Goal: Obtain resource: Download file/media

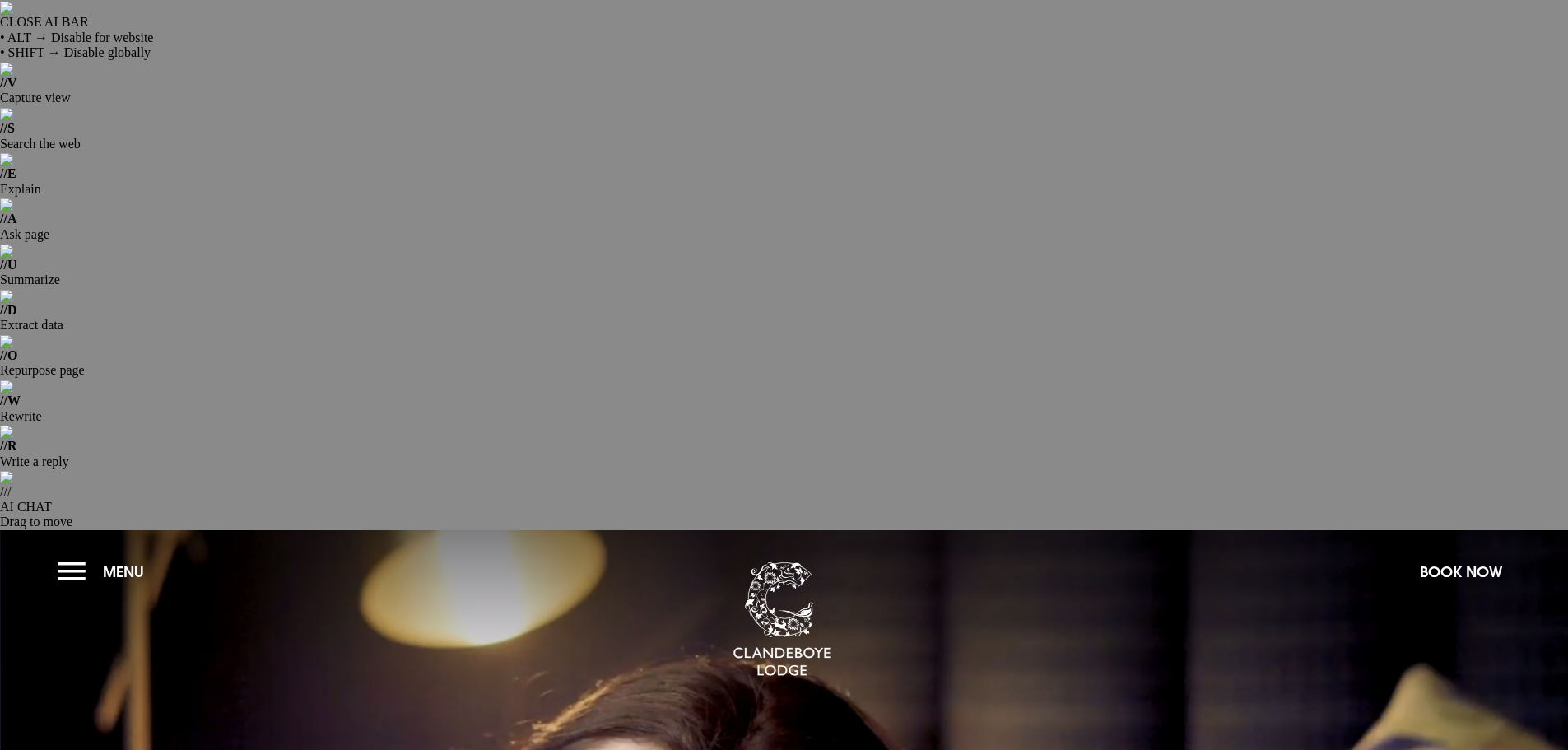
click at [69, 554] on button "Menu" at bounding box center [104, 572] width 95 height 35
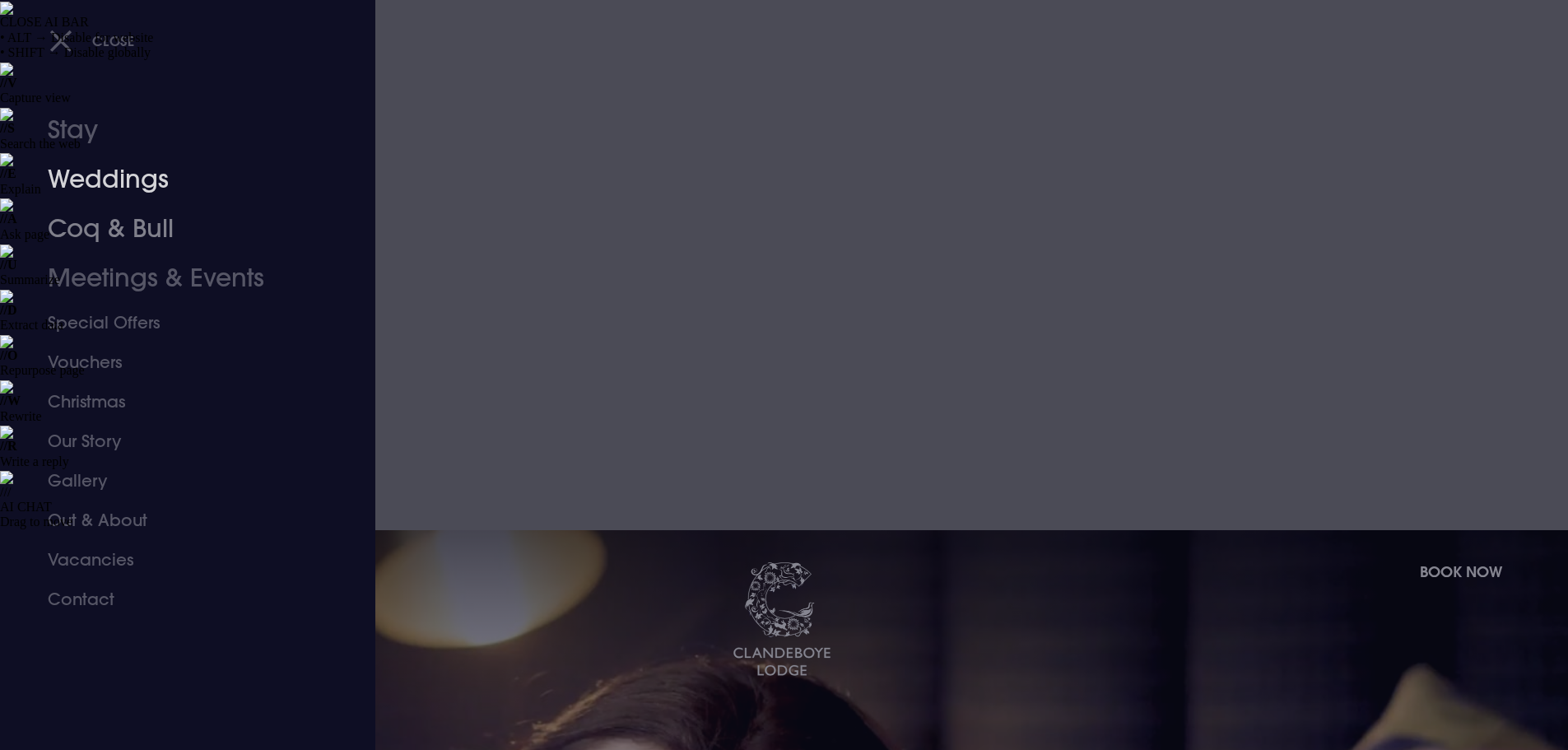
drag, startPoint x: 113, startPoint y: 174, endPoint x: 333, endPoint y: 211, distance: 223.1
click at [113, 174] on link "Weddings" at bounding box center [178, 179] width 261 height 50
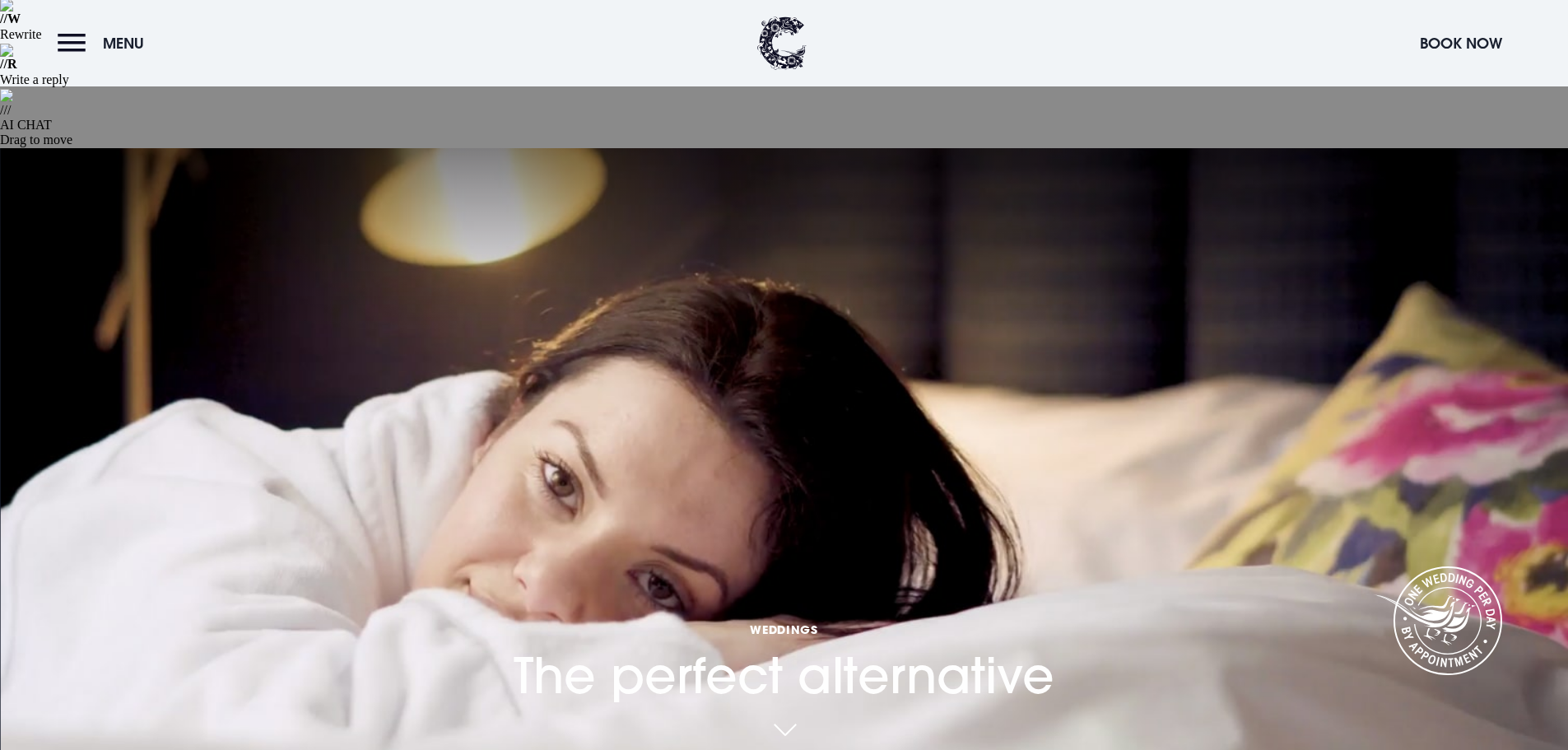
scroll to position [412, 0]
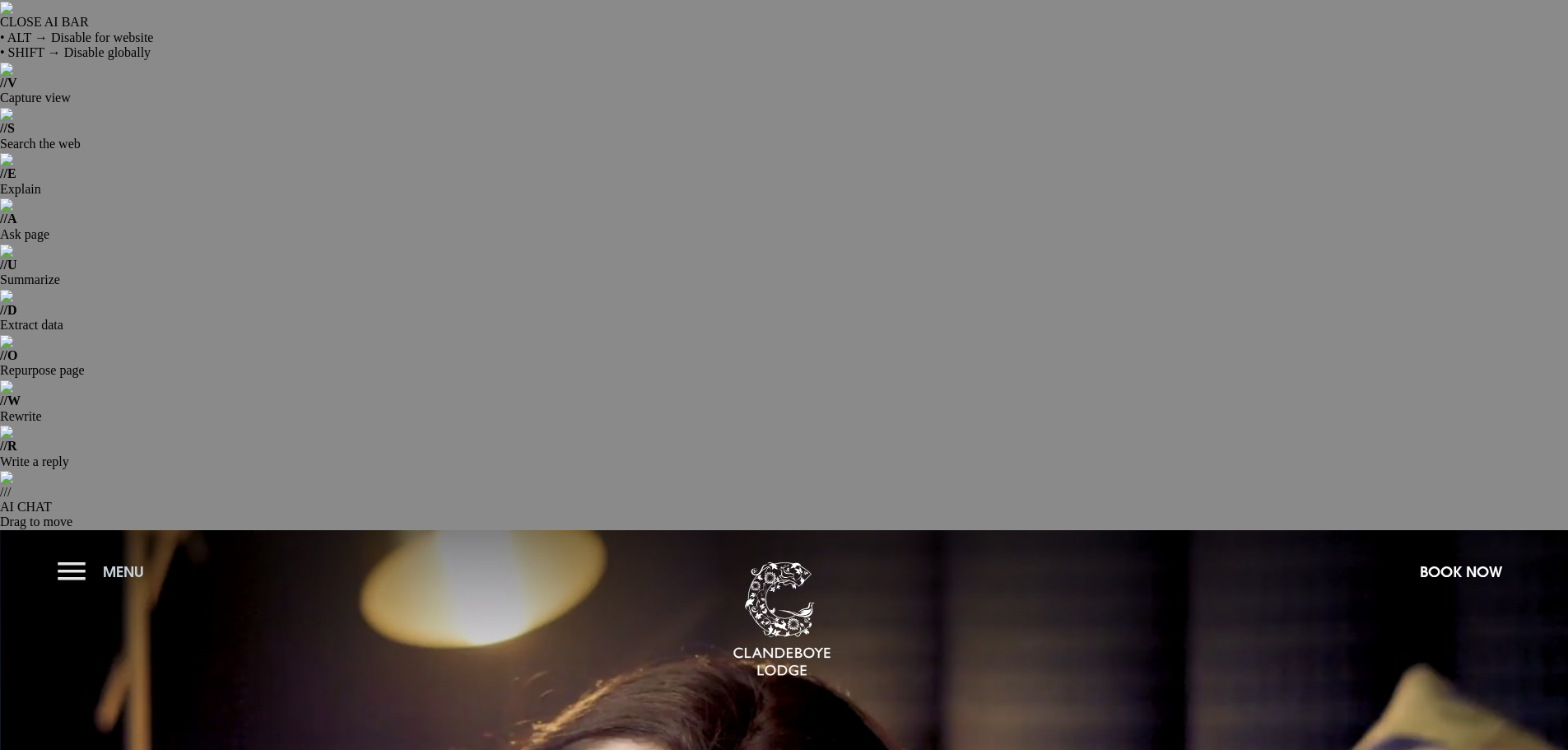
click at [75, 554] on button "Menu" at bounding box center [104, 572] width 95 height 35
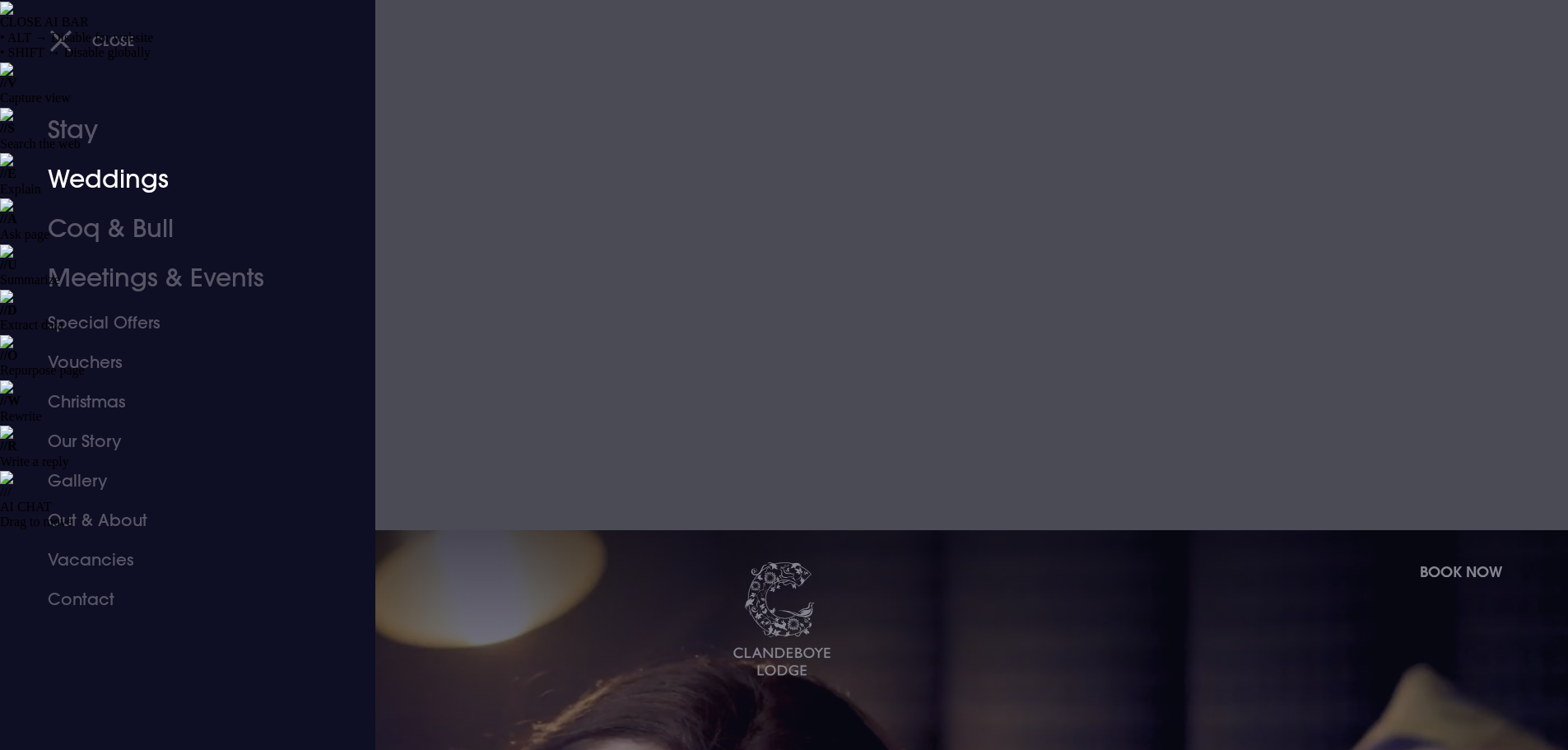
click at [145, 180] on link "Weddings" at bounding box center [178, 179] width 261 height 50
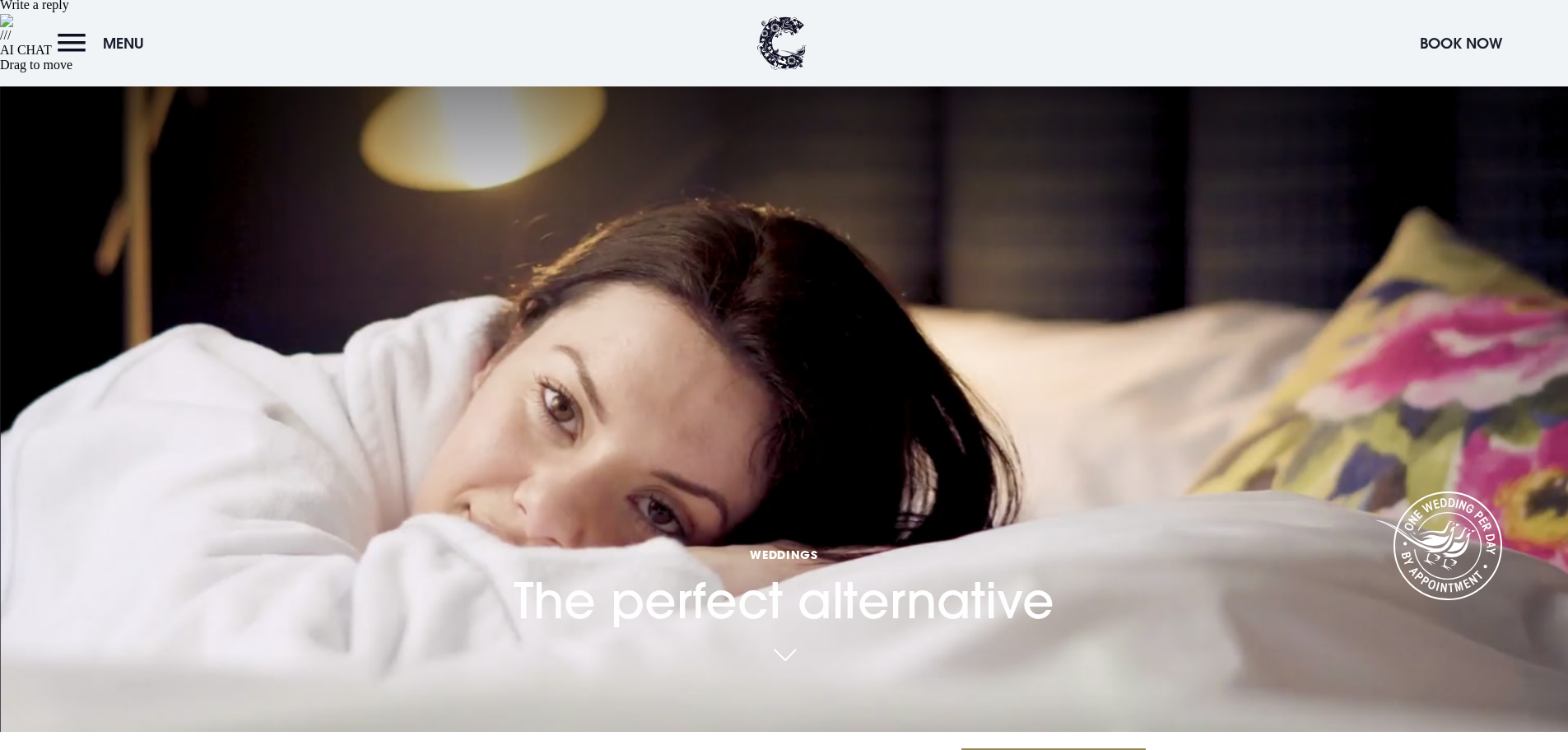
scroll to position [493, 0]
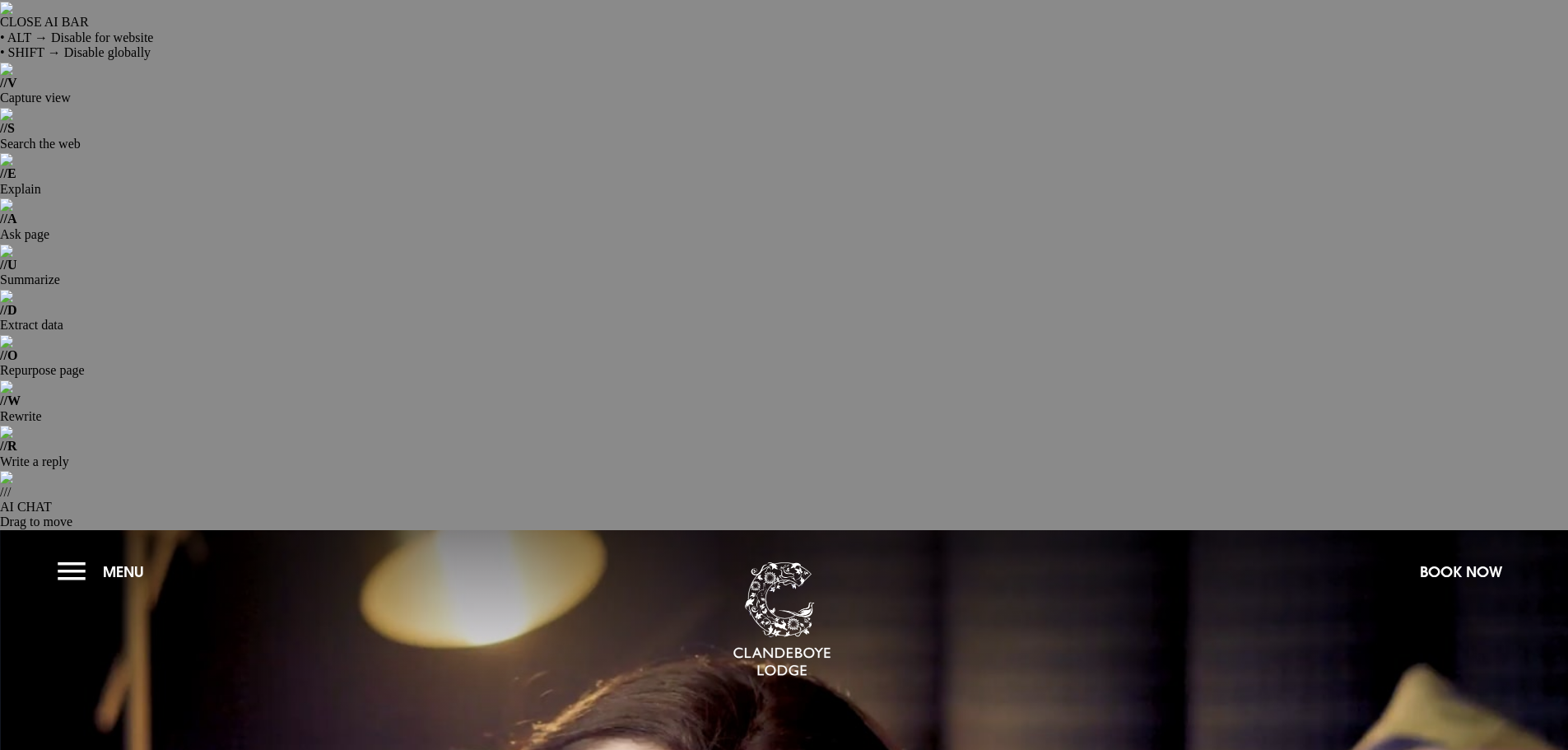
click at [64, 554] on button "Menu" at bounding box center [104, 572] width 95 height 35
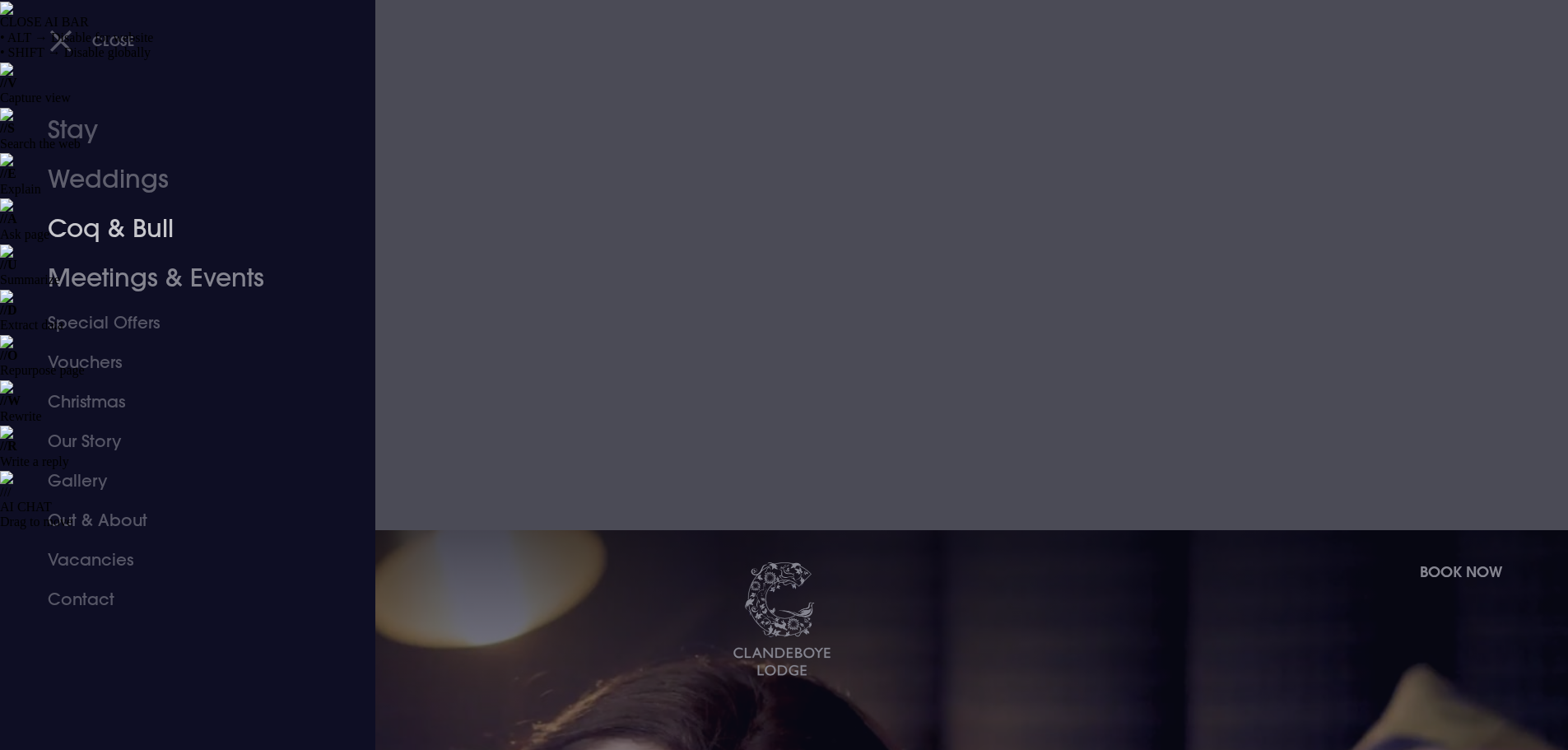
drag, startPoint x: 109, startPoint y: 228, endPoint x: 124, endPoint y: 224, distance: 15.5
click at [109, 228] on link "Coq & Bull" at bounding box center [178, 228] width 261 height 50
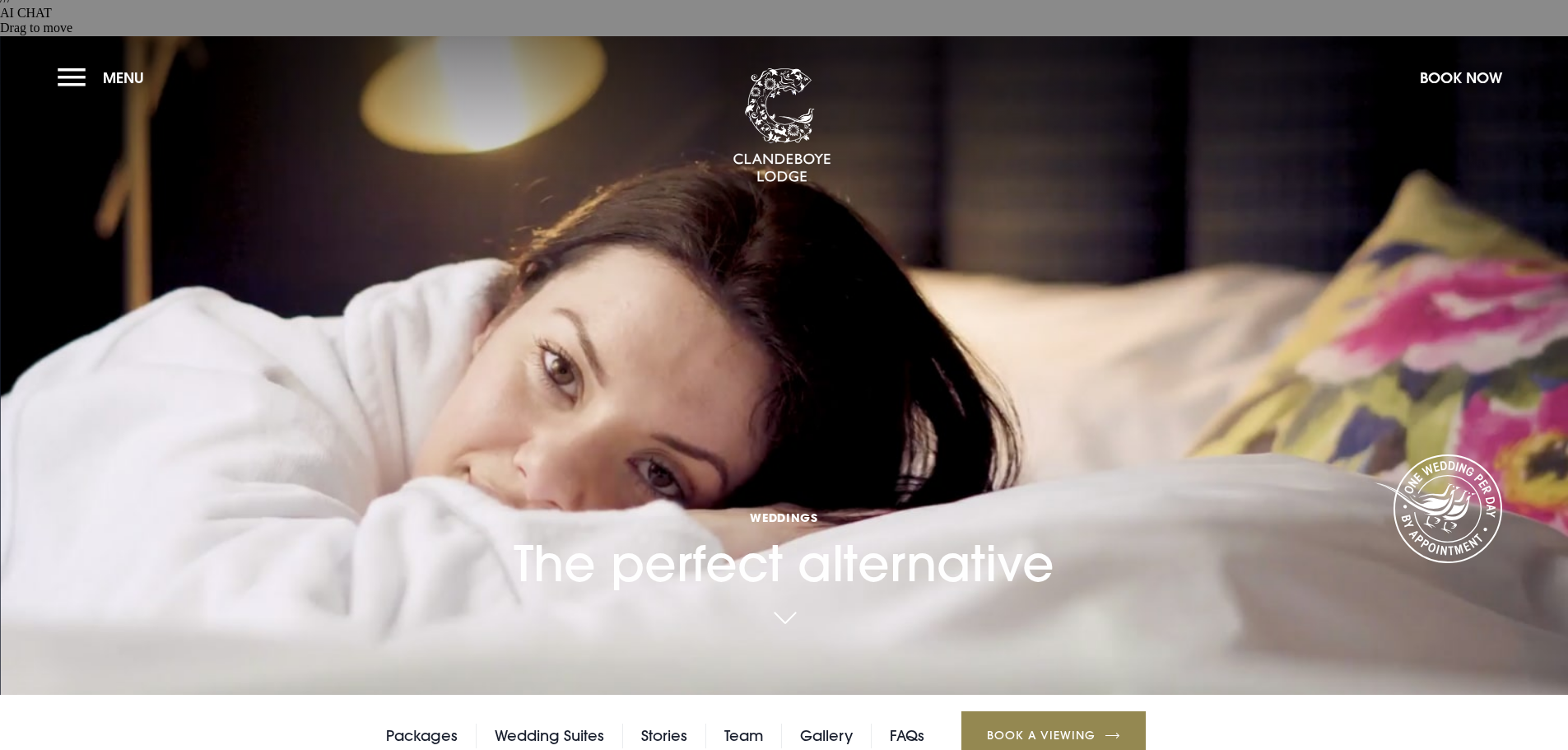
drag, startPoint x: 865, startPoint y: 272, endPoint x: 1046, endPoint y: 316, distance: 186.3
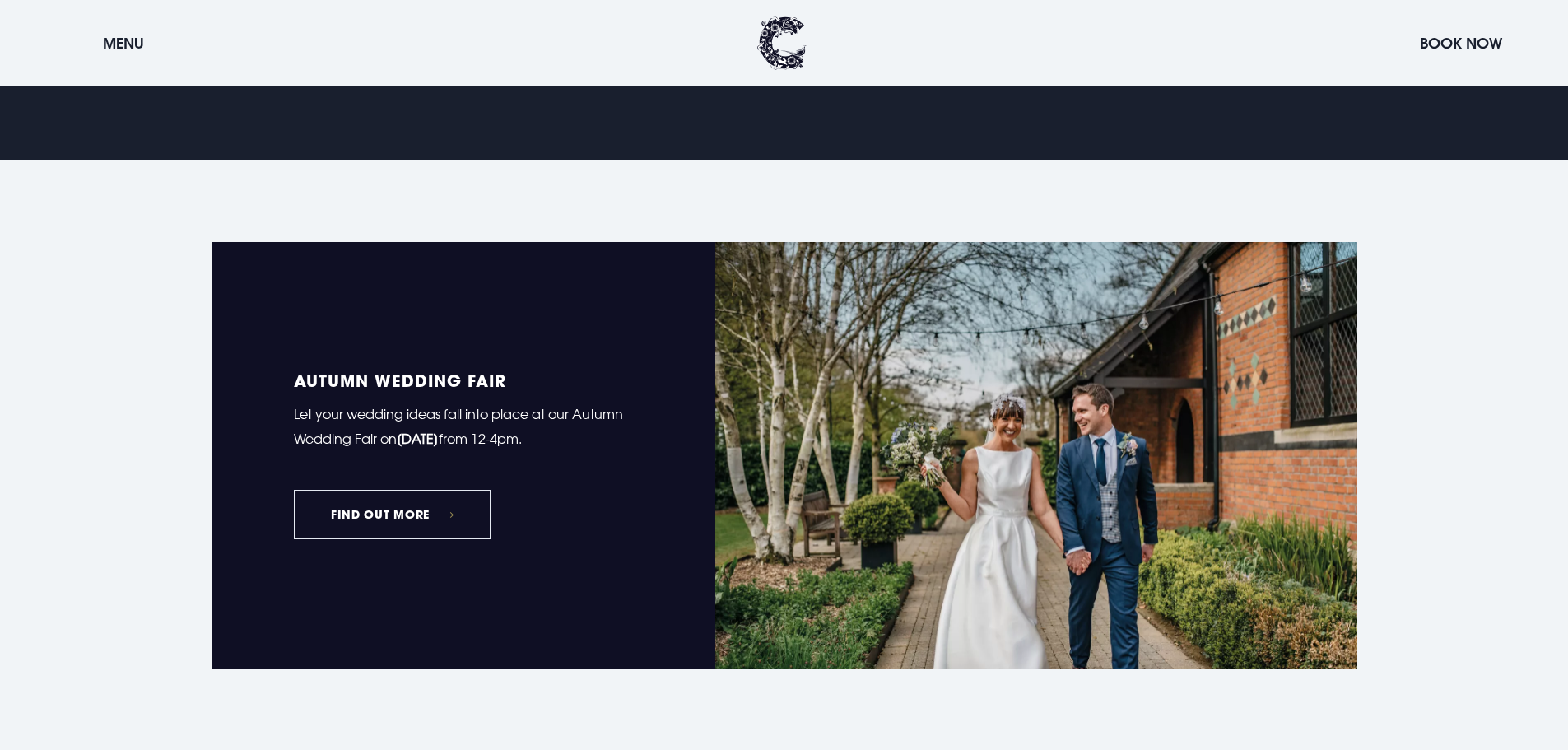
scroll to position [1399, 0]
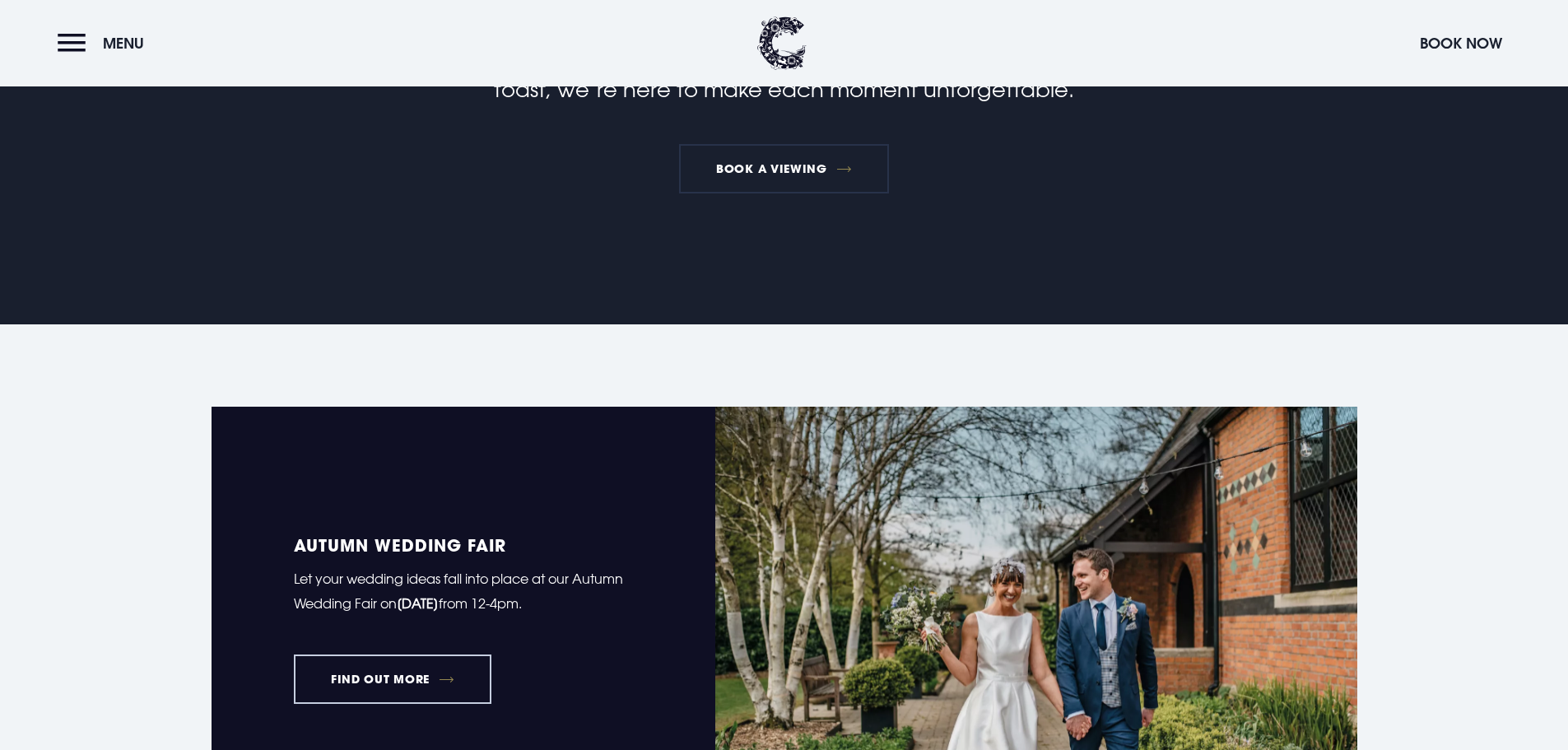
click at [396, 654] on link "FIND OUT MORE" at bounding box center [392, 679] width 198 height 50
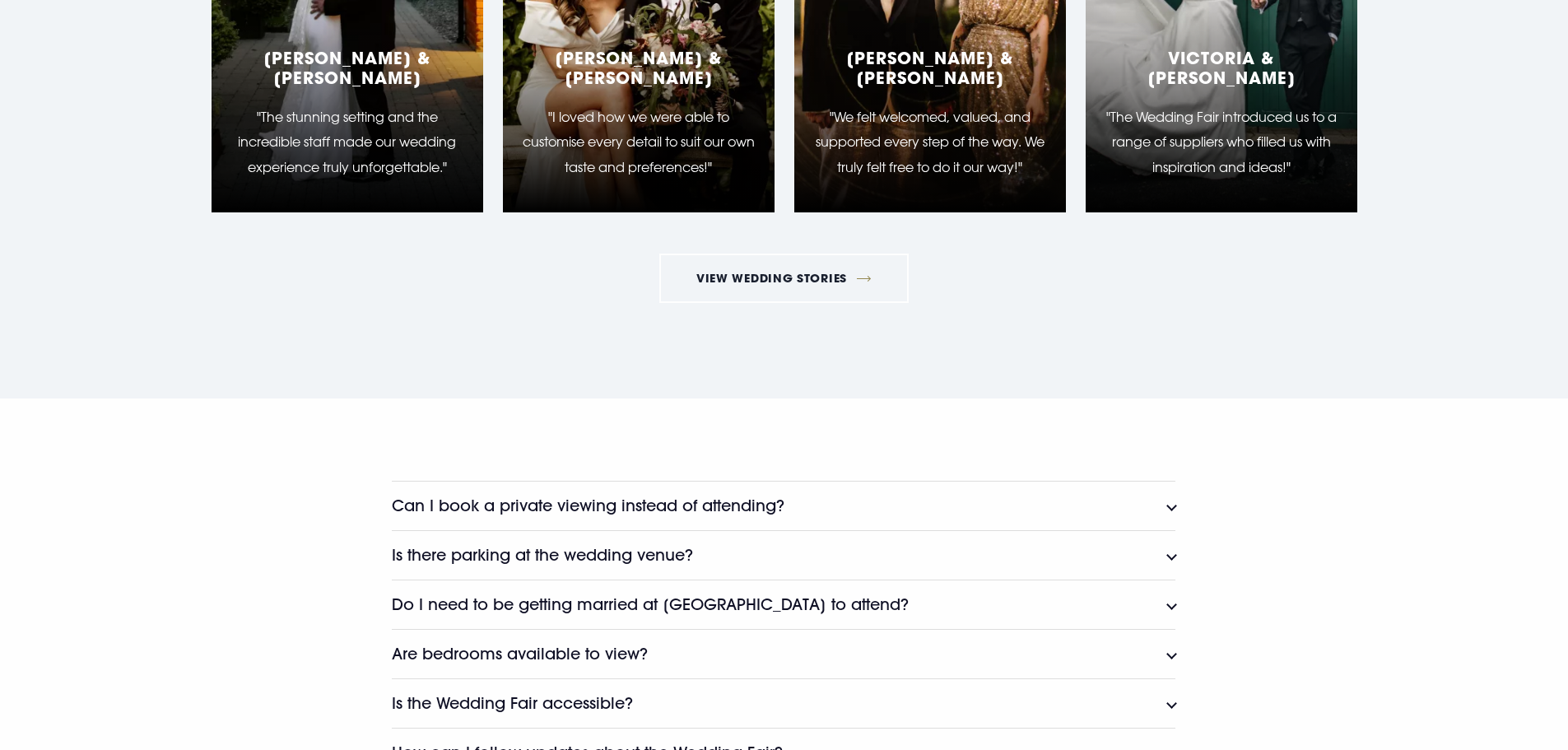
scroll to position [4526, 0]
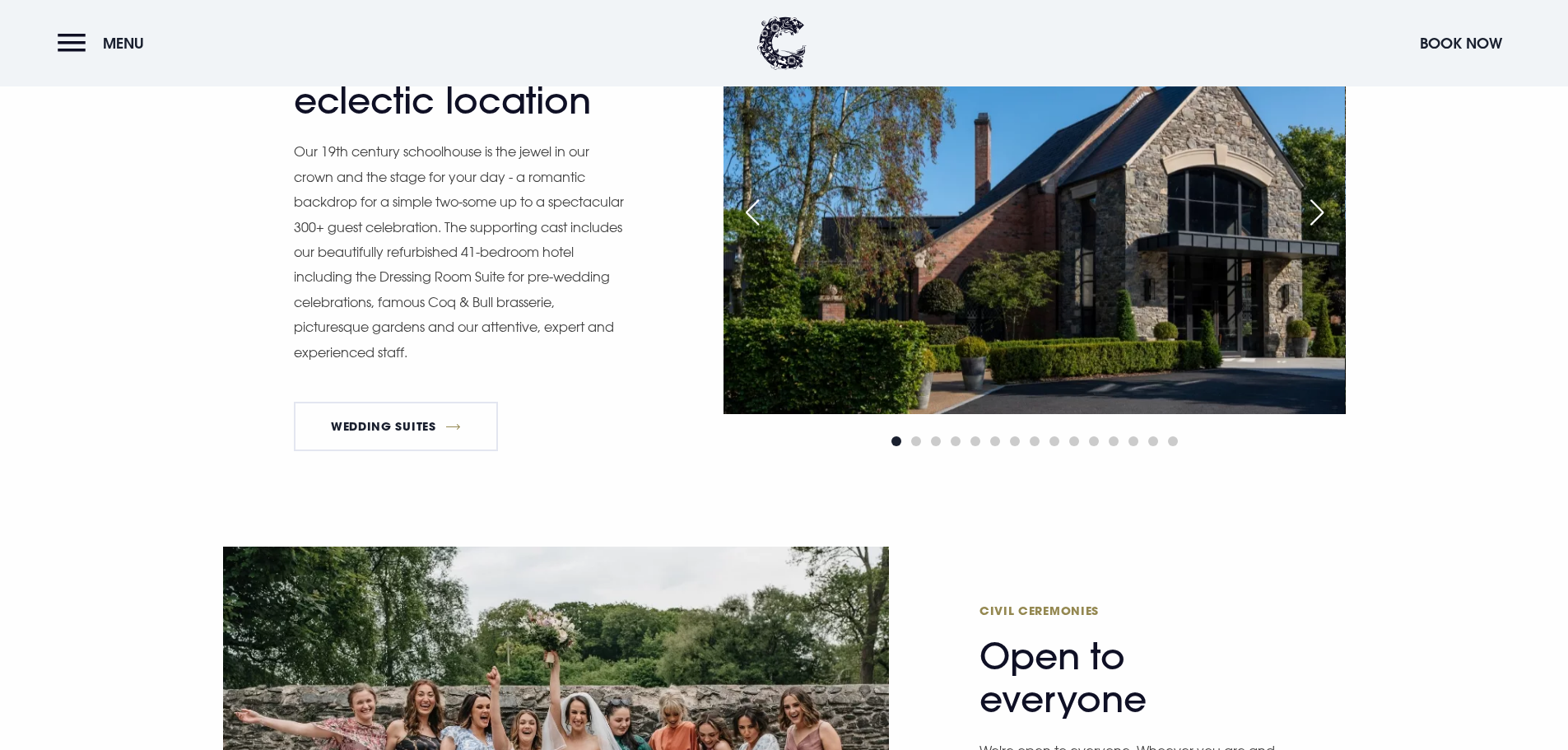
scroll to position [2398, 0]
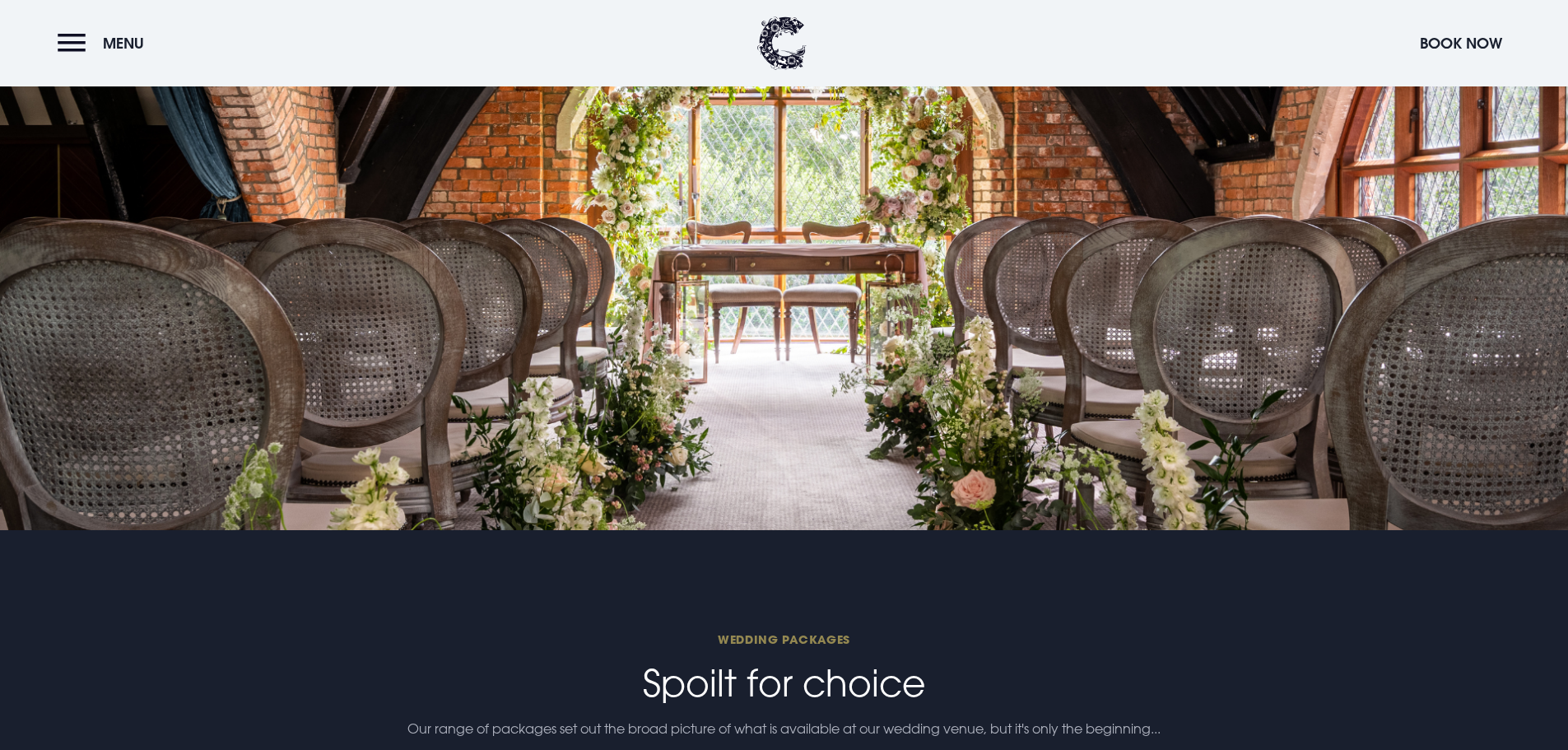
scroll to position [3754, 0]
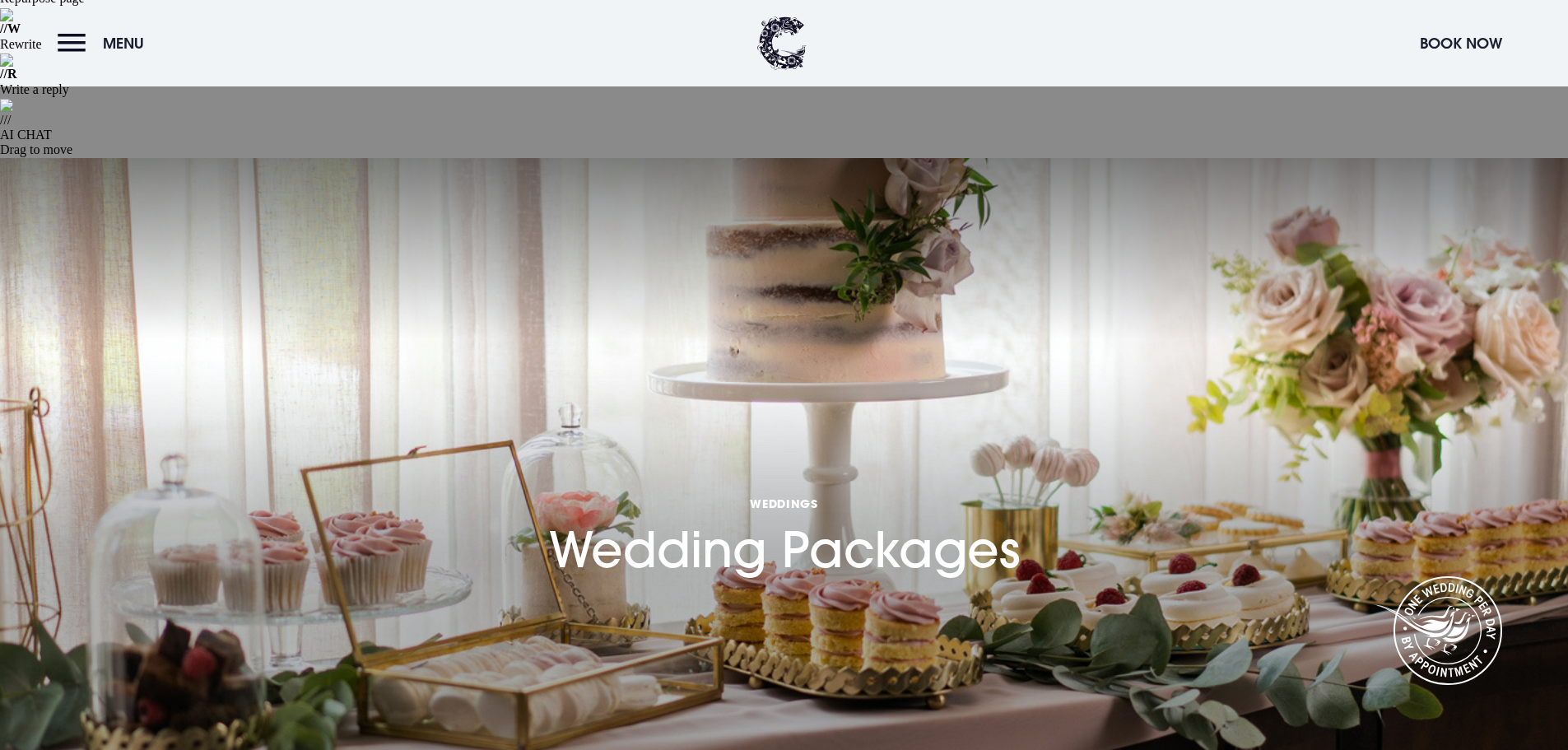
scroll to position [493, 0]
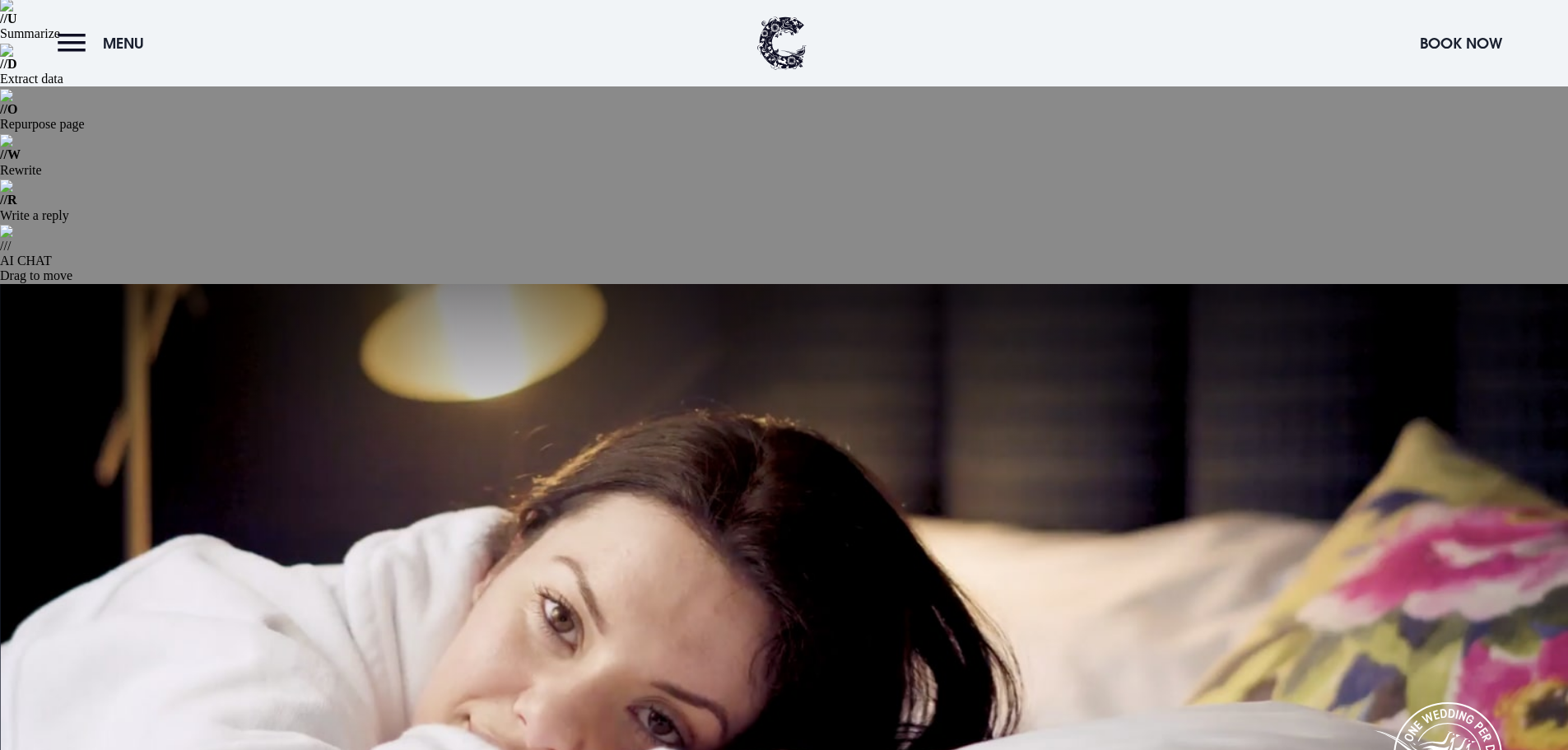
scroll to position [247, 0]
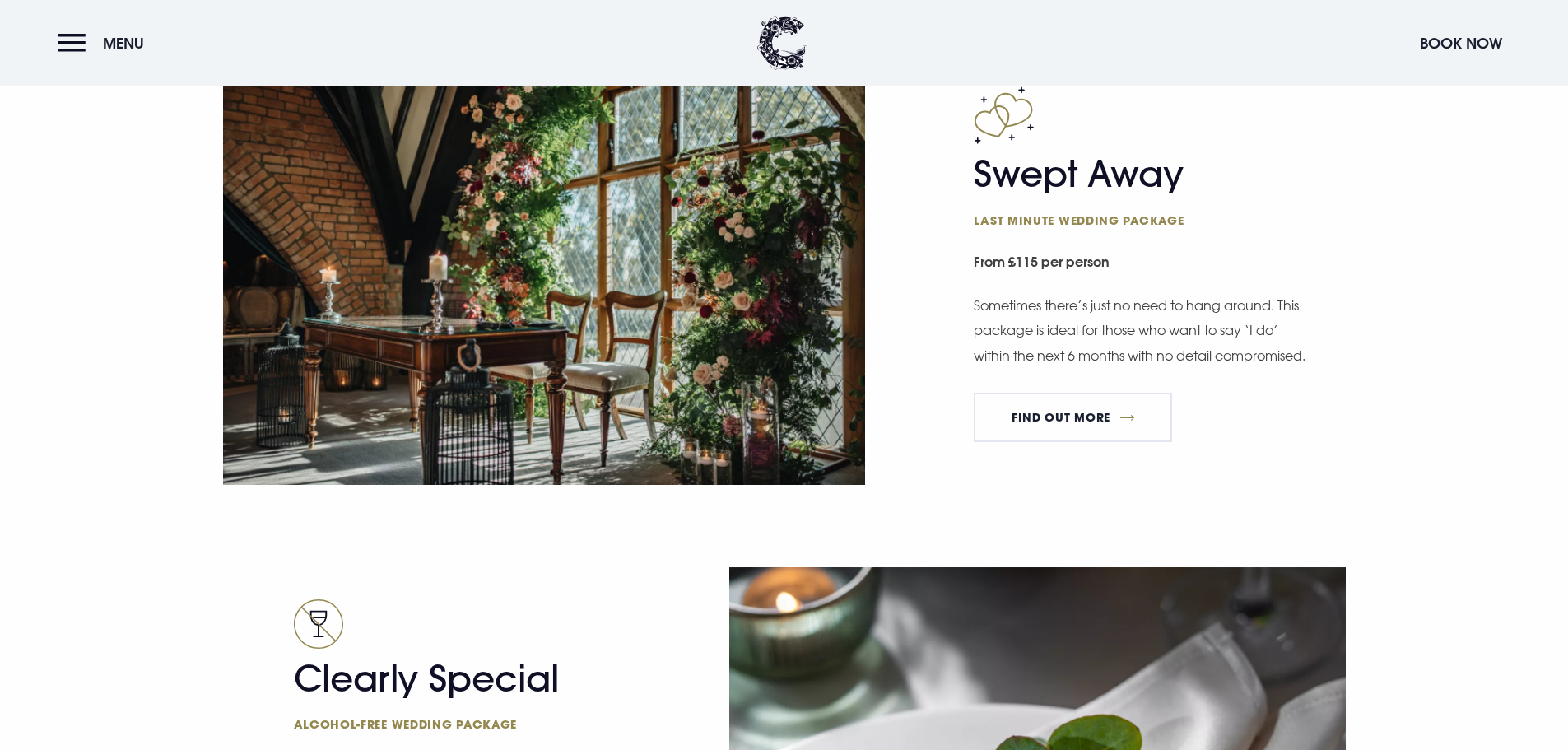
scroll to position [3210, 0]
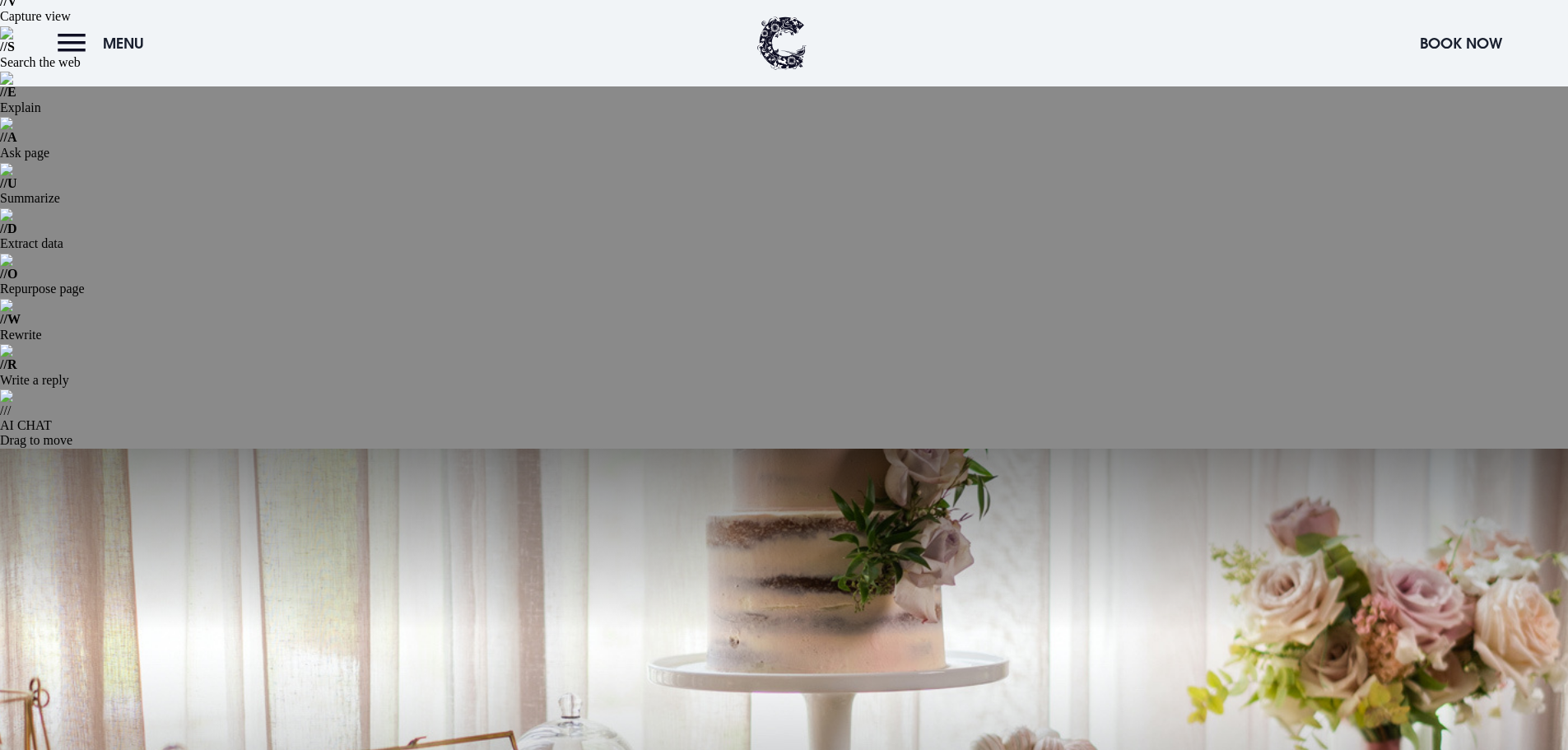
scroll to position [330, 0]
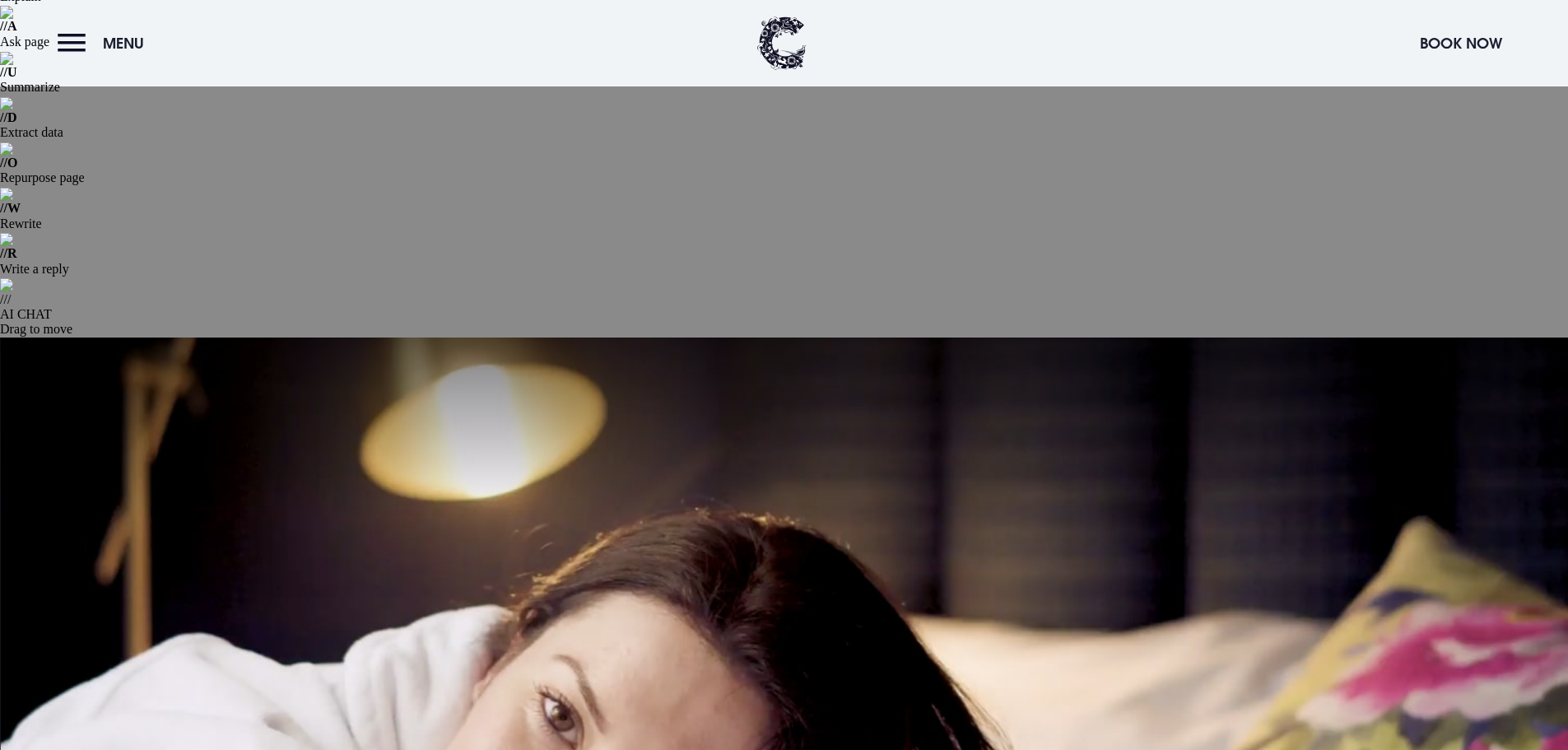
scroll to position [412, 0]
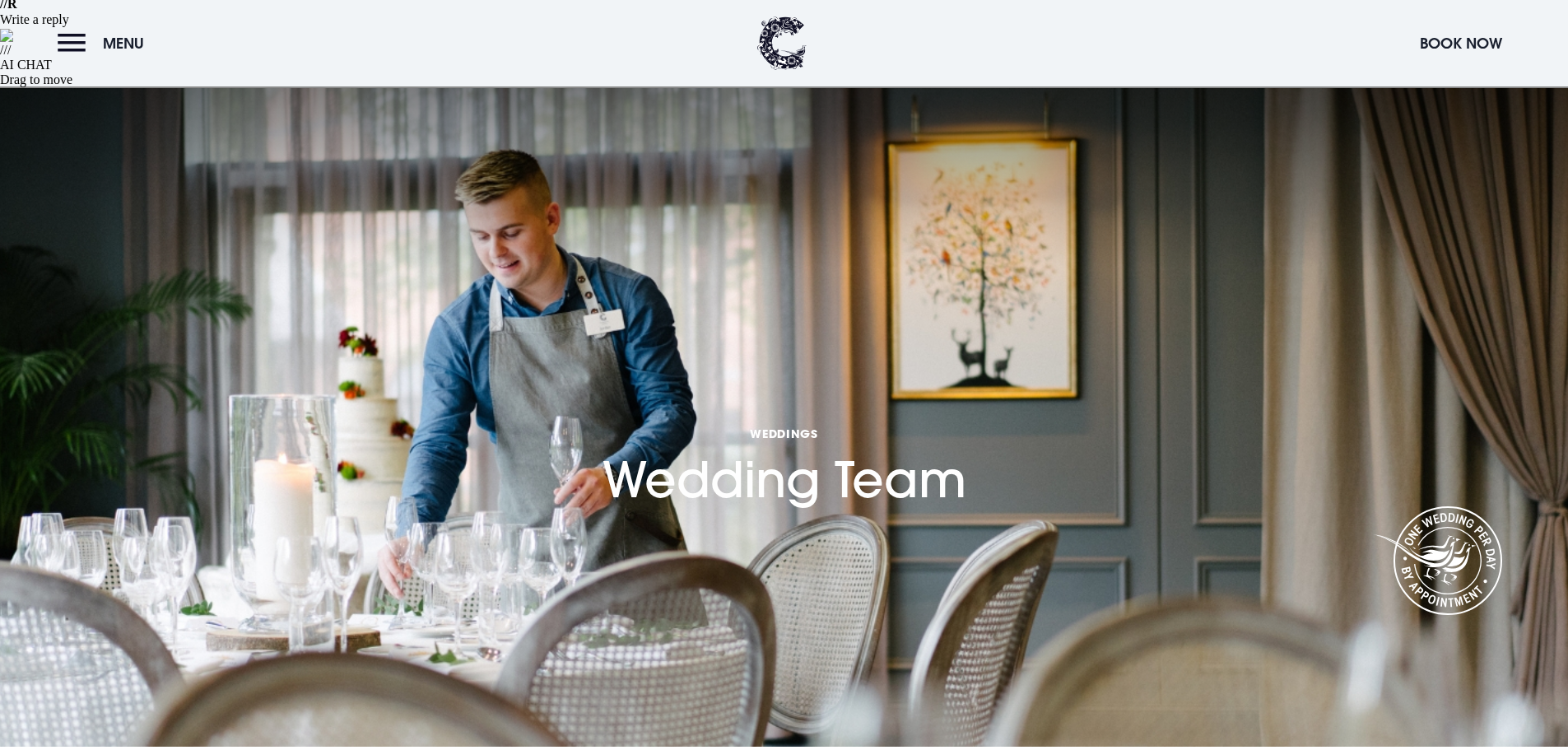
scroll to position [493, 0]
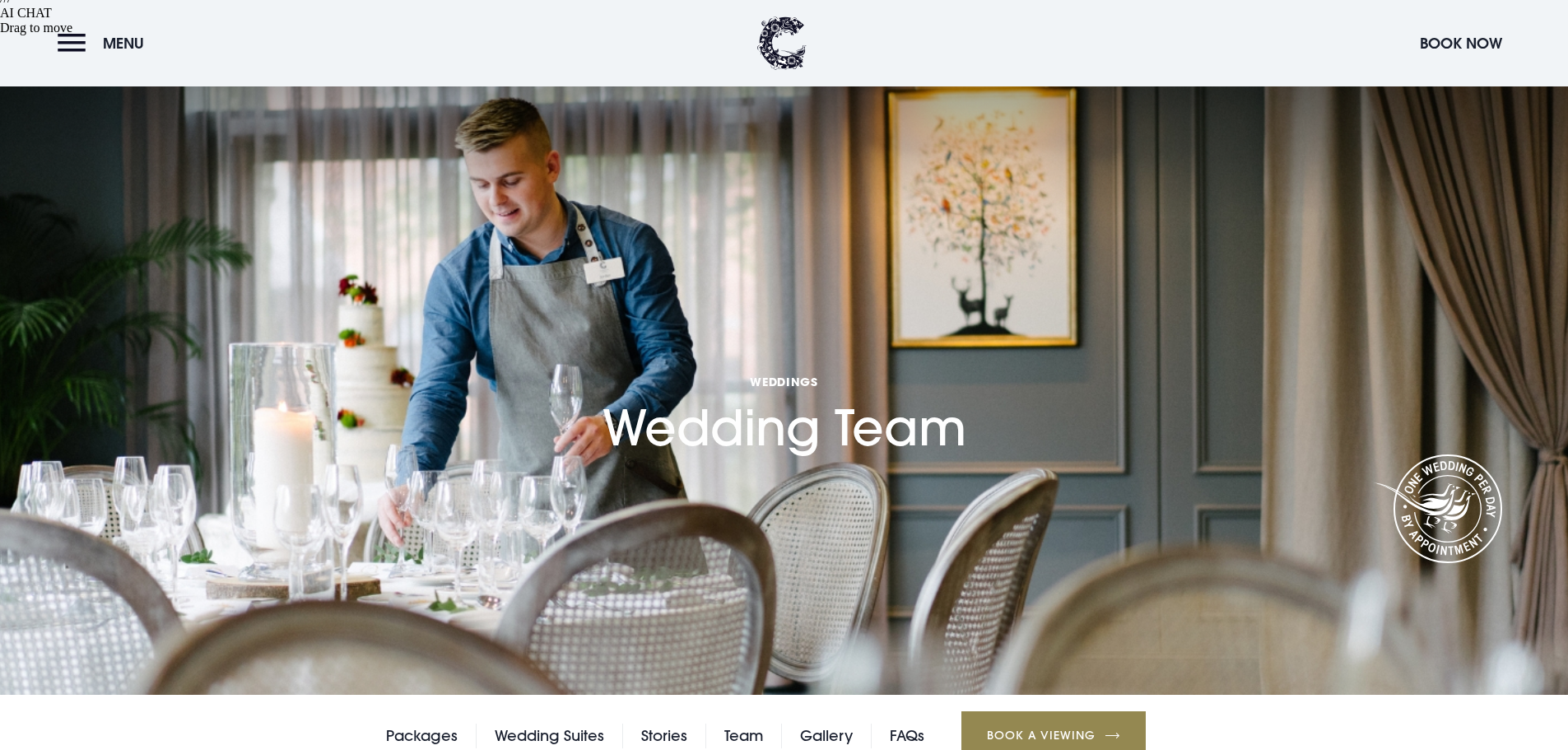
click at [824, 724] on link "Gallery" at bounding box center [826, 735] width 53 height 24
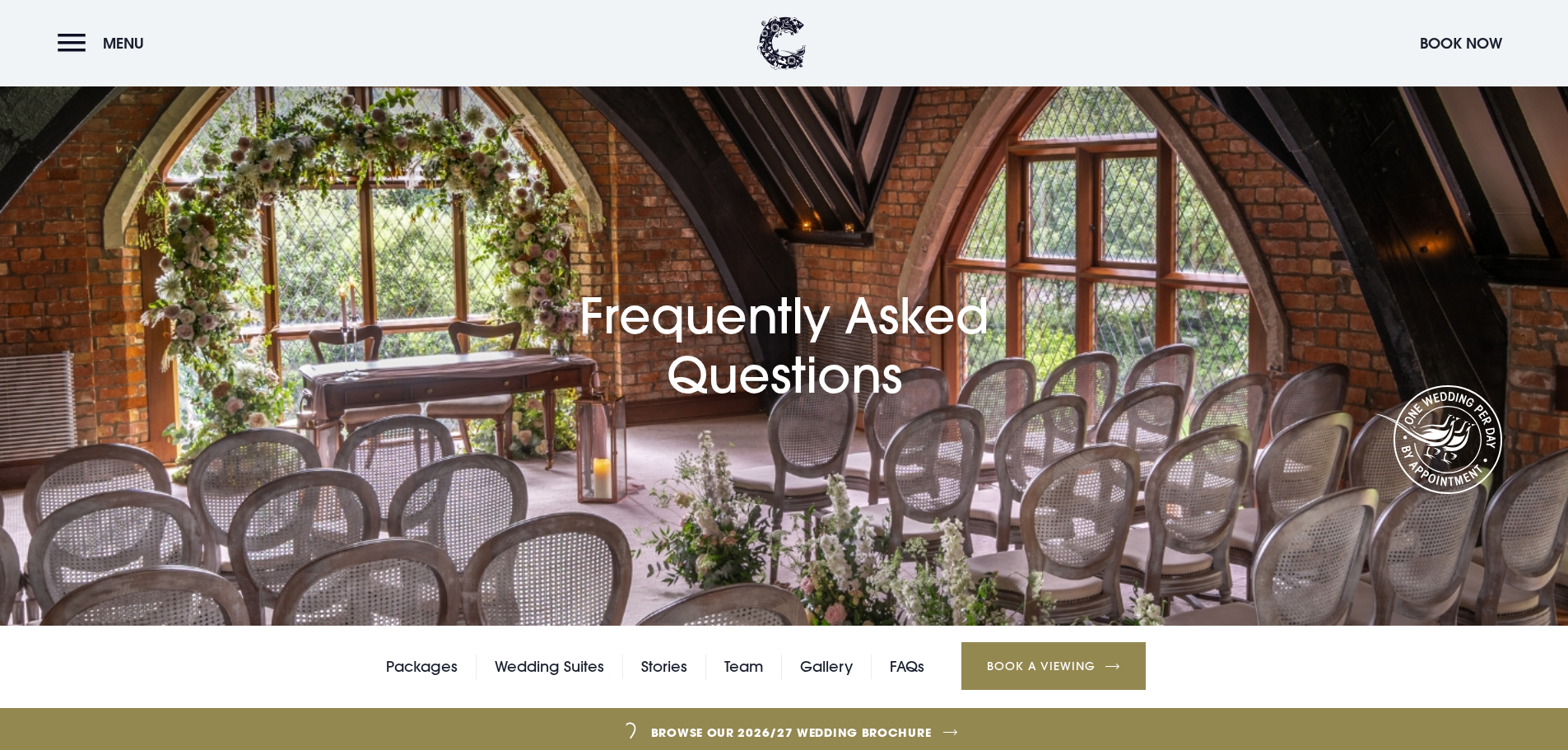
scroll to position [823, 0]
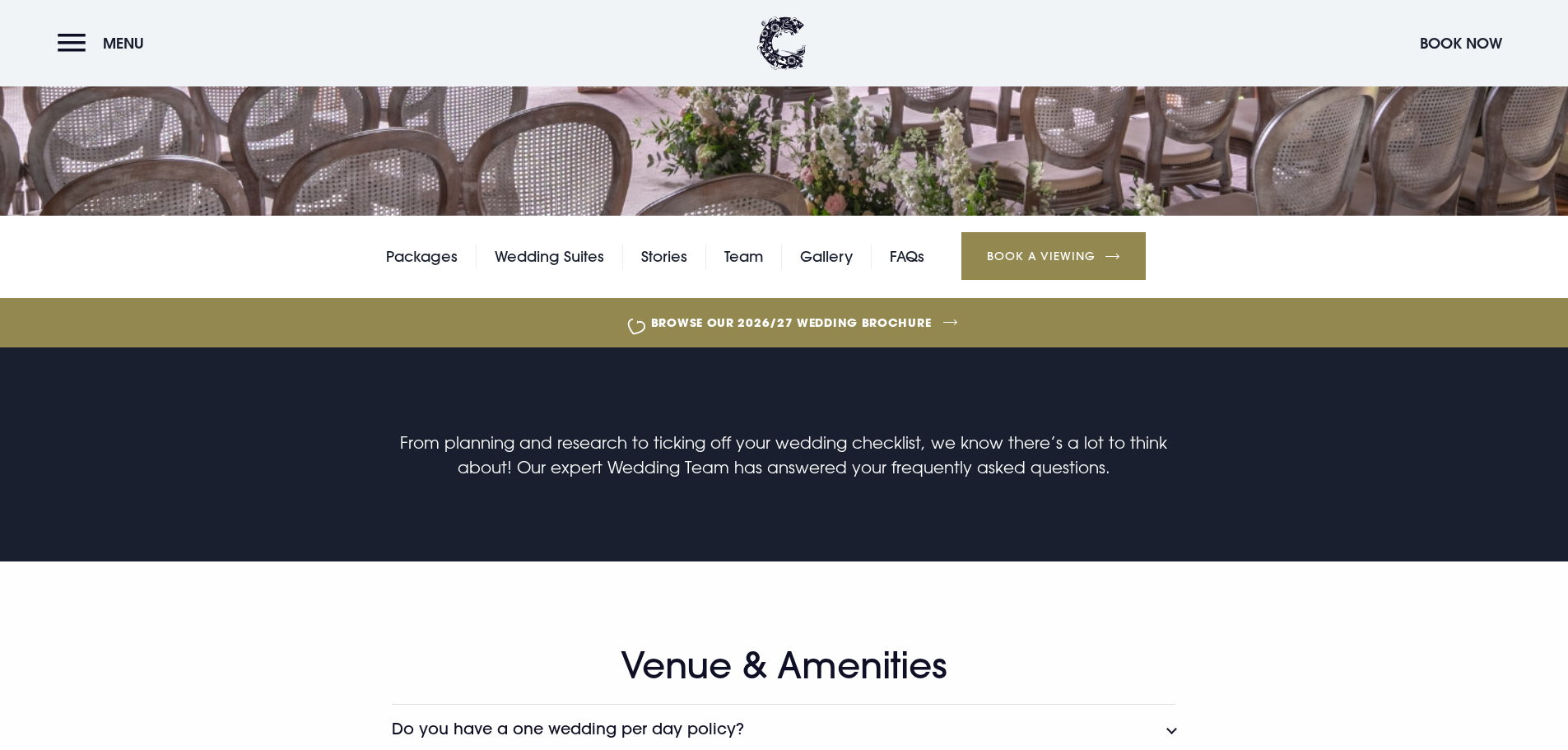
scroll to position [988, 0]
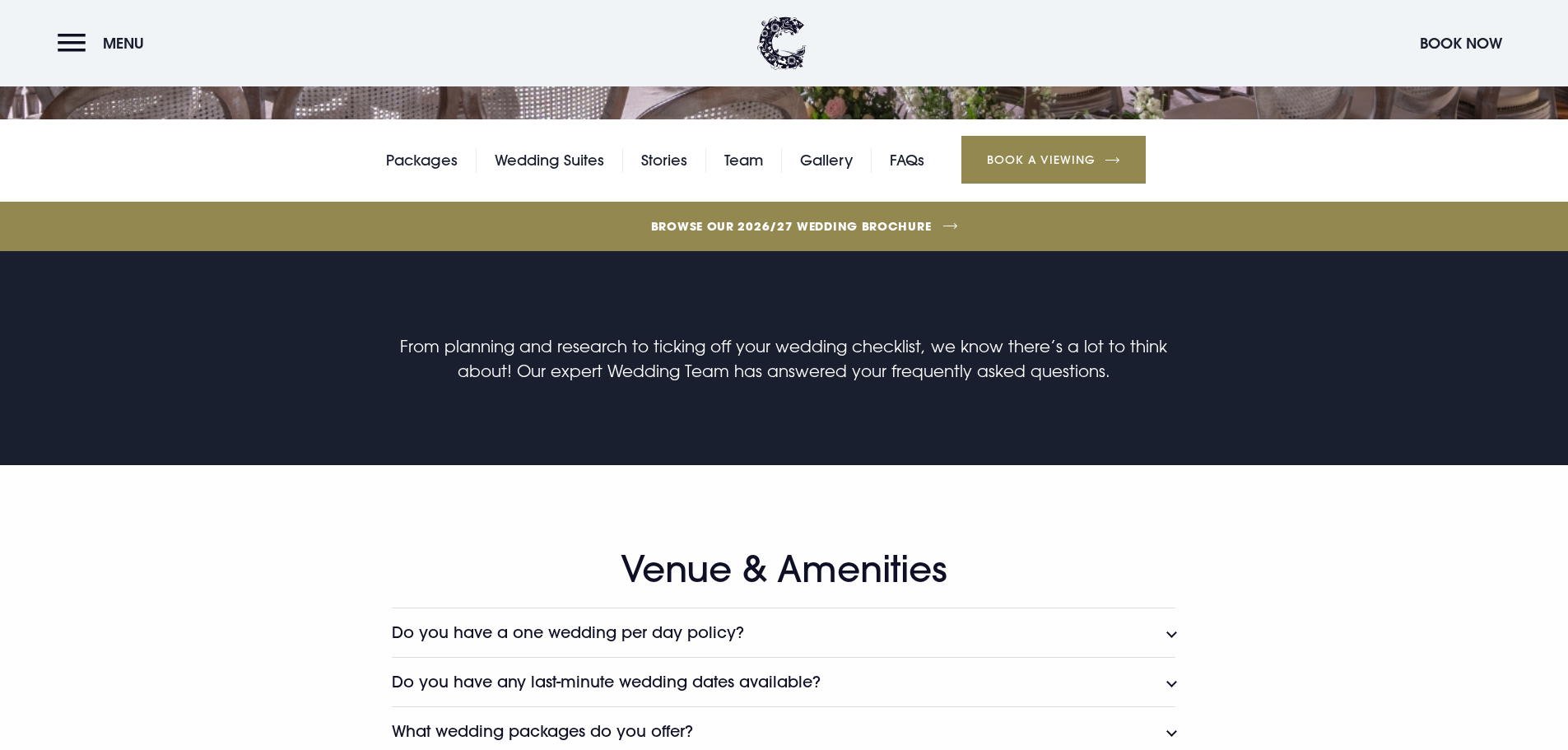
scroll to position [1070, 0]
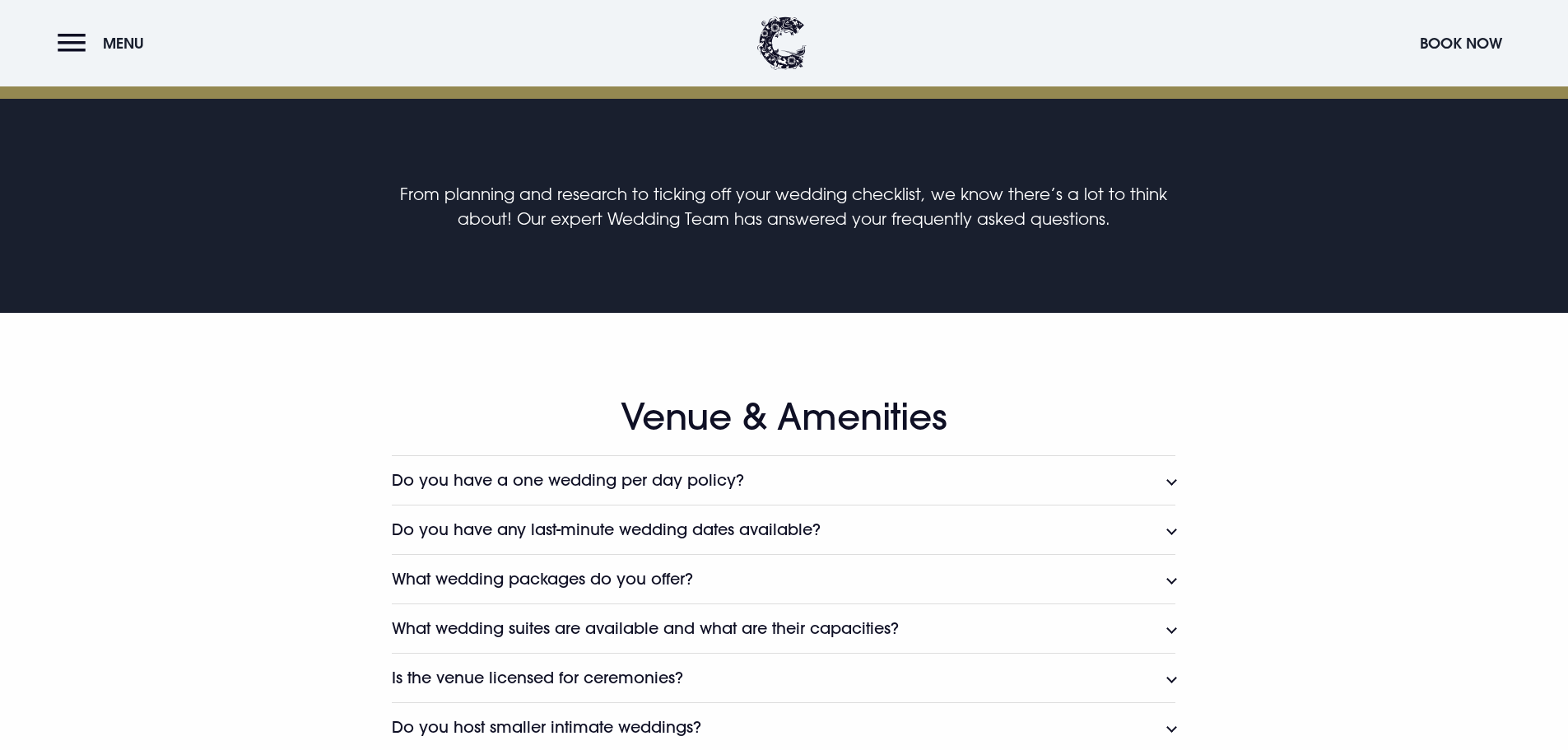
scroll to position [1235, 0]
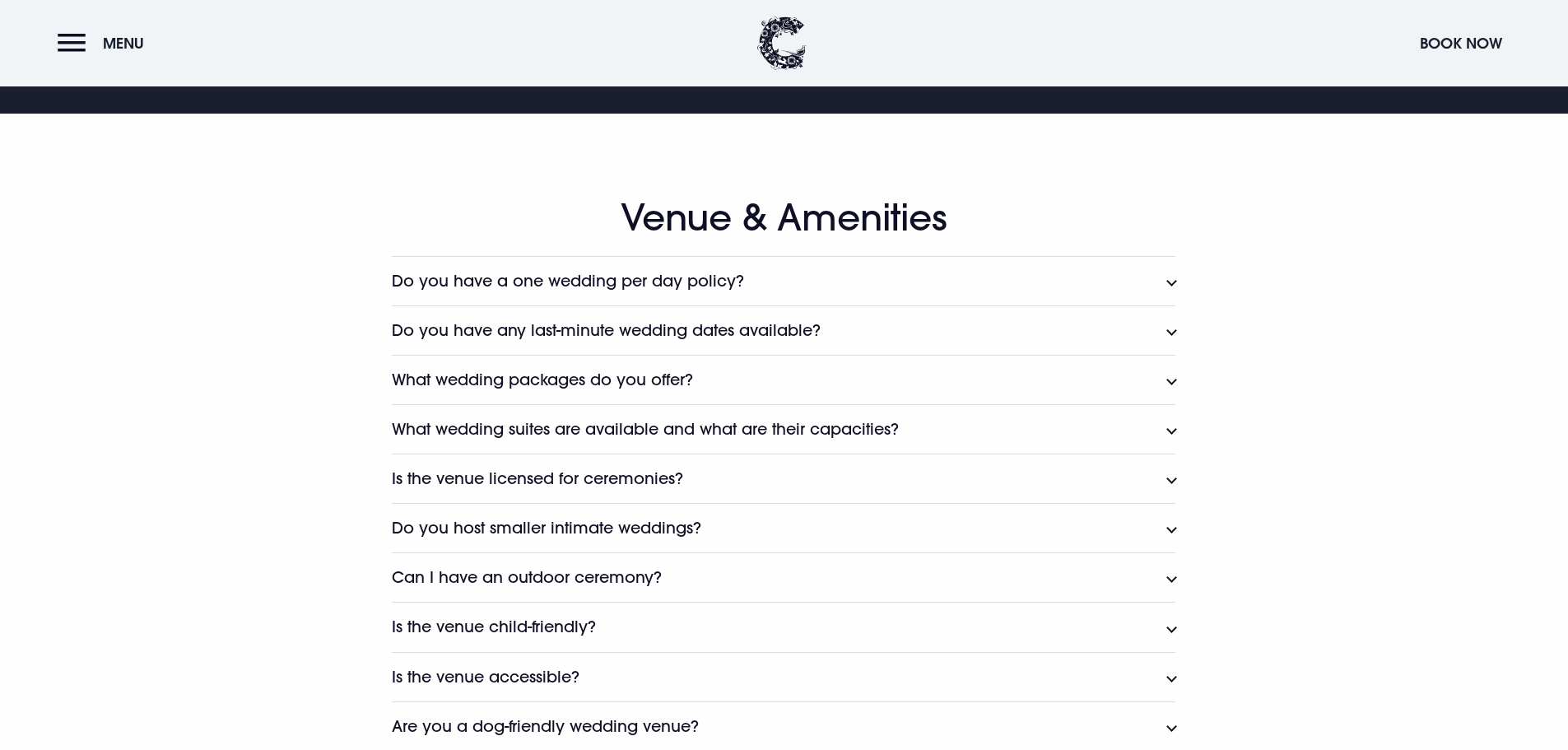
scroll to position [1481, 0]
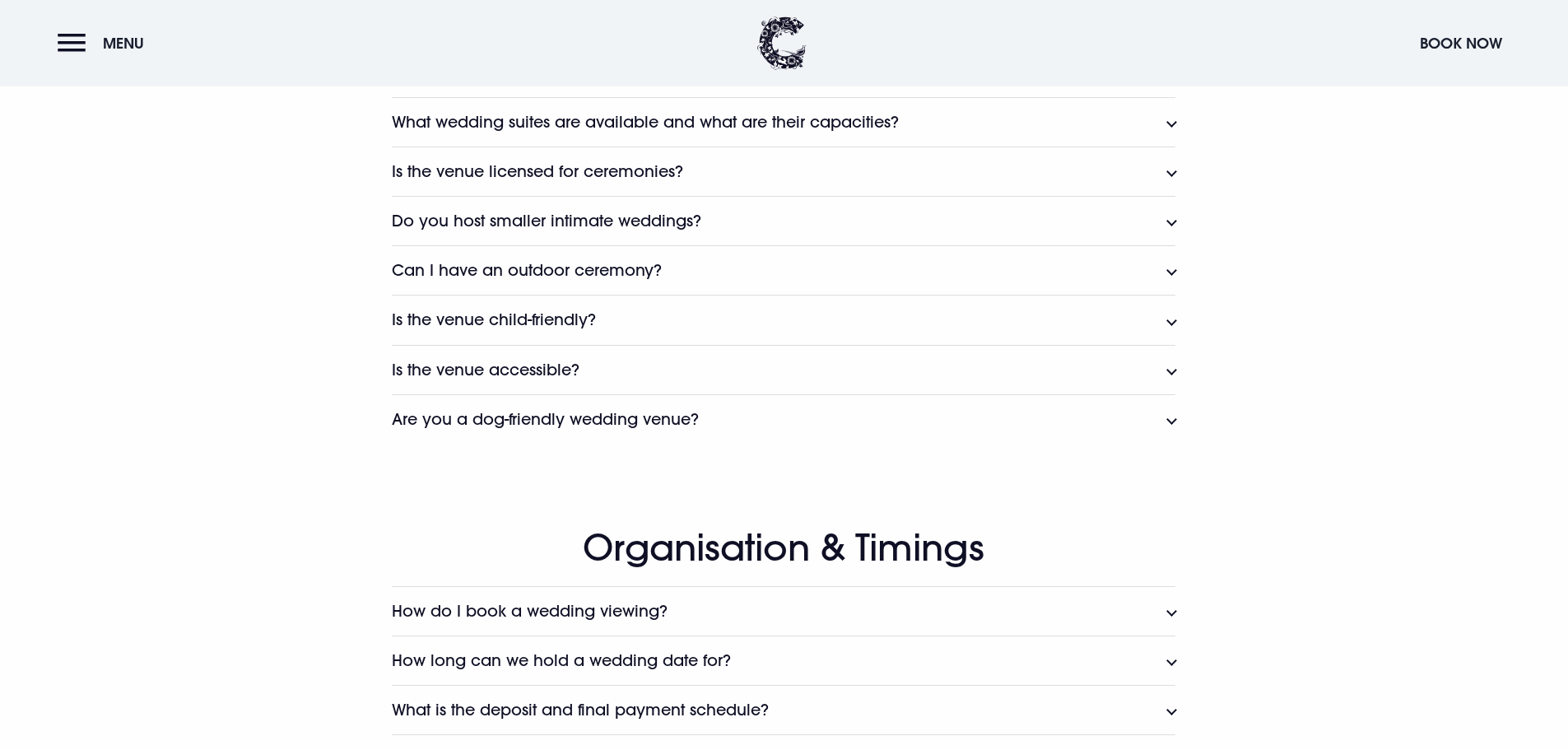
scroll to position [1728, 0]
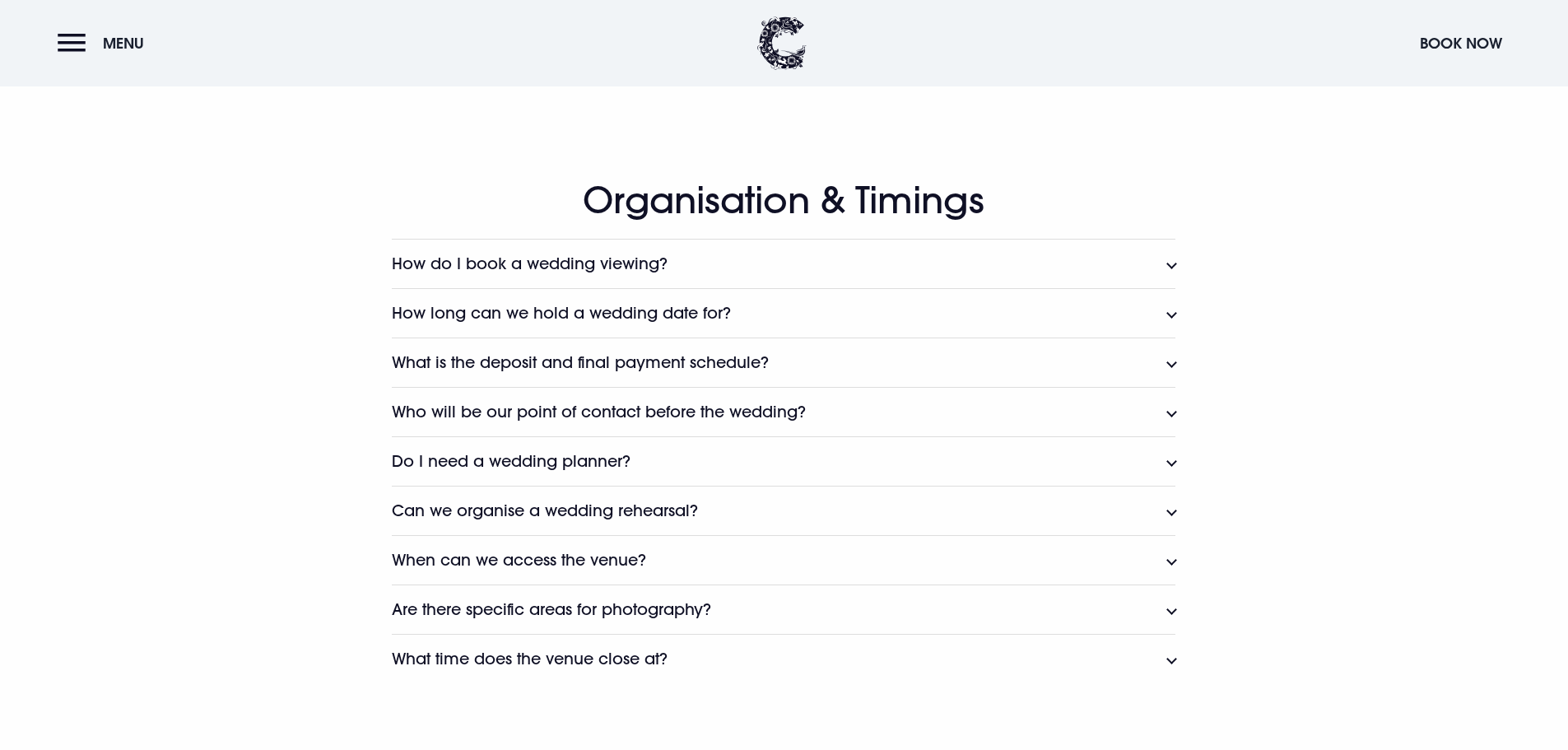
scroll to position [2140, 0]
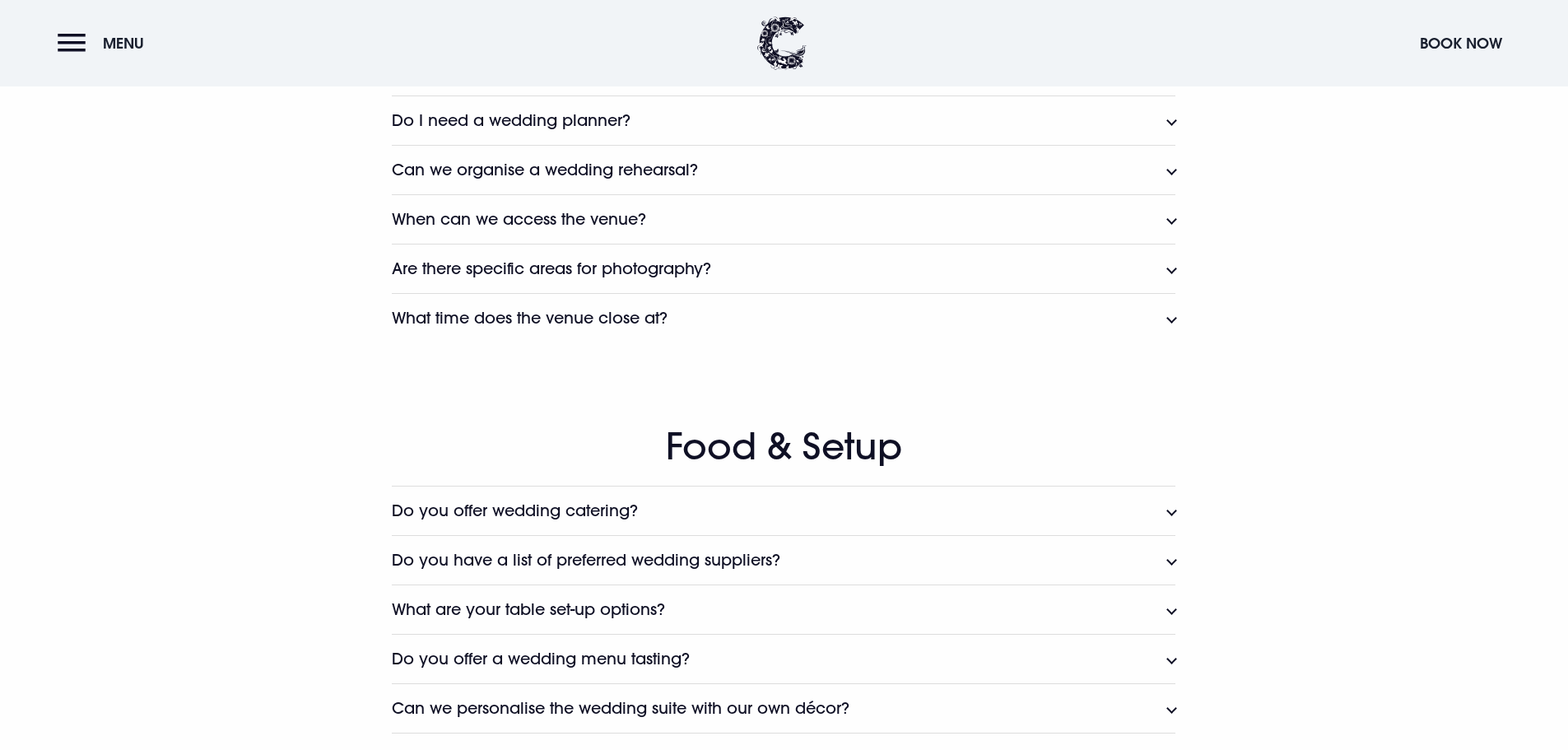
scroll to position [2551, 0]
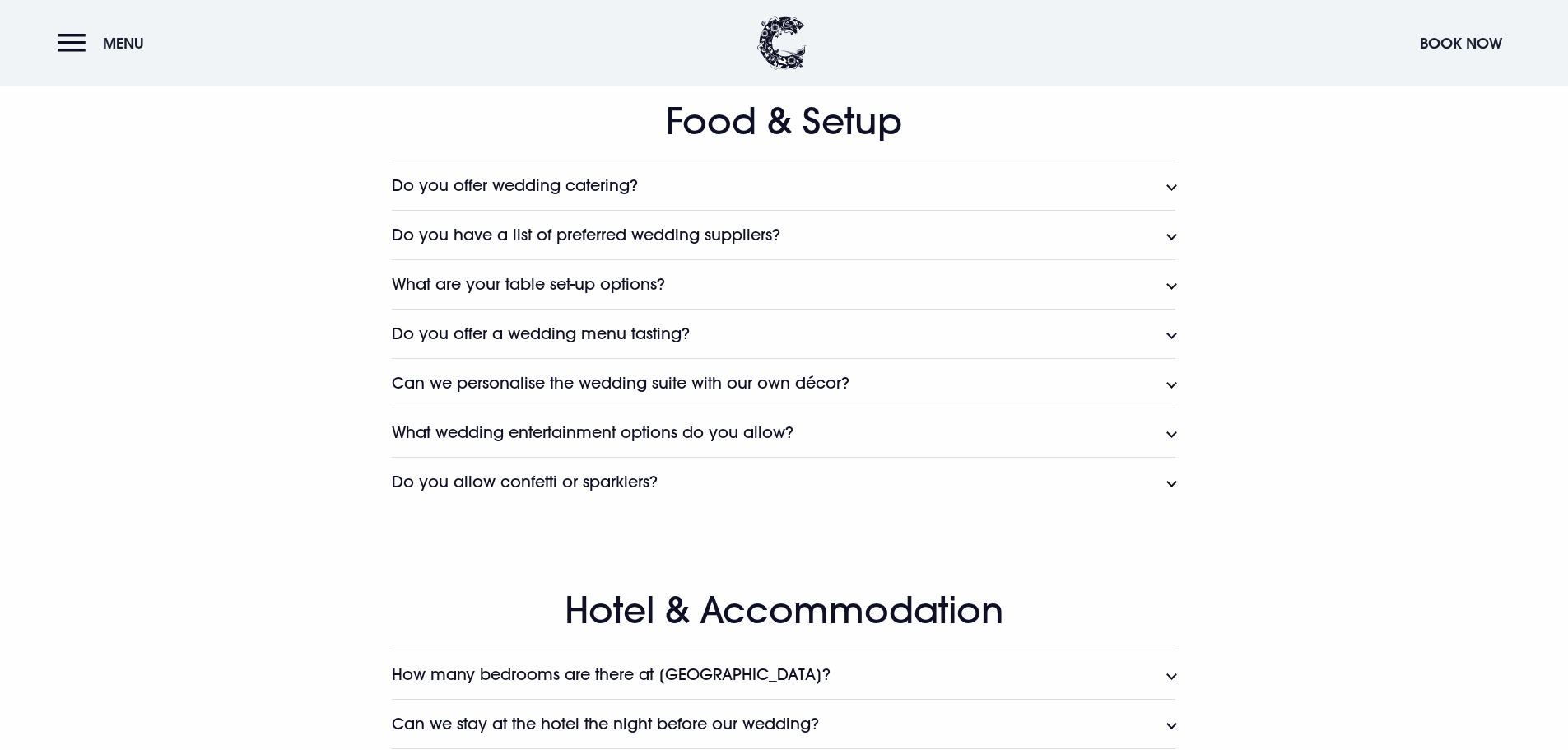
scroll to position [2798, 0]
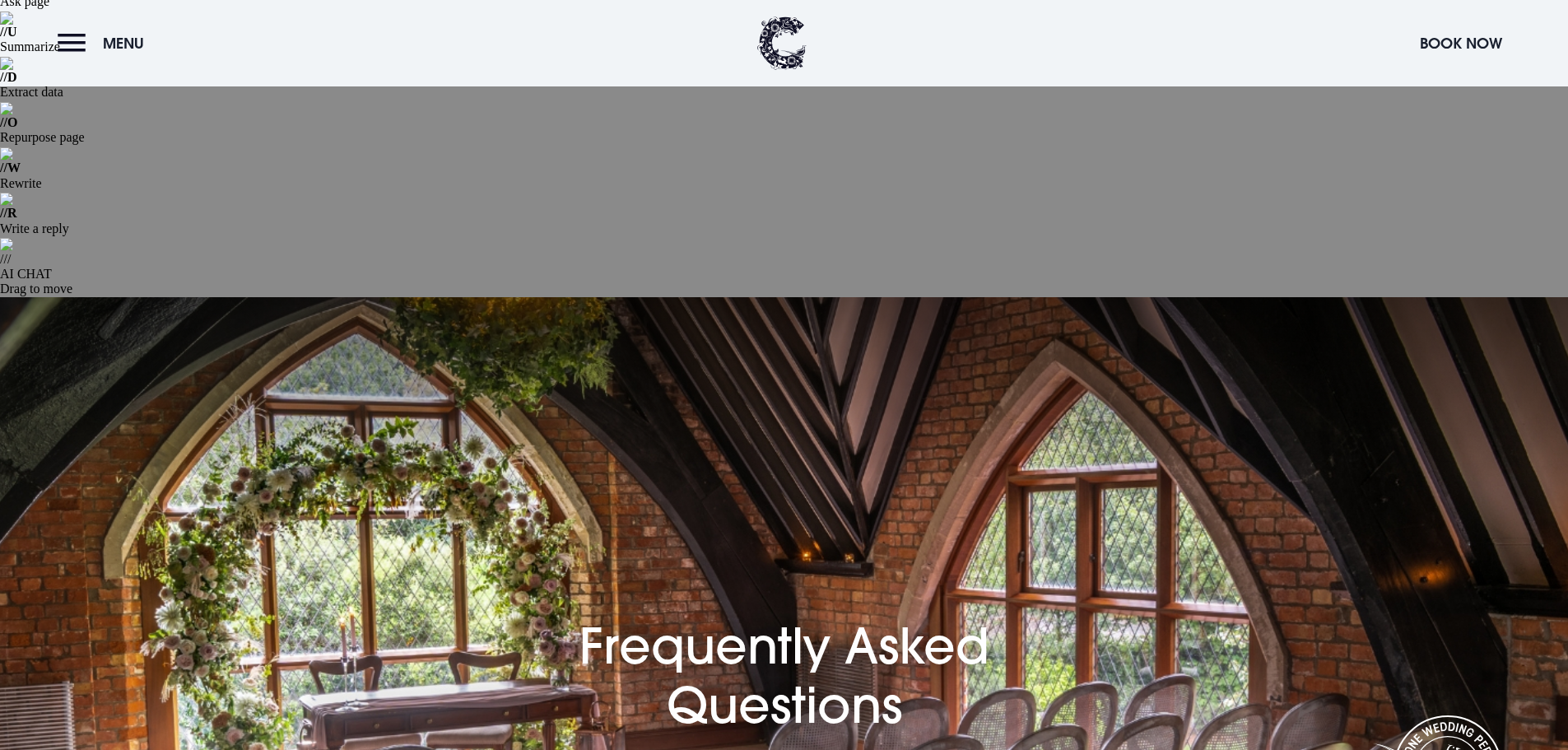
scroll to position [247, 0]
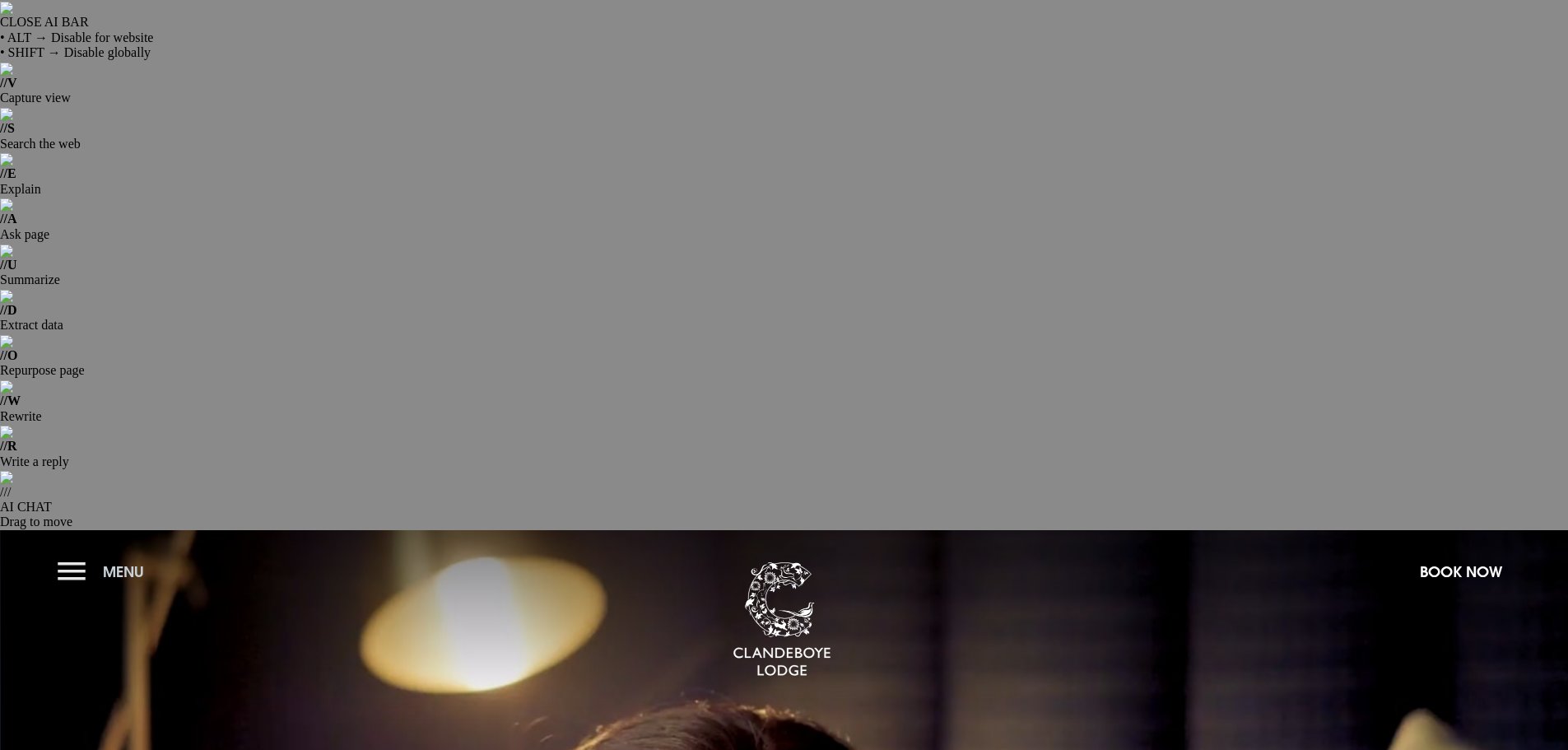
click at [82, 554] on button "Menu" at bounding box center [104, 572] width 95 height 35
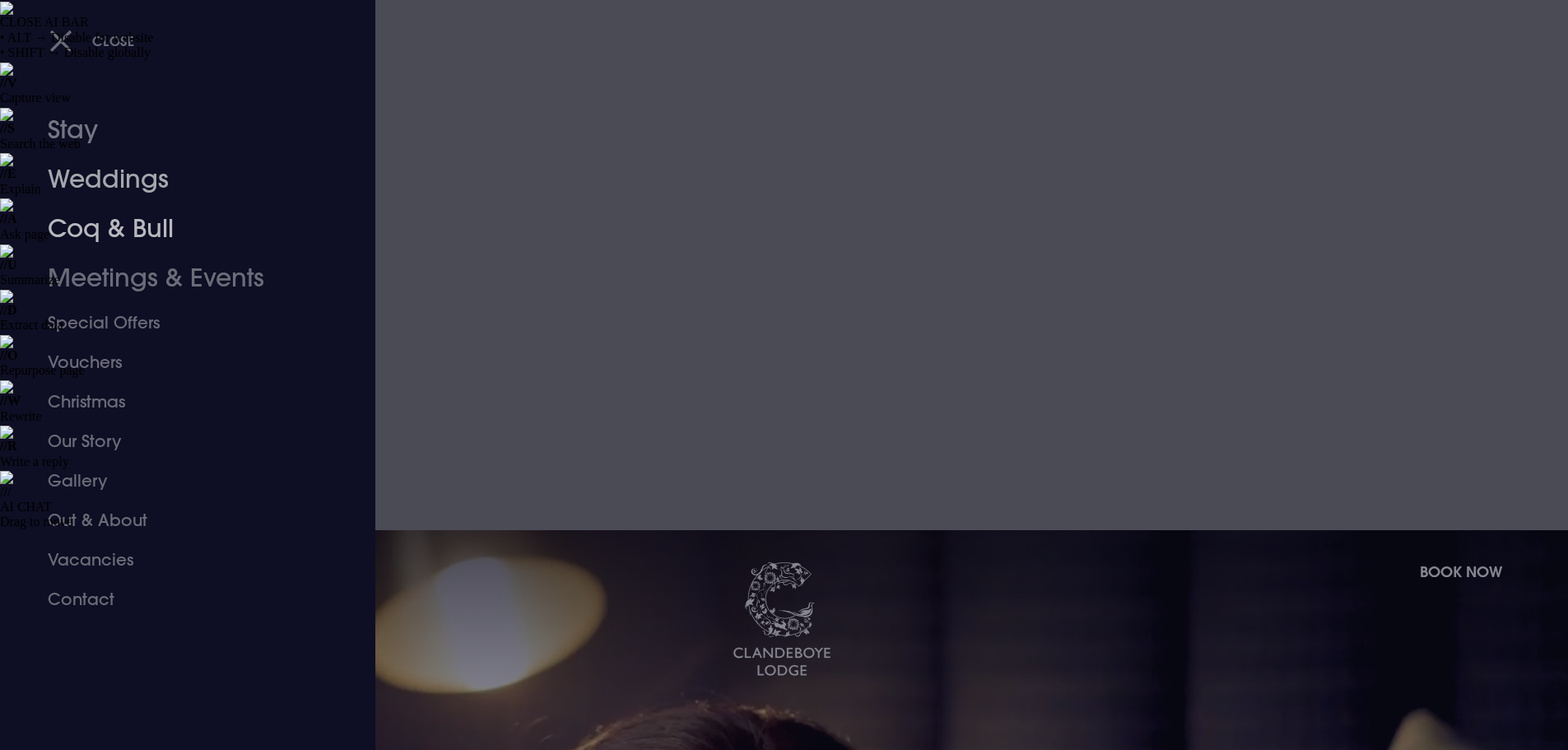
click at [99, 173] on link "Weddings" at bounding box center [178, 179] width 261 height 50
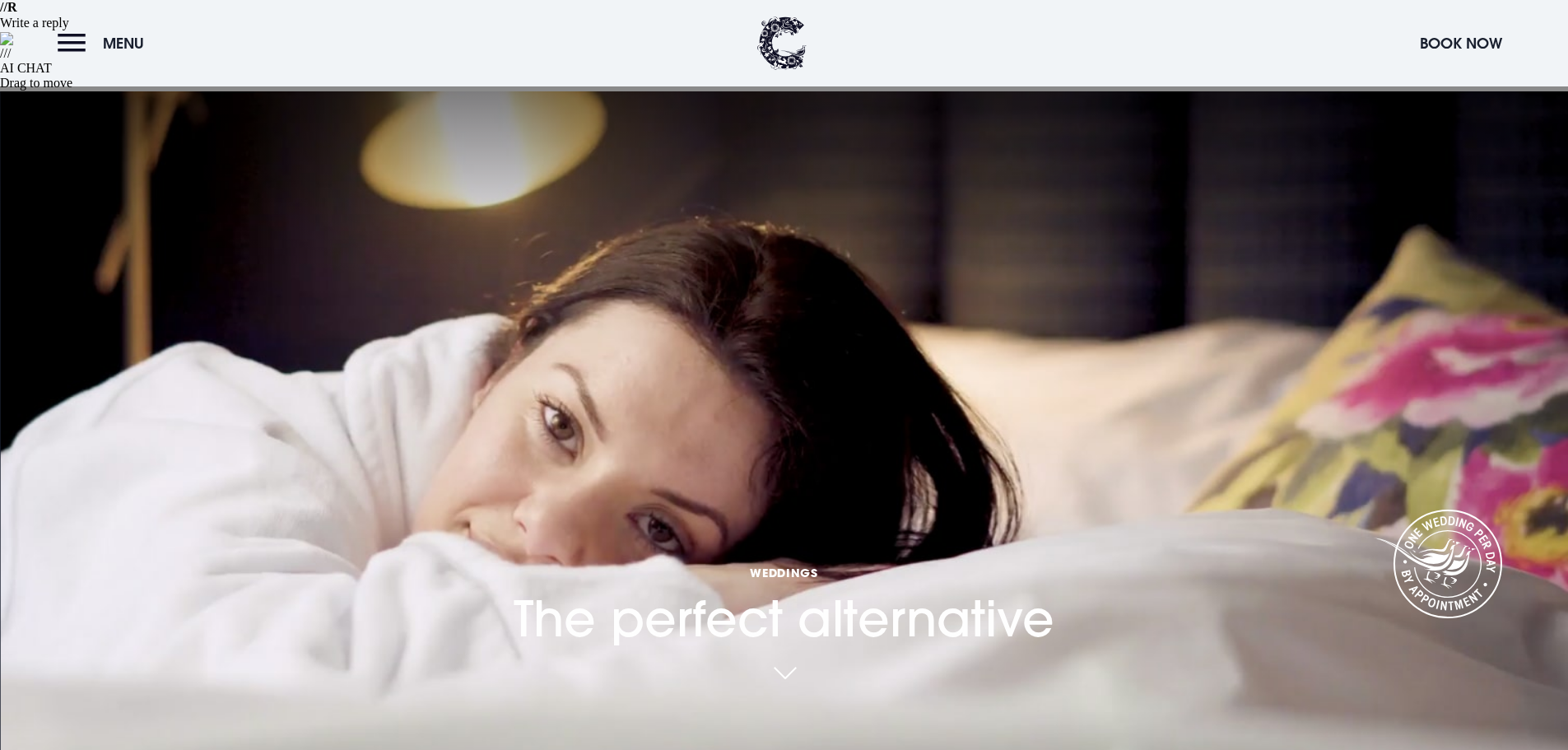
scroll to position [412, 0]
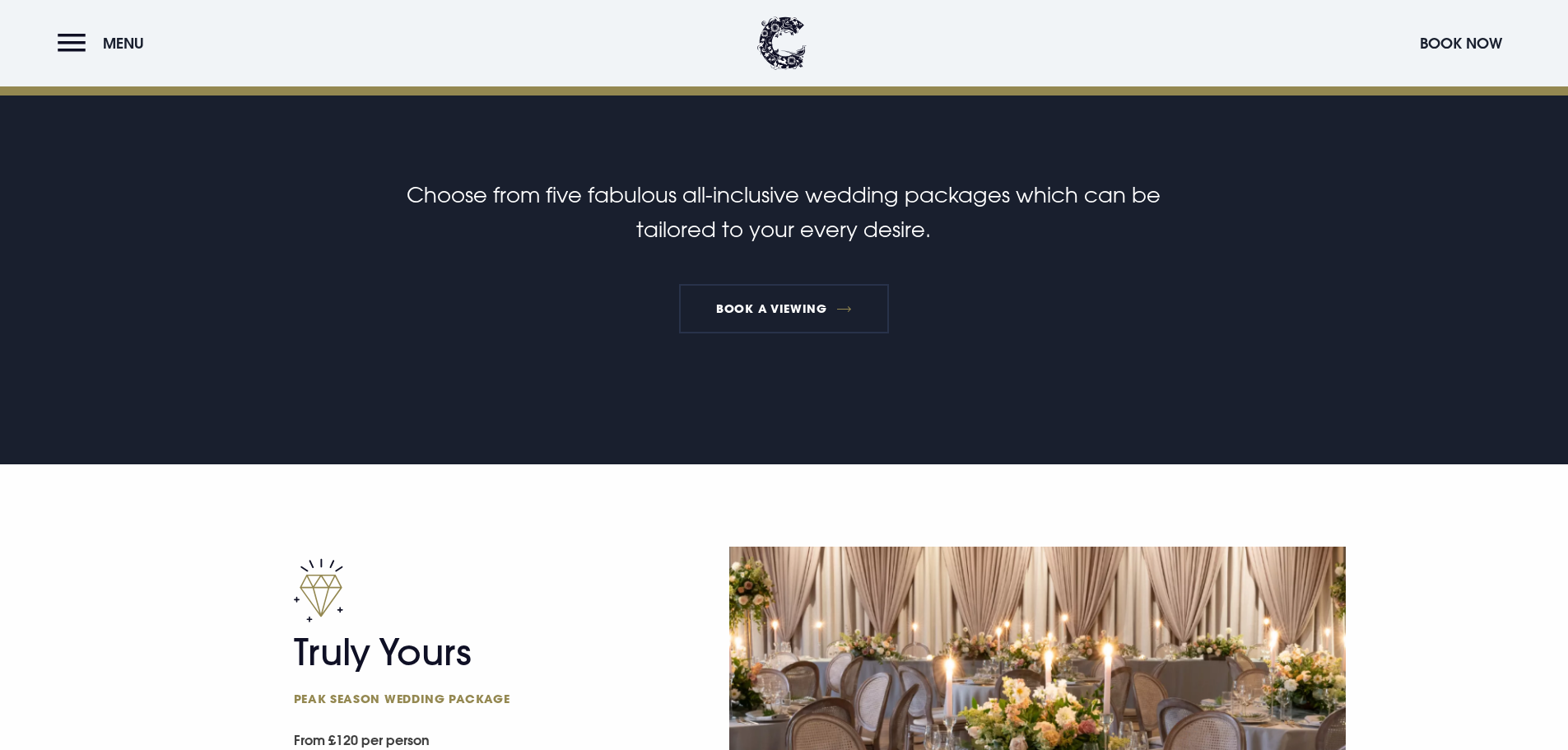
scroll to position [1399, 0]
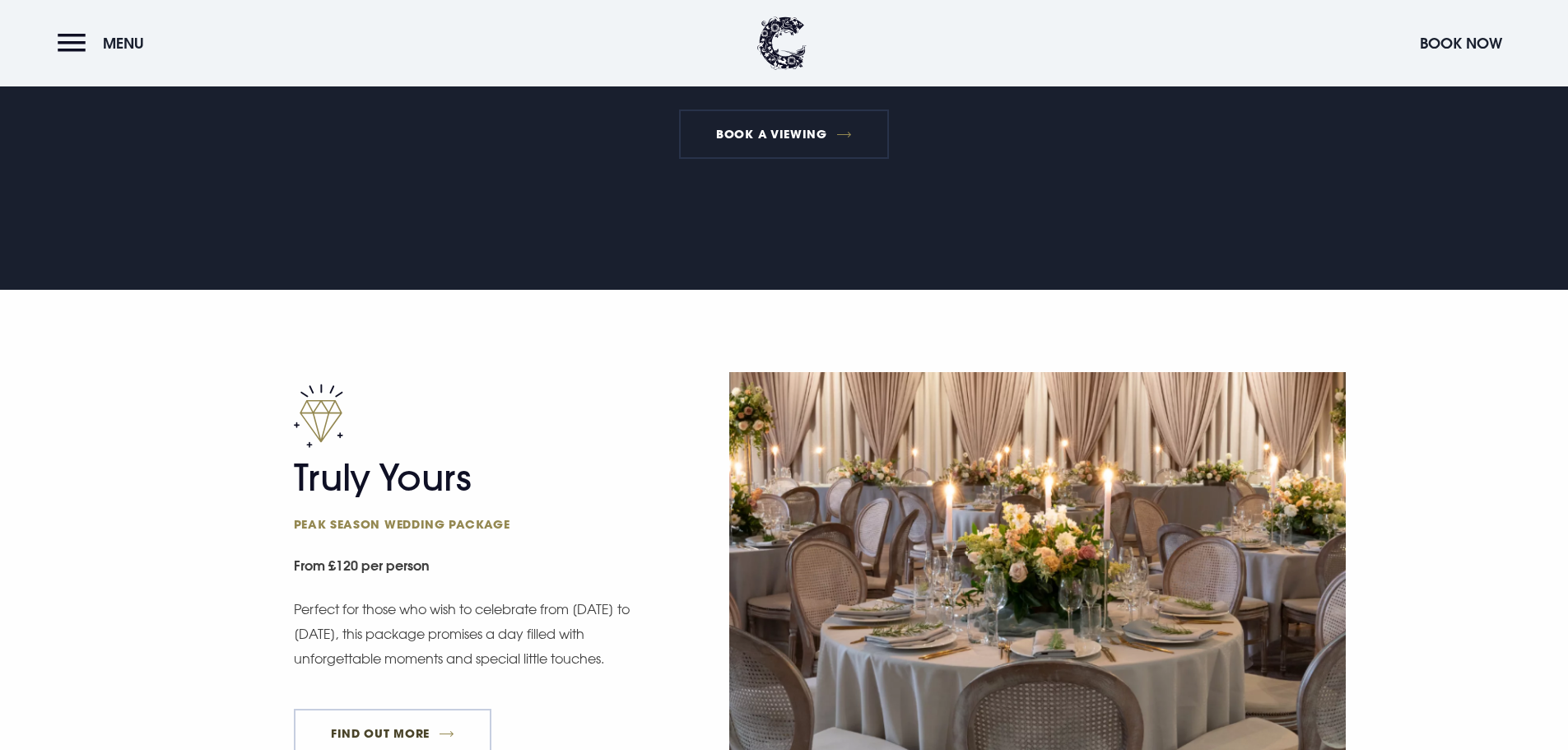
click at [438, 709] on link "FIND OUT MORE" at bounding box center [392, 733] width 198 height 50
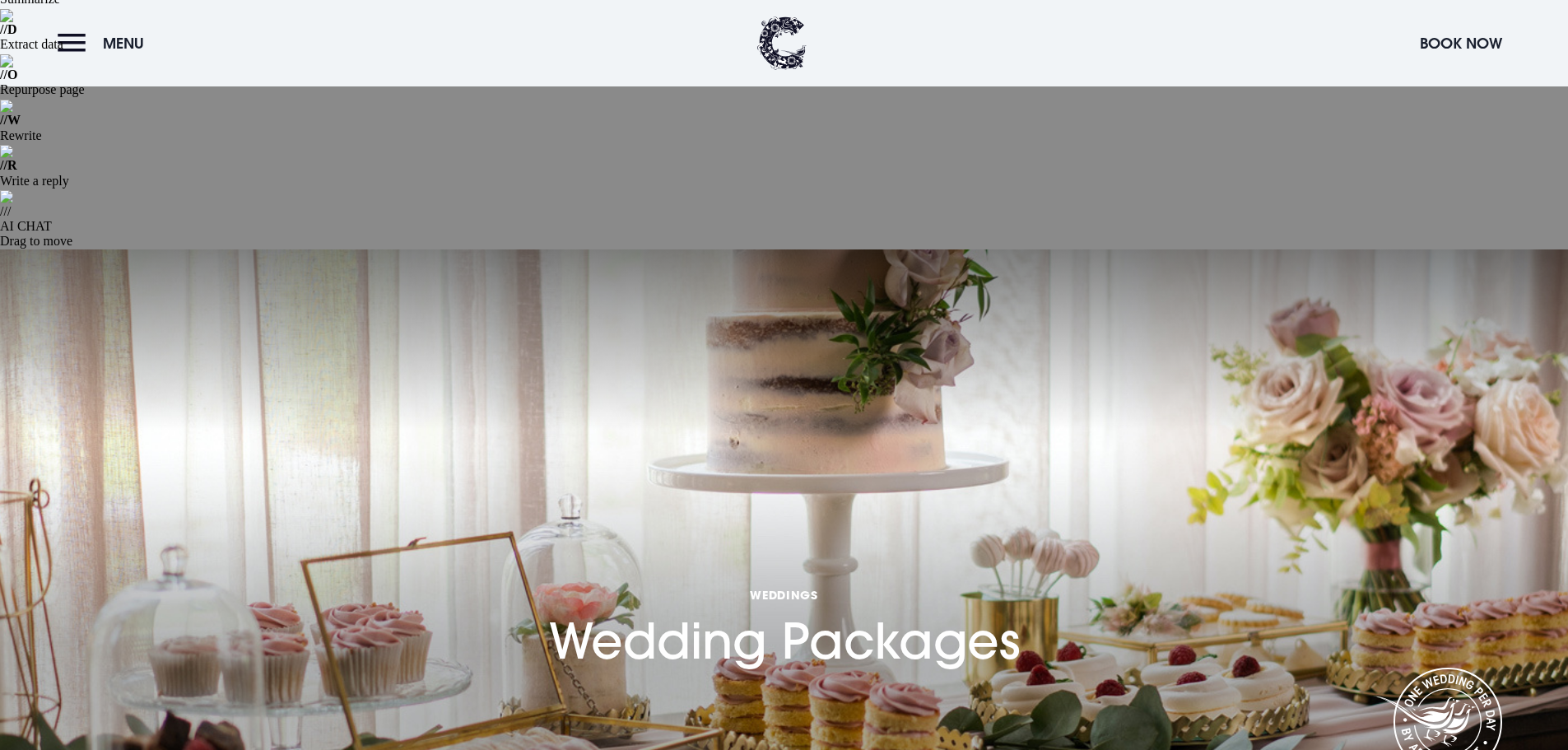
scroll to position [330, 0]
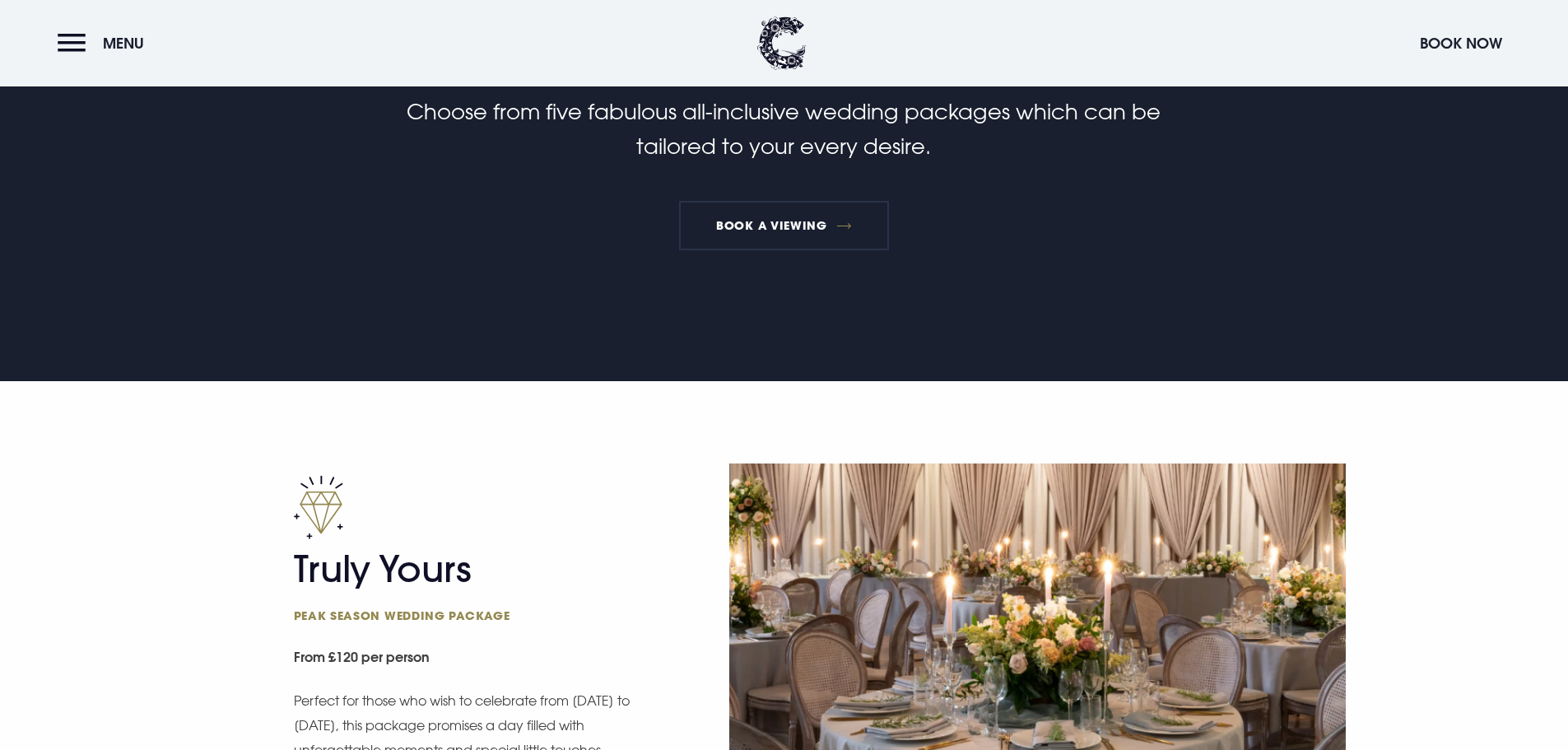
scroll to position [1317, 0]
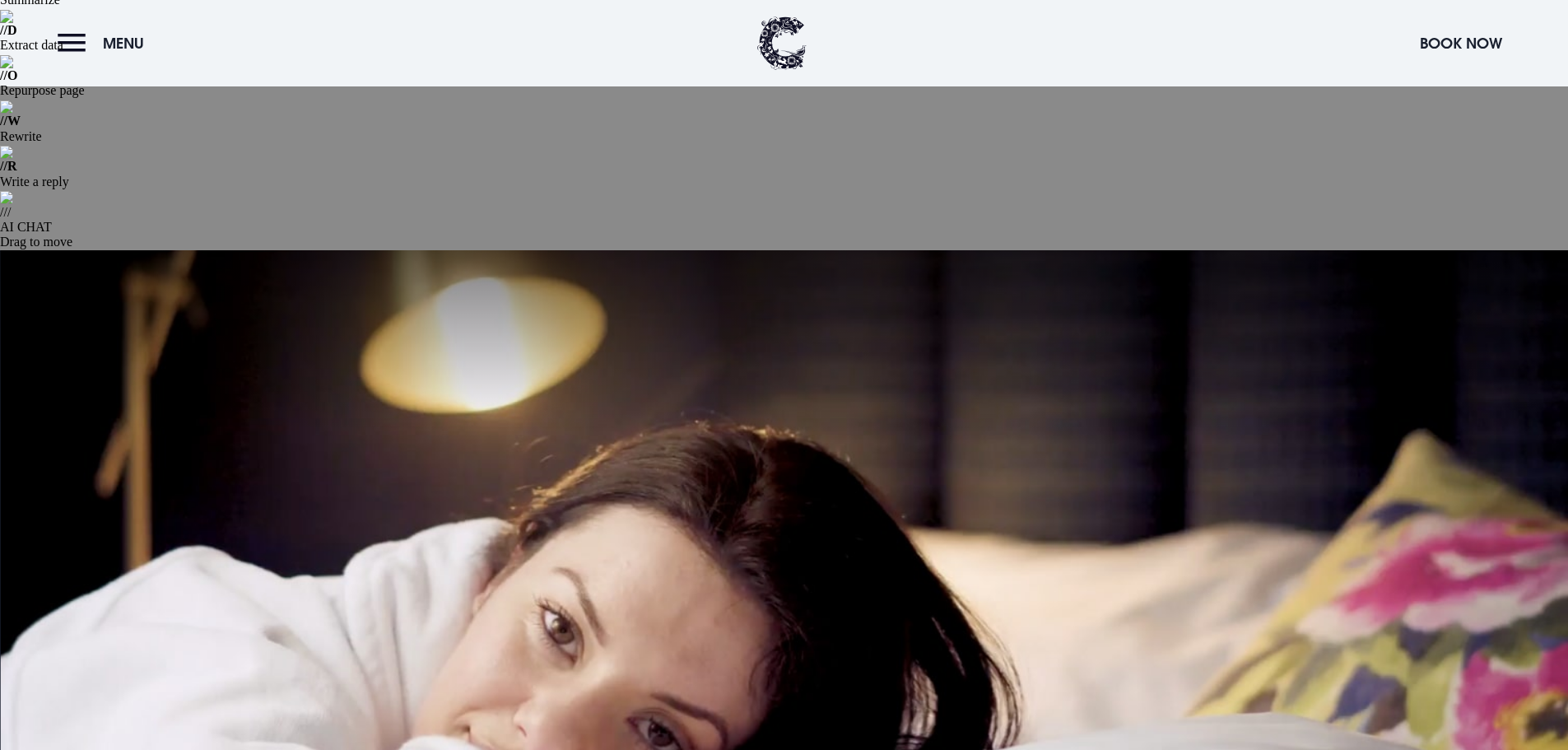
scroll to position [330, 0]
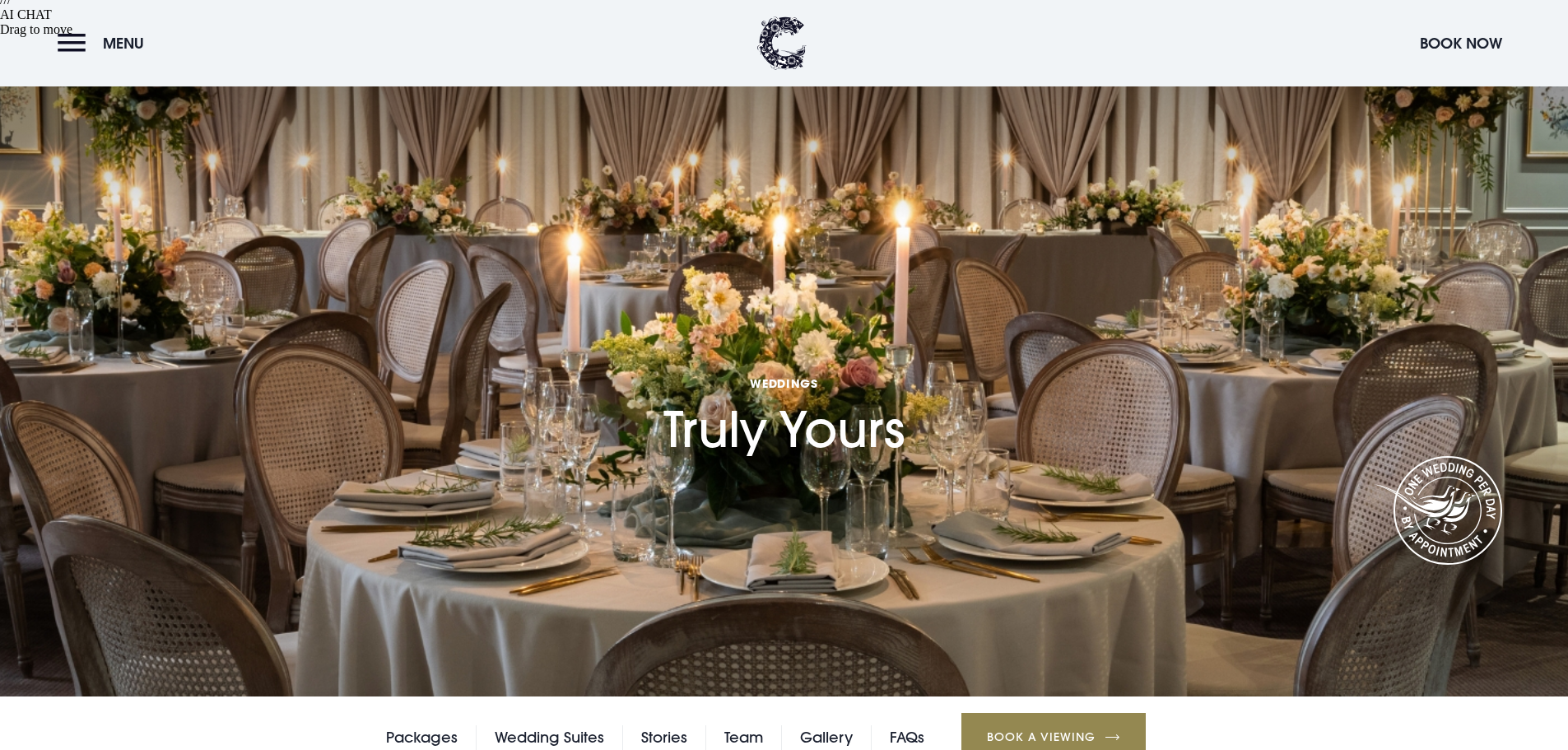
scroll to position [493, 0]
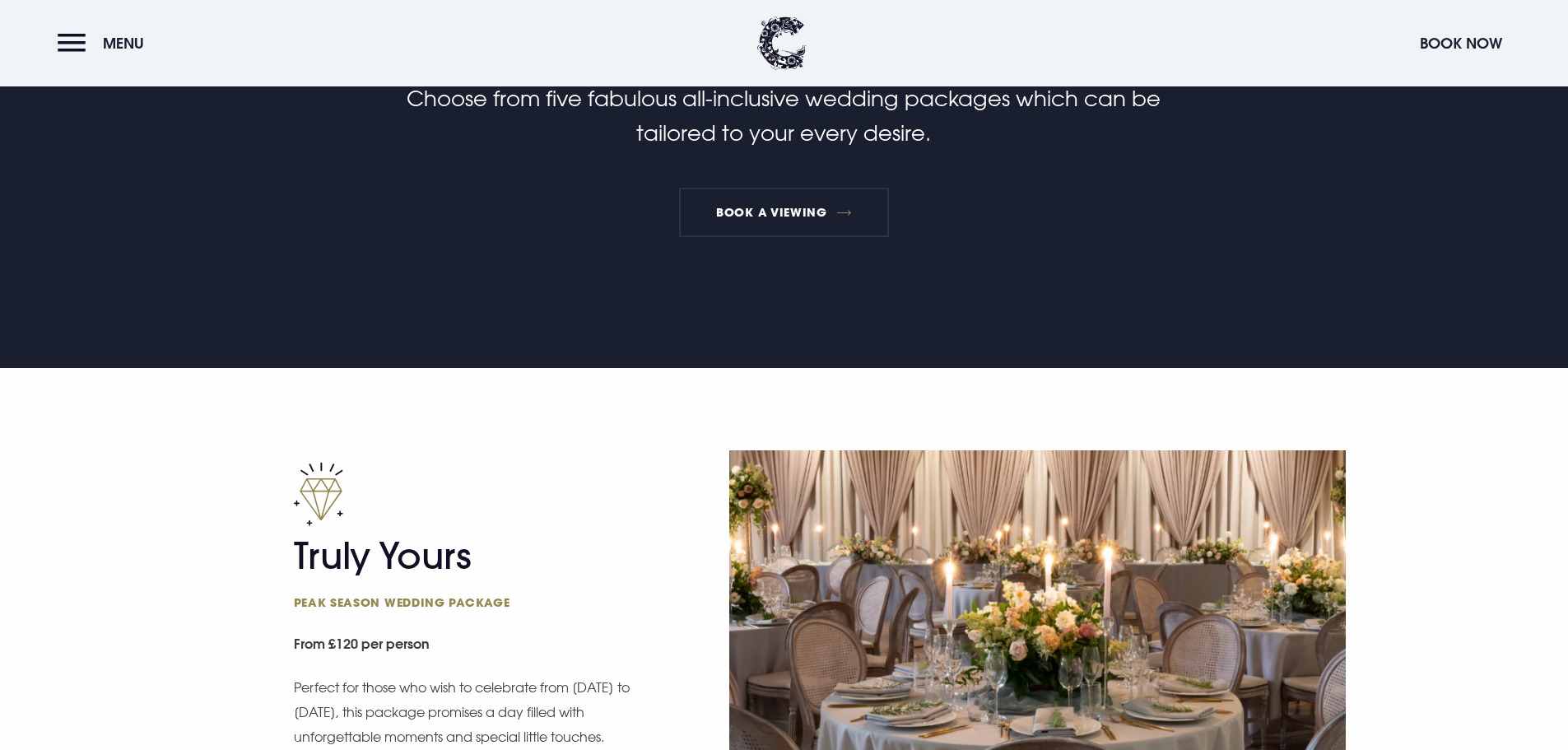
scroll to position [1563, 0]
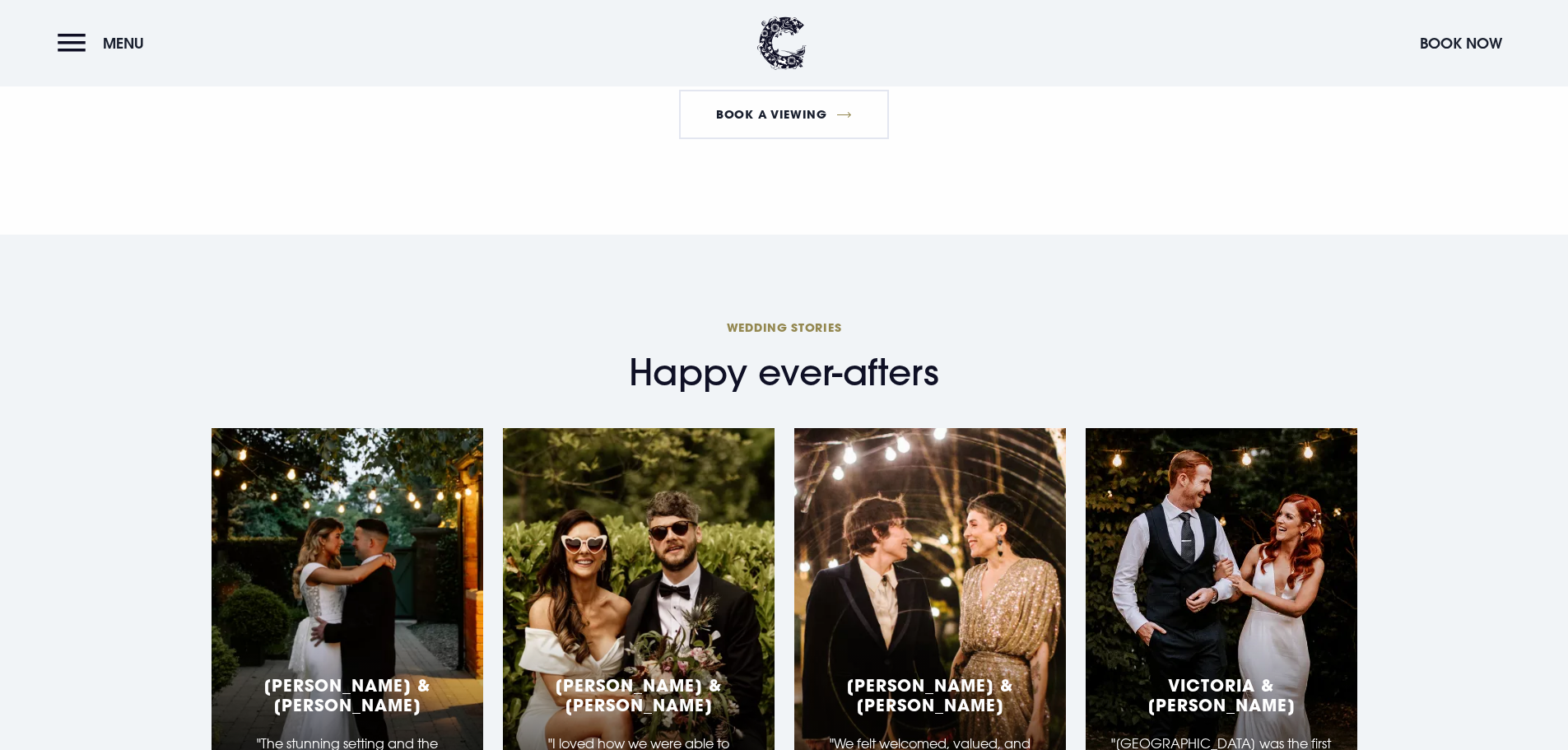
scroll to position [3703, 0]
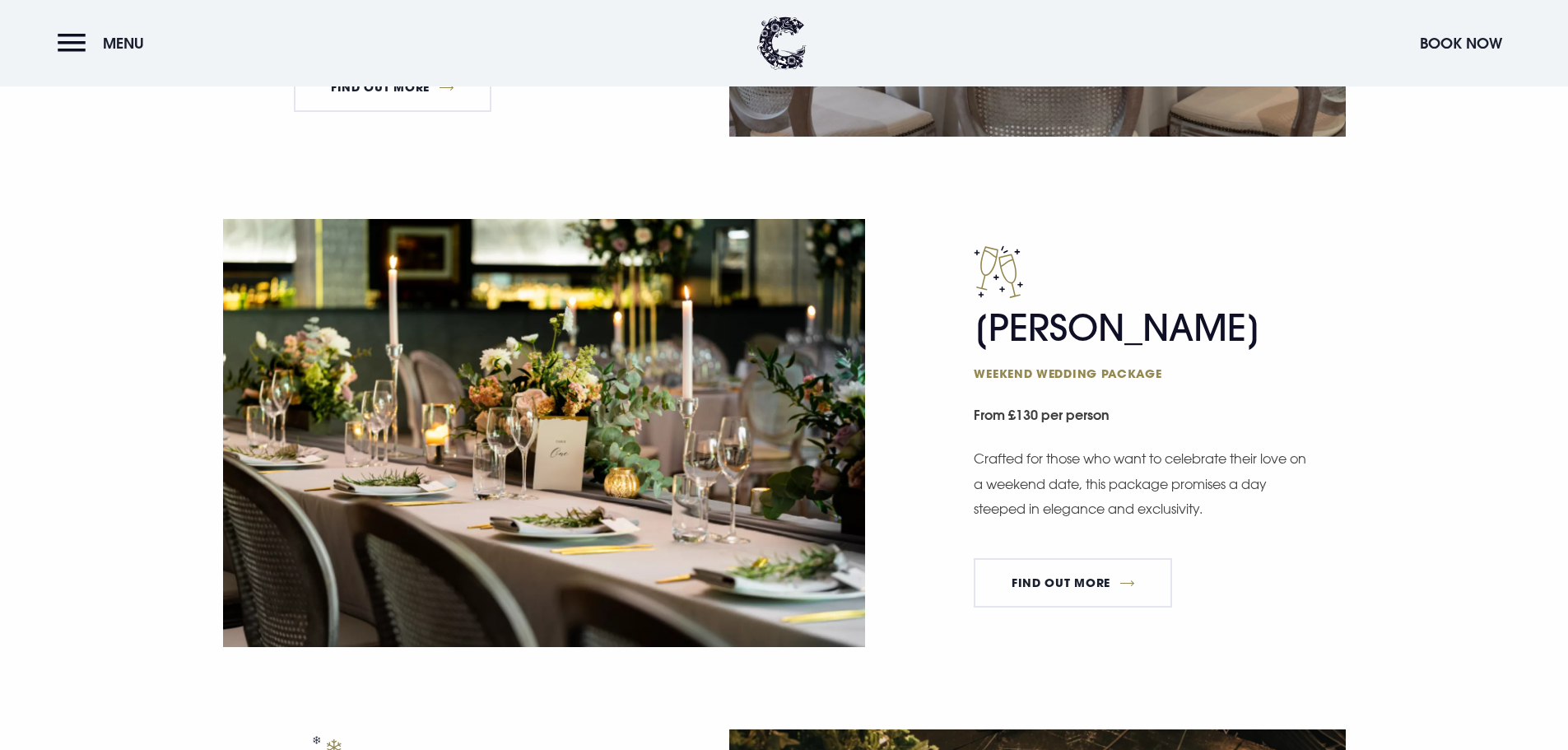
scroll to position [2140, 0]
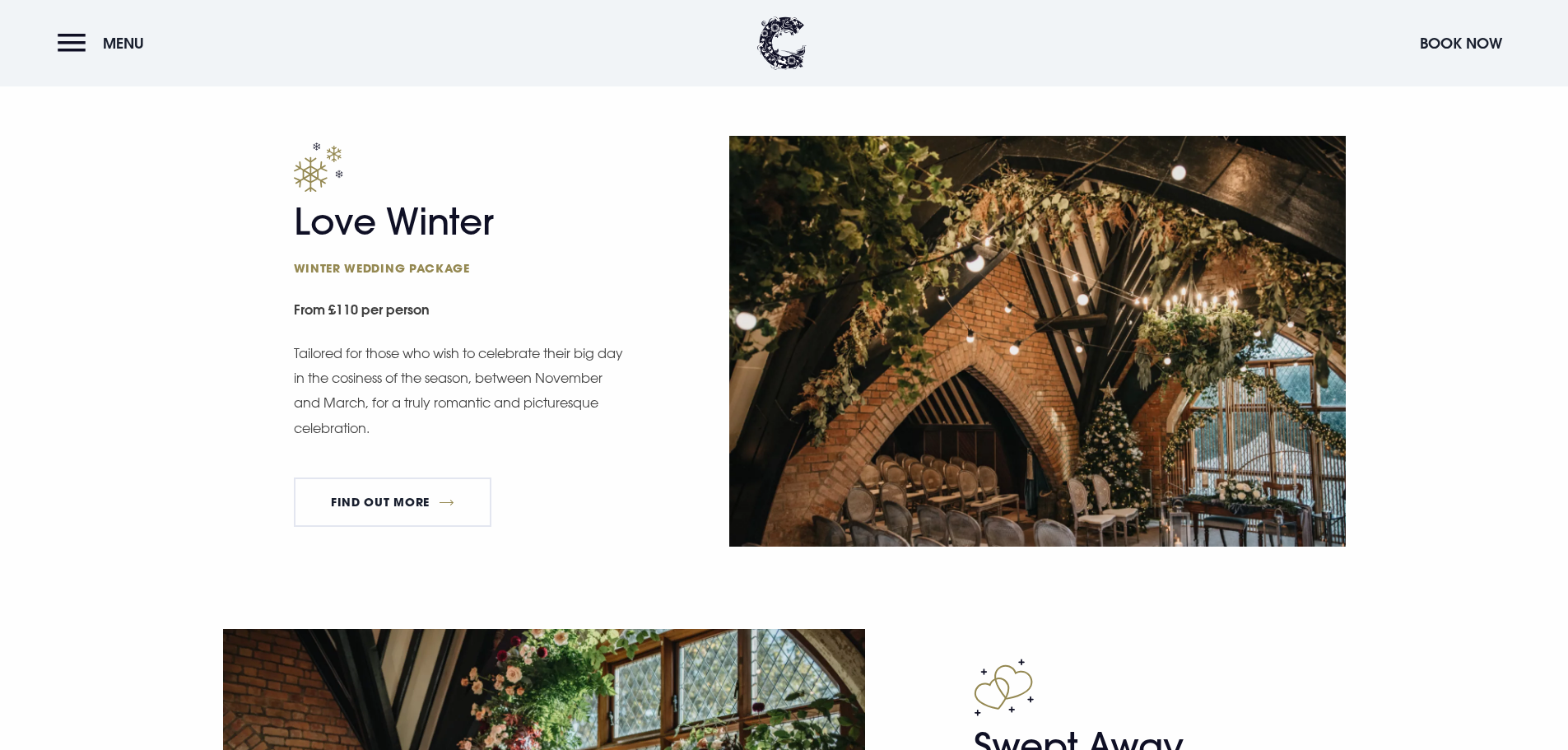
scroll to position [2637, 0]
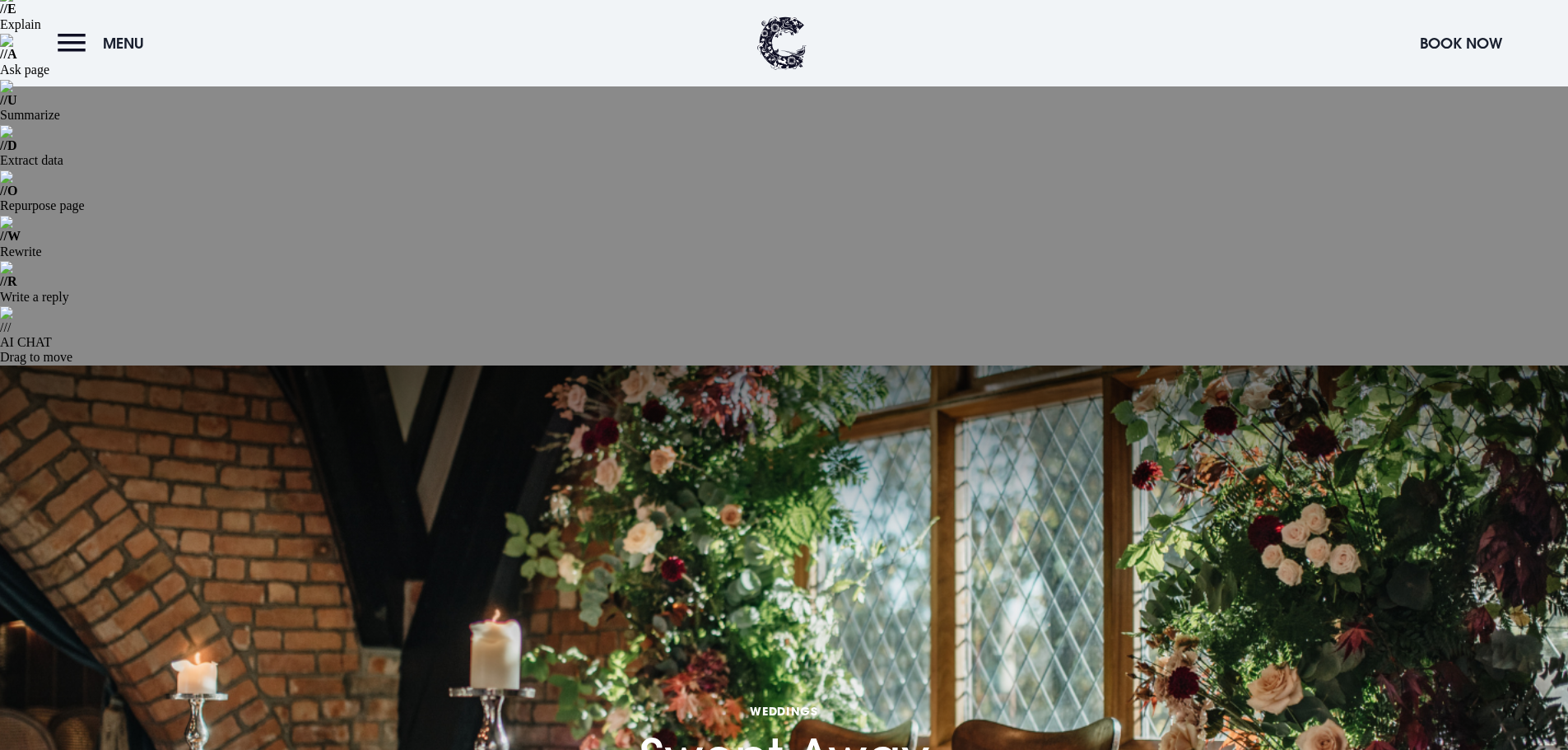
scroll to position [576, 0]
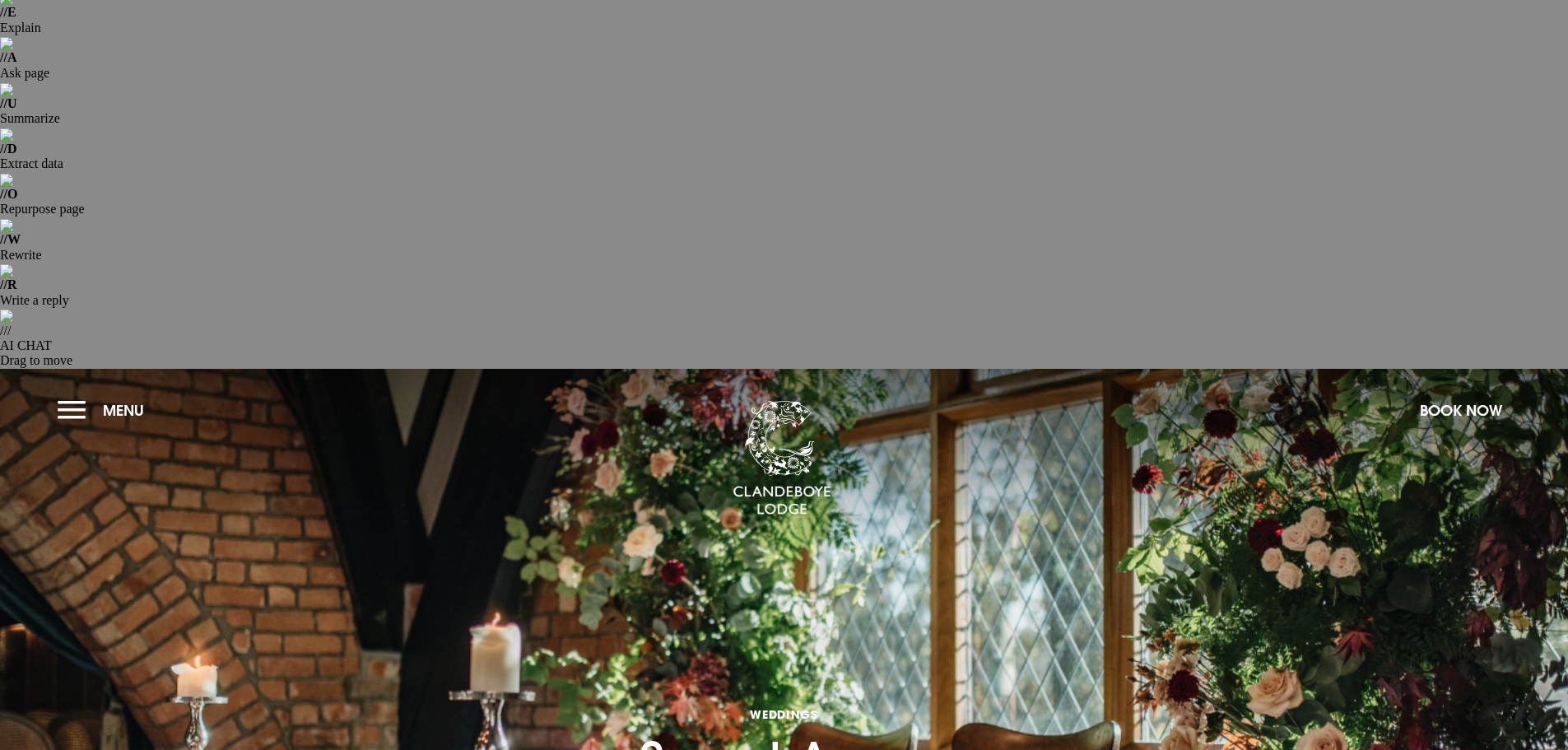
scroll to position [0, 0]
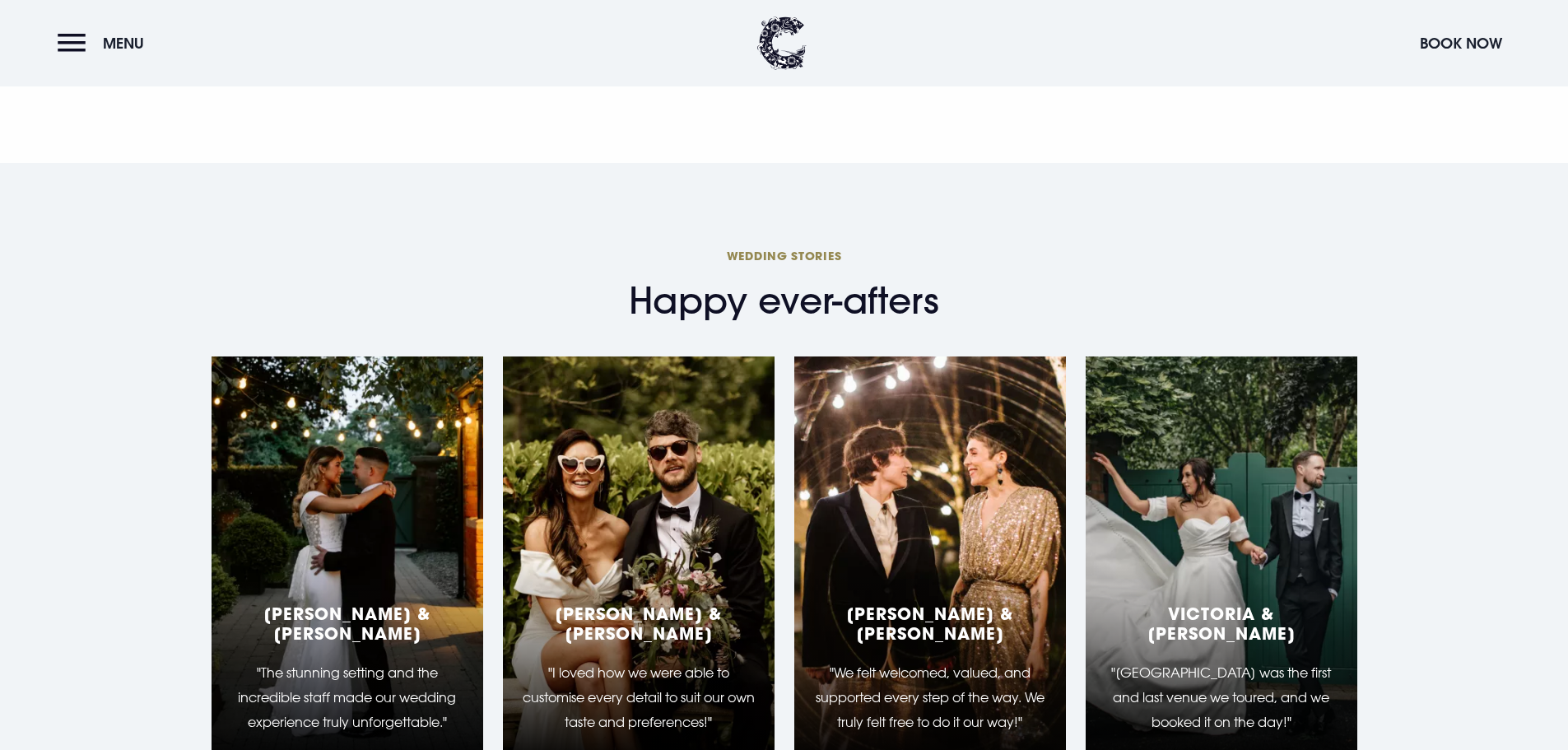
scroll to position [2798, 0]
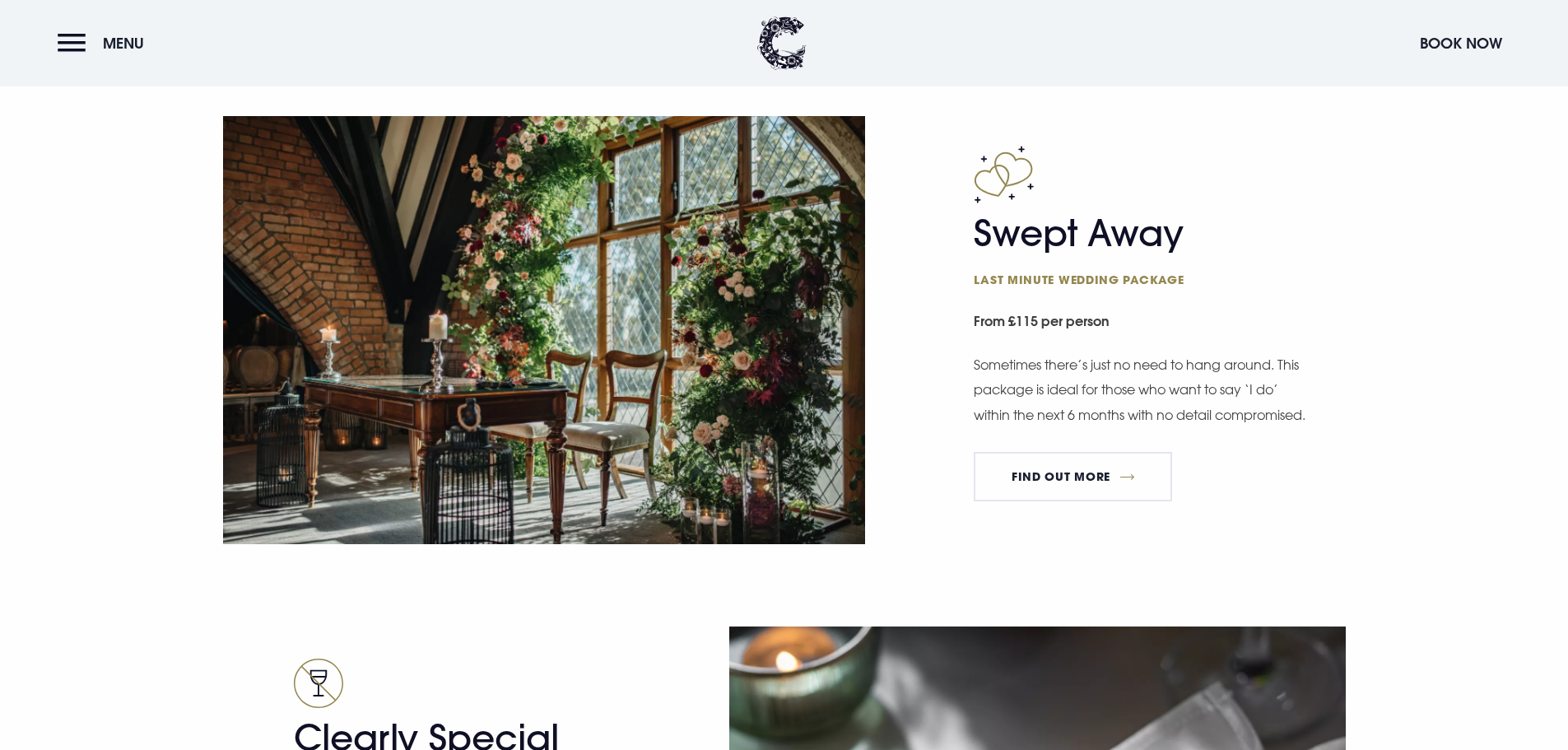
scroll to position [3158, 0]
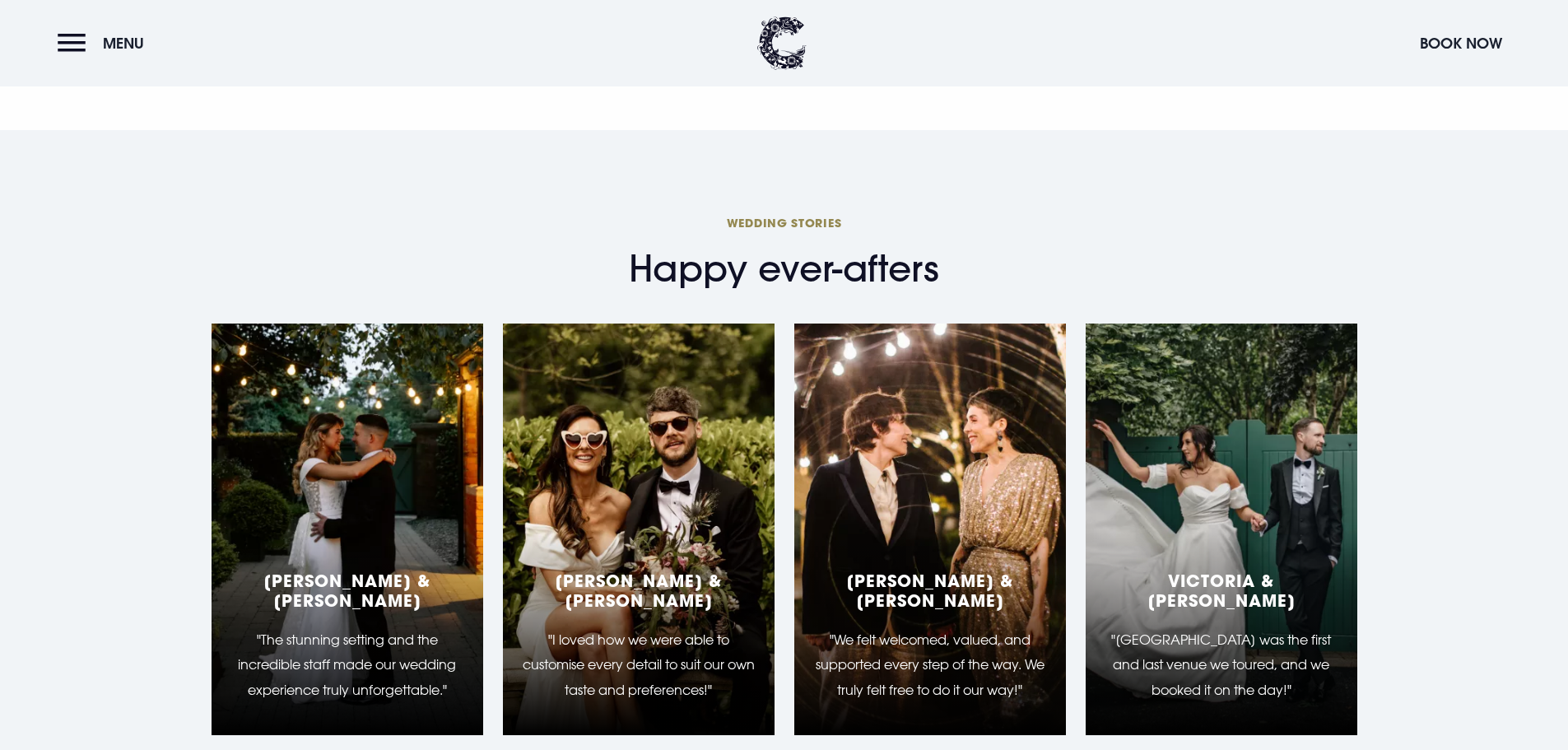
scroll to position [3456, 0]
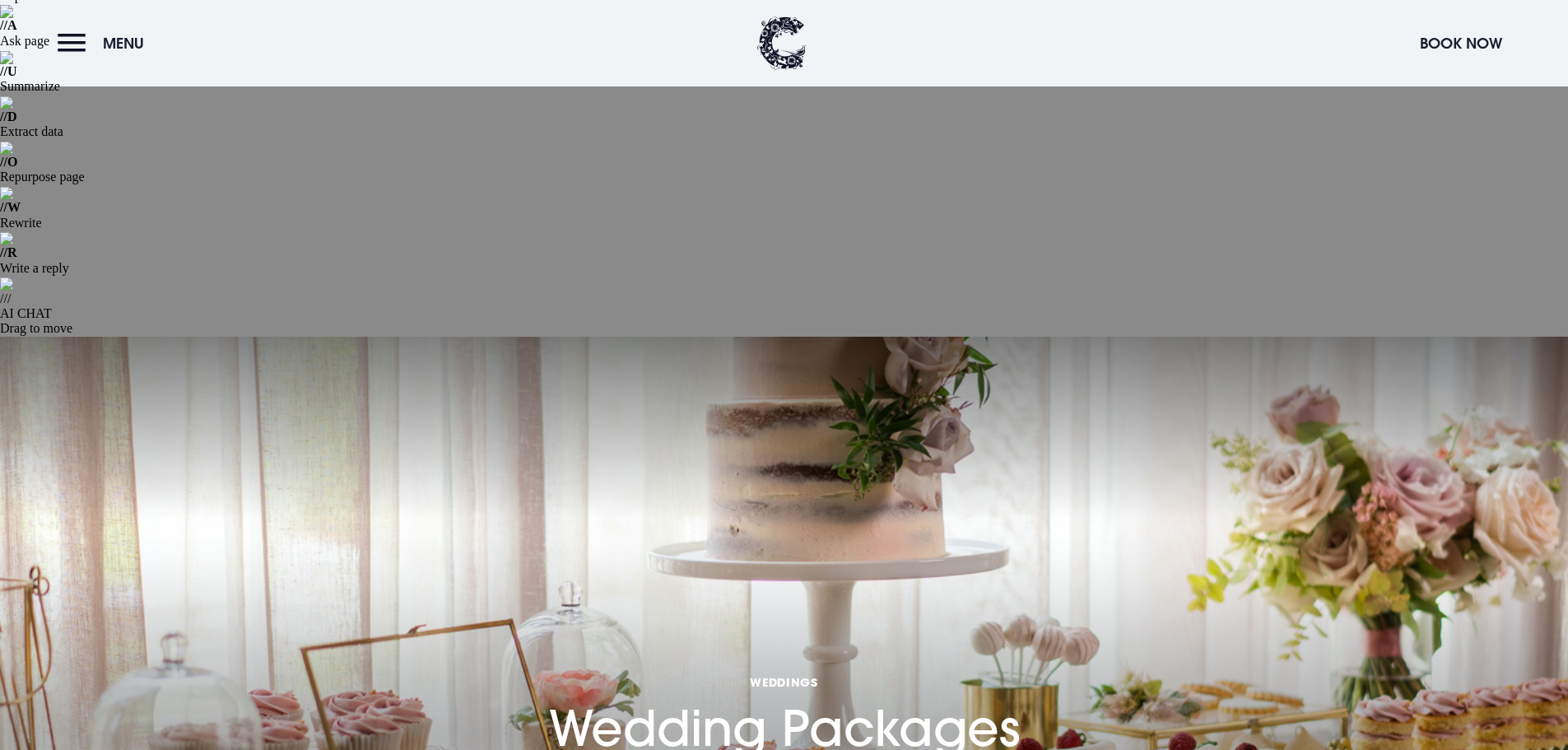
scroll to position [165, 0]
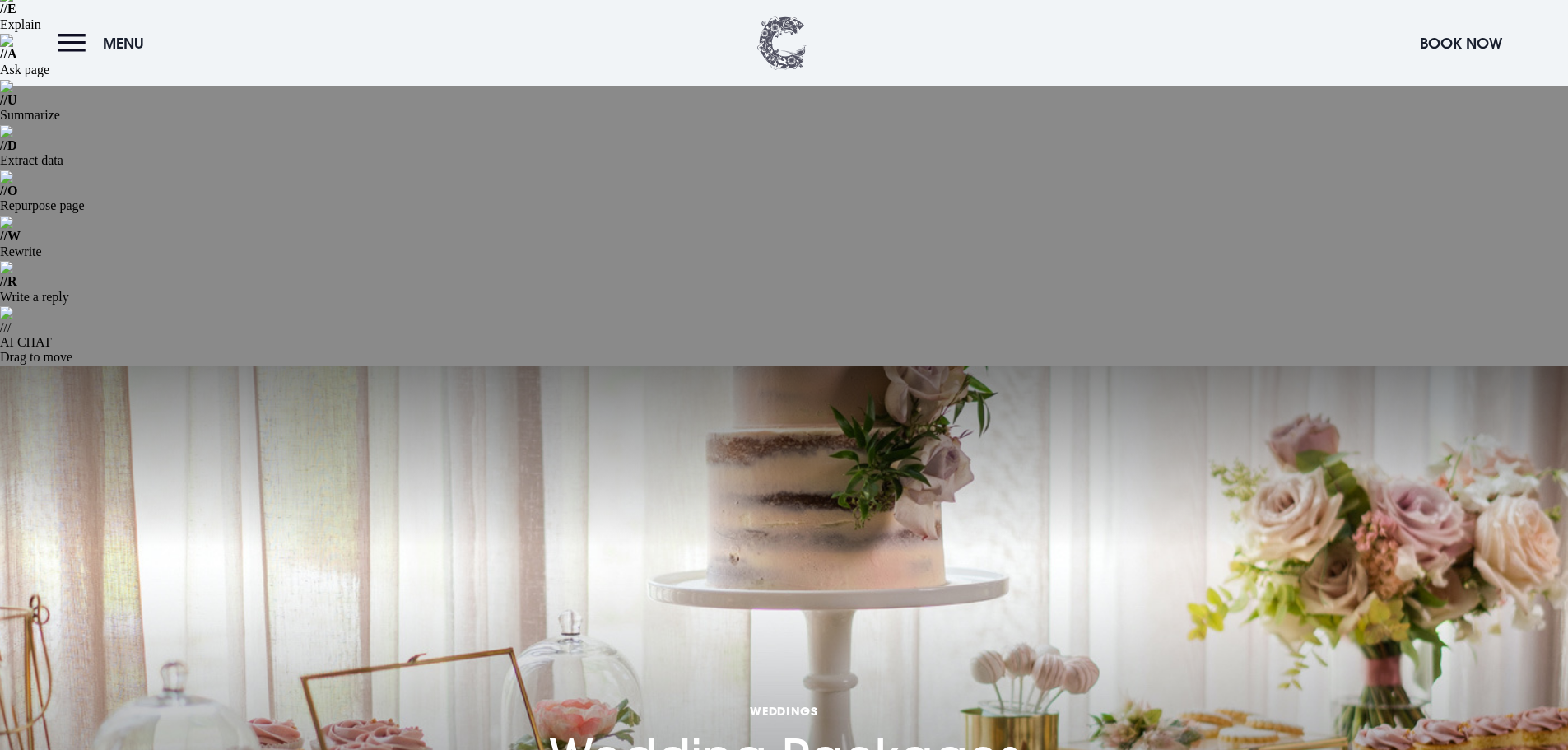
click at [768, 42] on img at bounding box center [782, 43] width 50 height 54
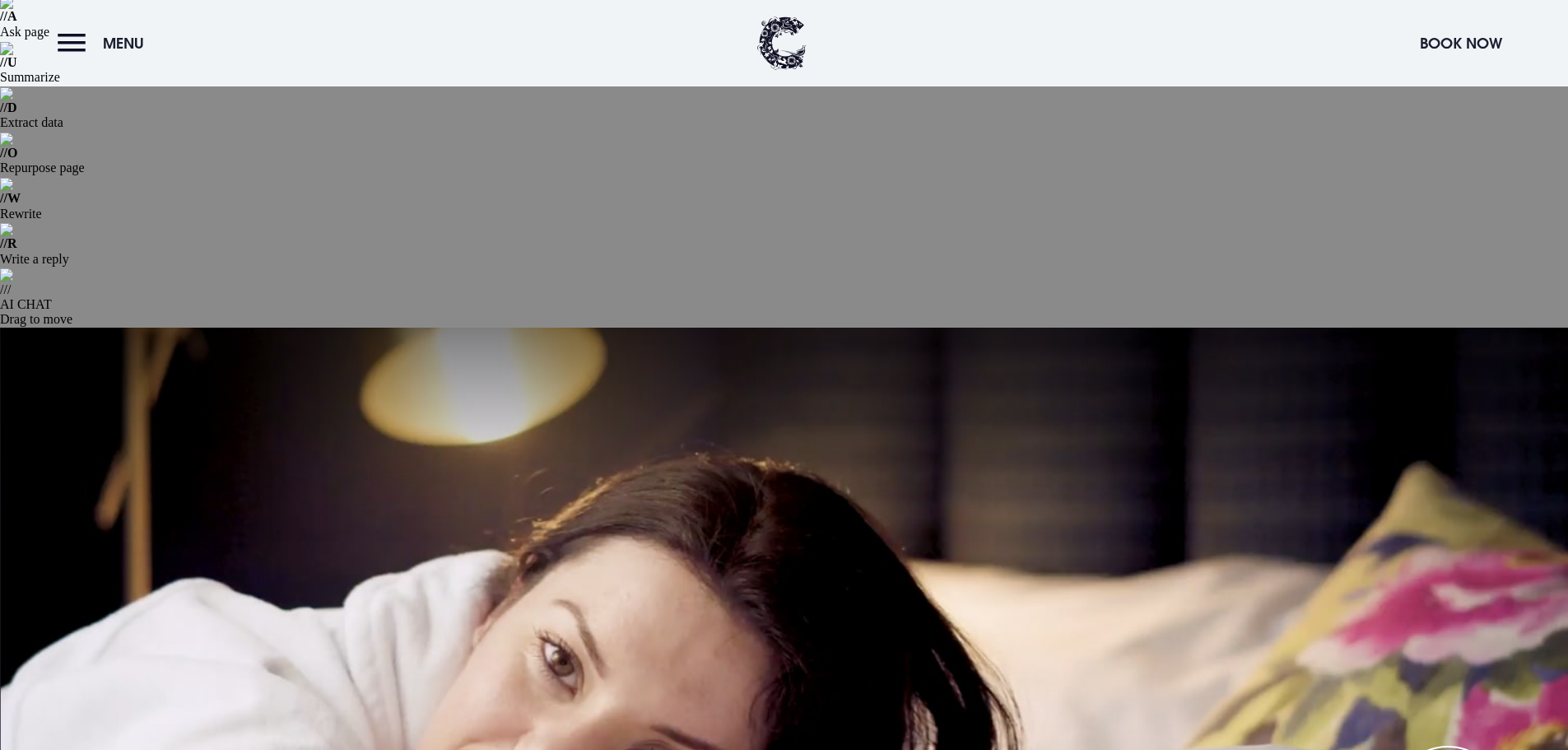
scroll to position [165, 0]
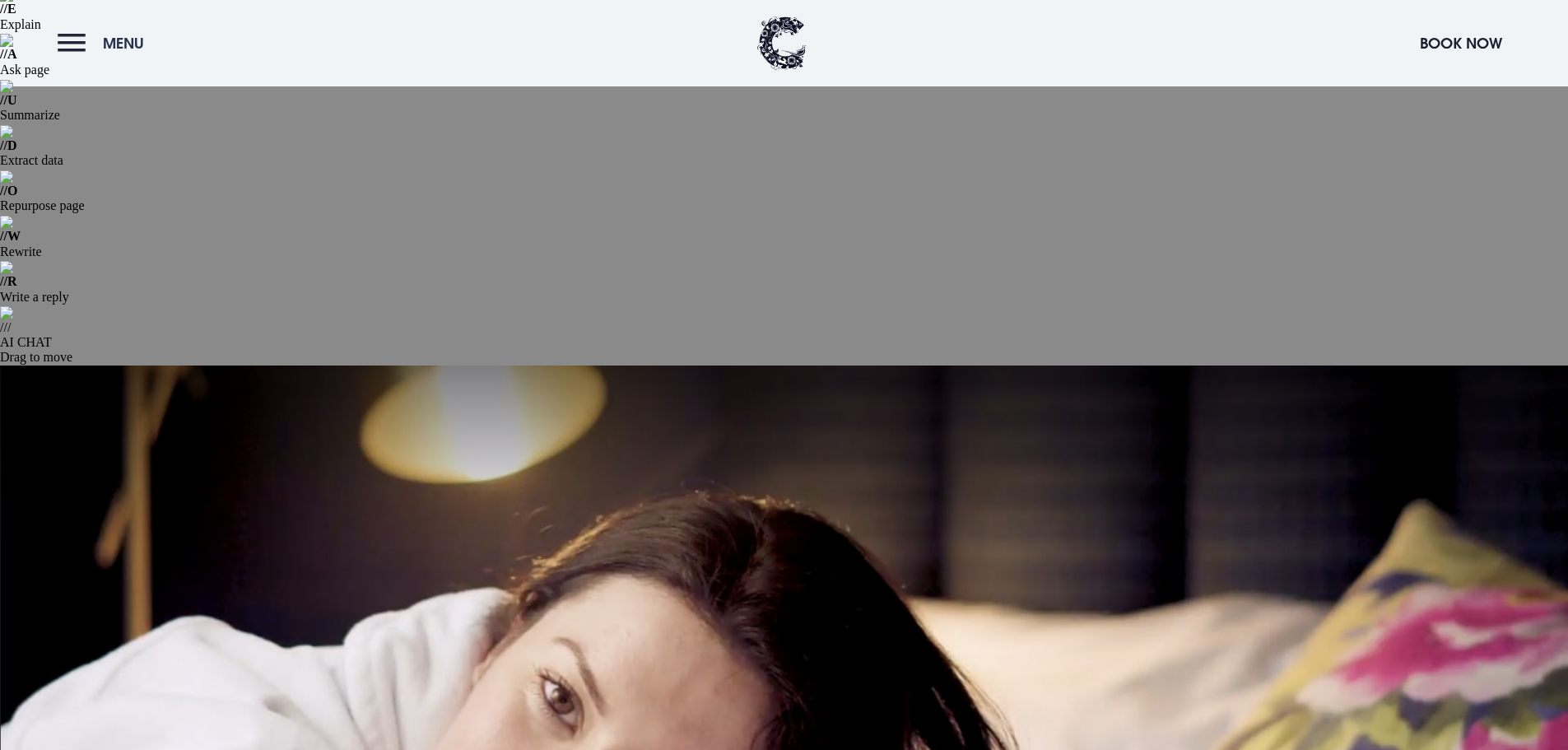
click at [79, 56] on button "Menu" at bounding box center [104, 43] width 95 height 35
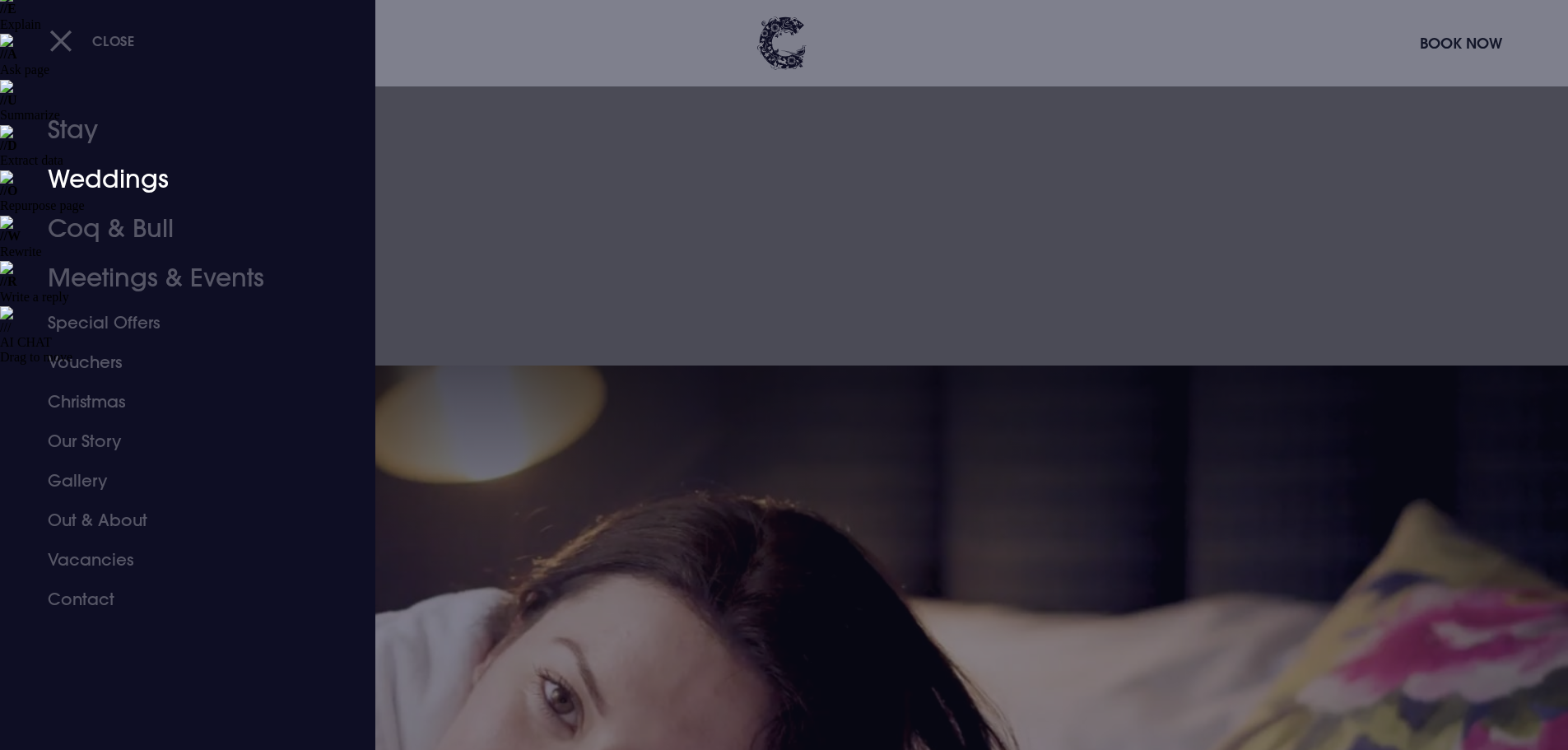
click at [130, 184] on link "Weddings" at bounding box center [178, 179] width 261 height 50
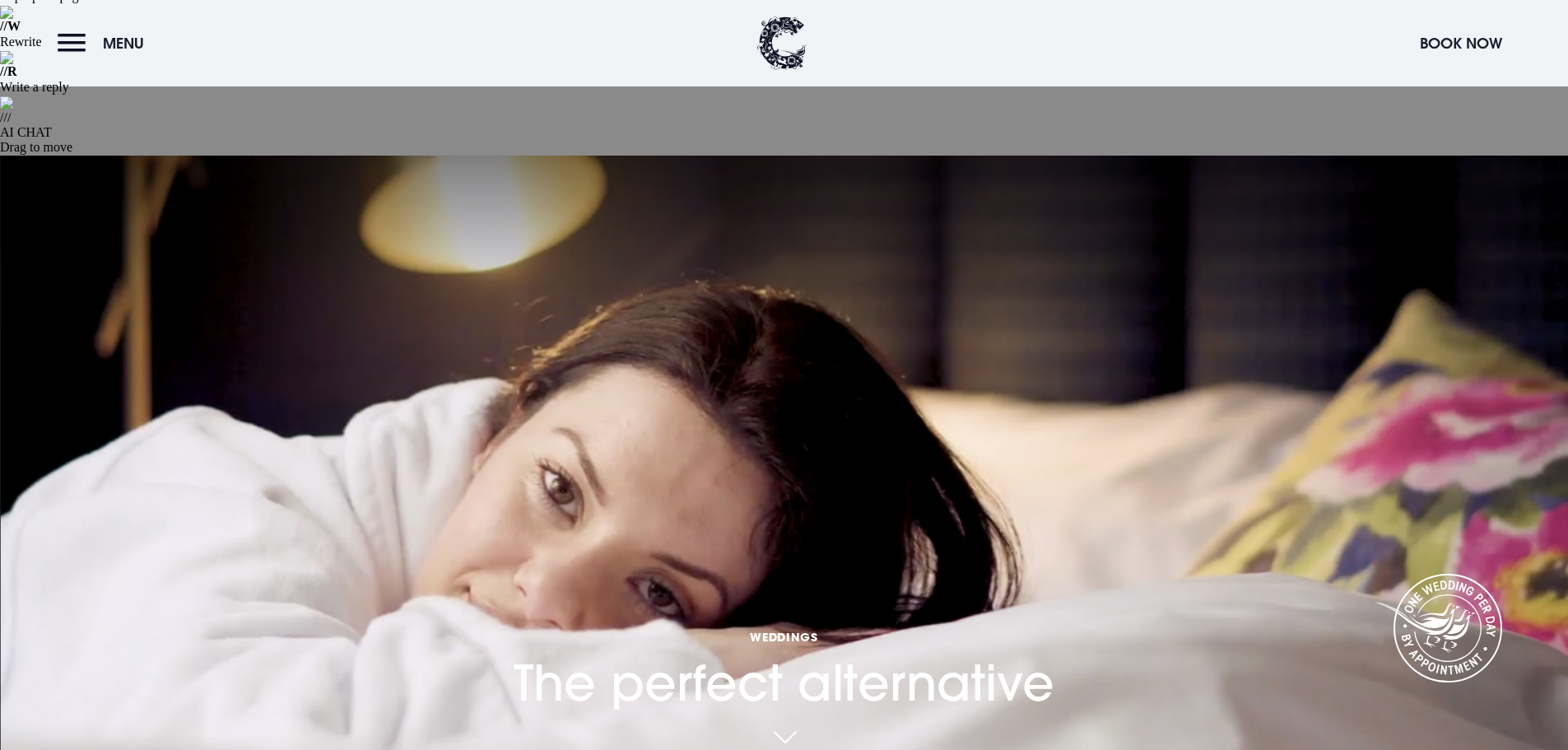
scroll to position [412, 0]
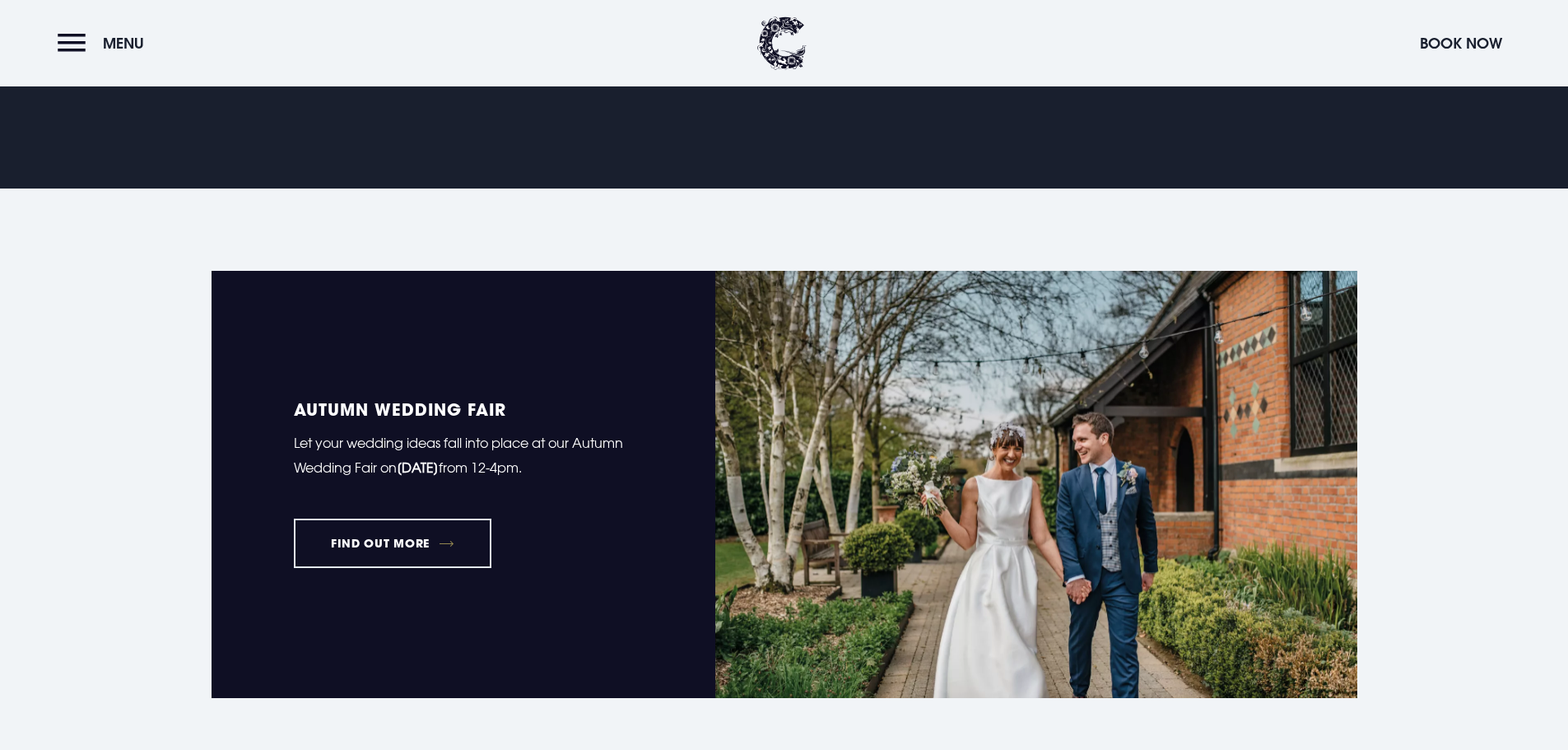
scroll to position [1534, 0]
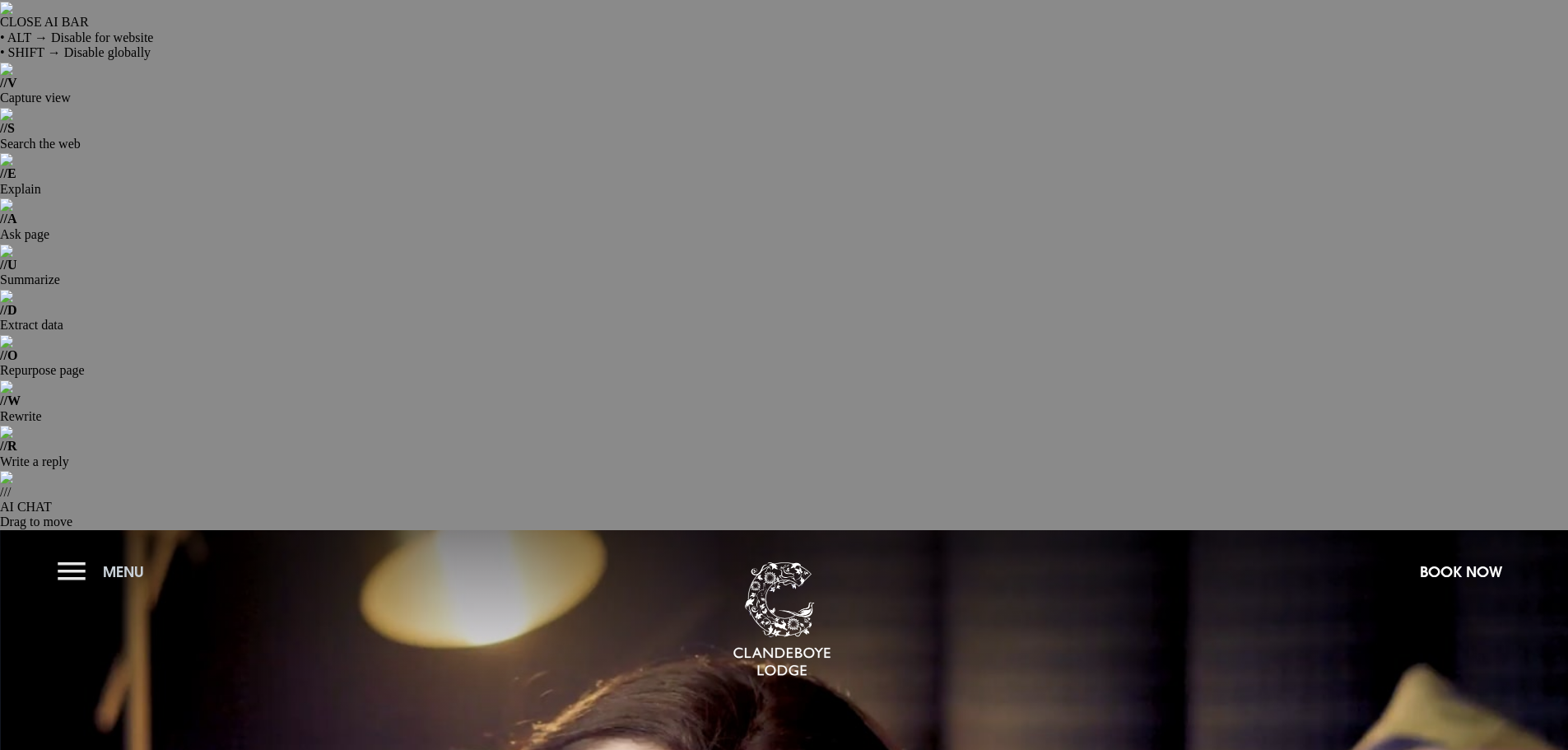
click at [73, 554] on button "Menu" at bounding box center [104, 572] width 95 height 35
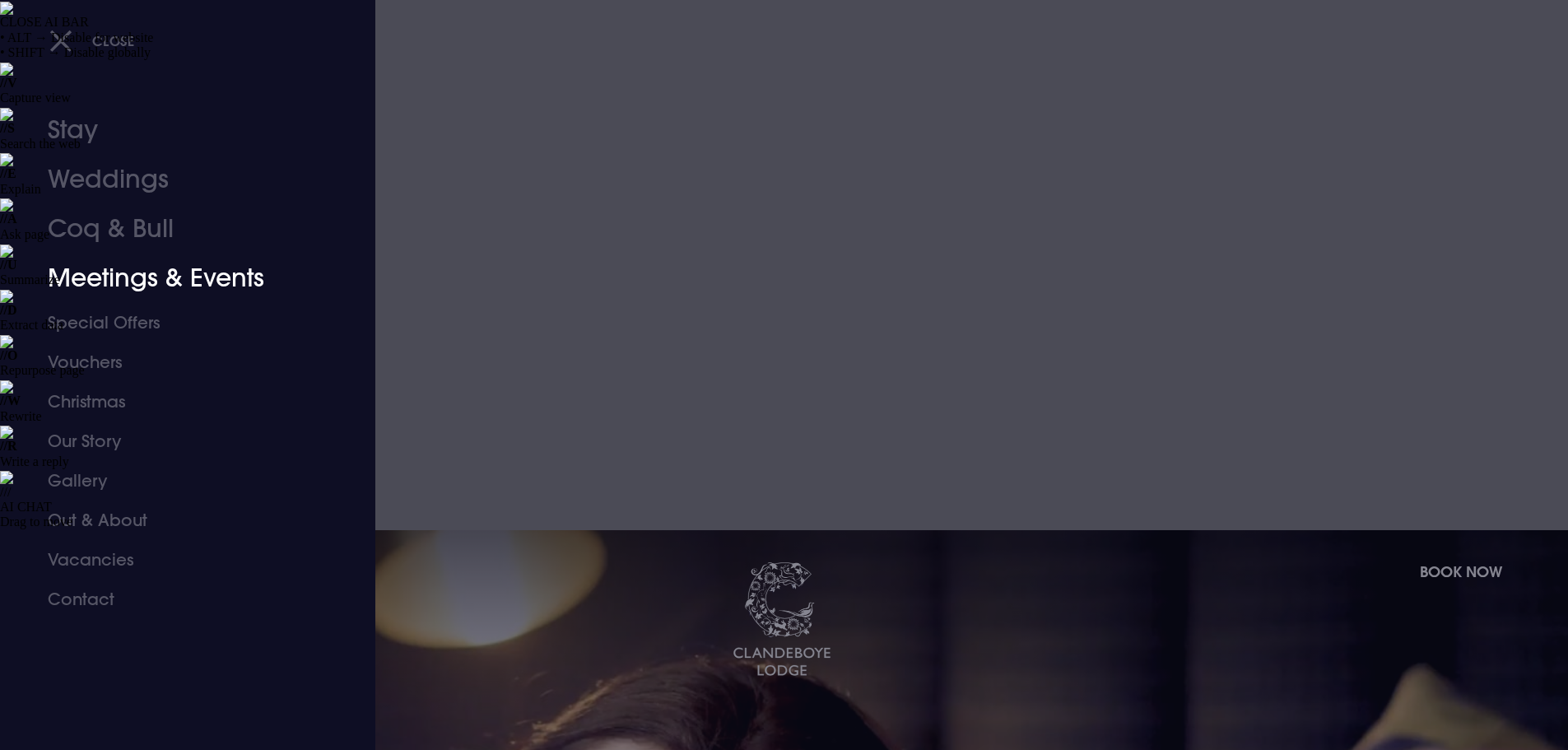
click at [94, 264] on link "Meetings & Events" at bounding box center [178, 278] width 261 height 50
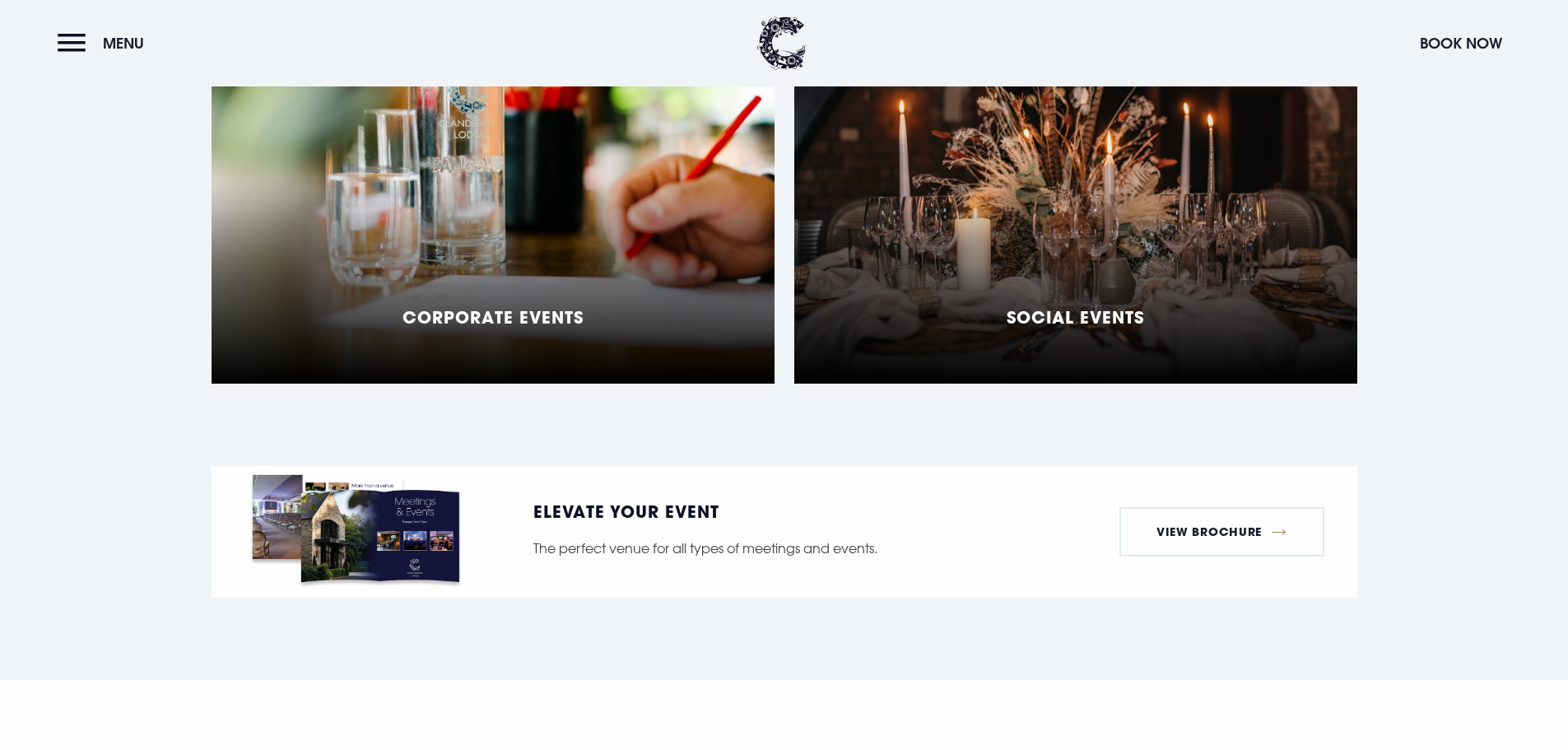
scroll to position [2140, 0]
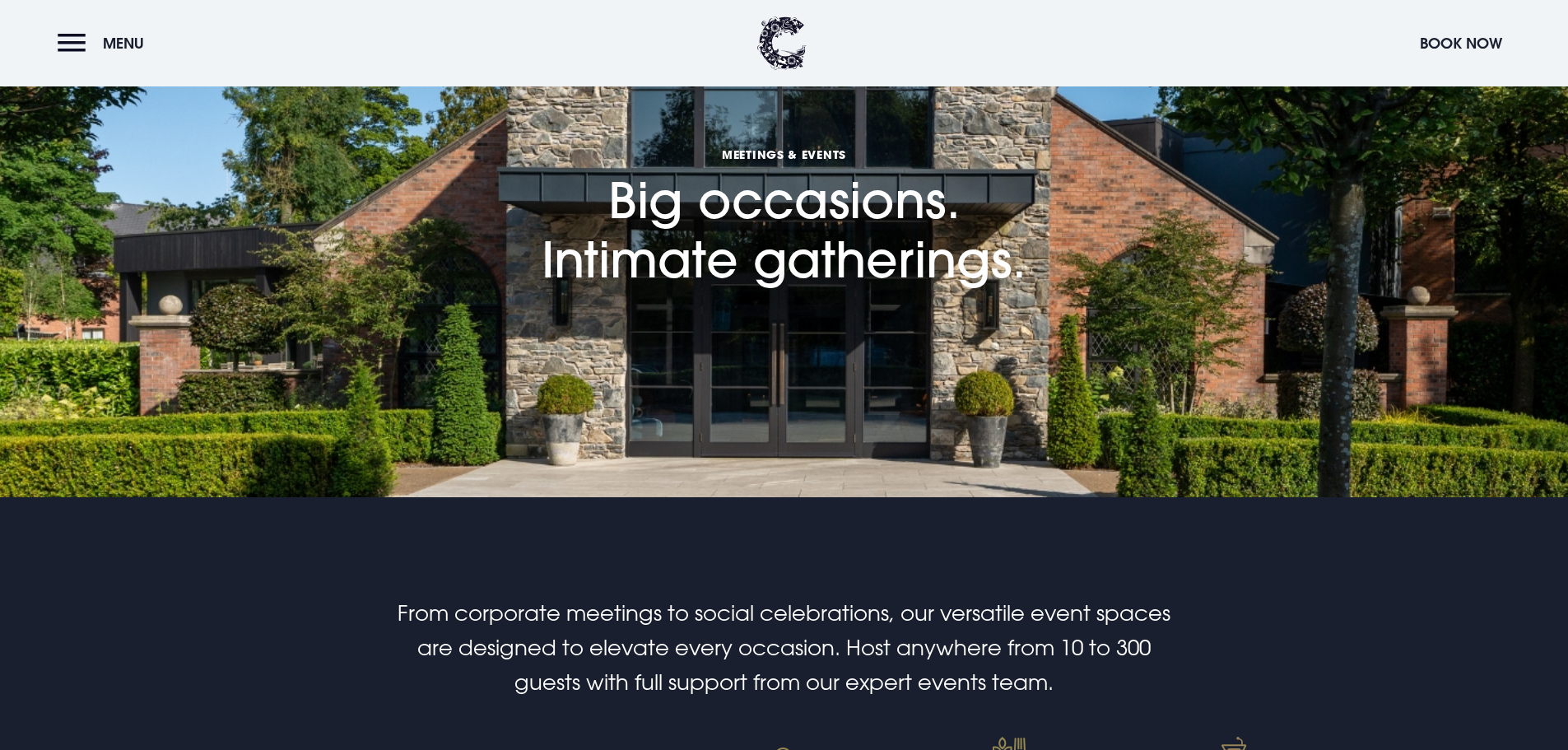
scroll to position [658, 0]
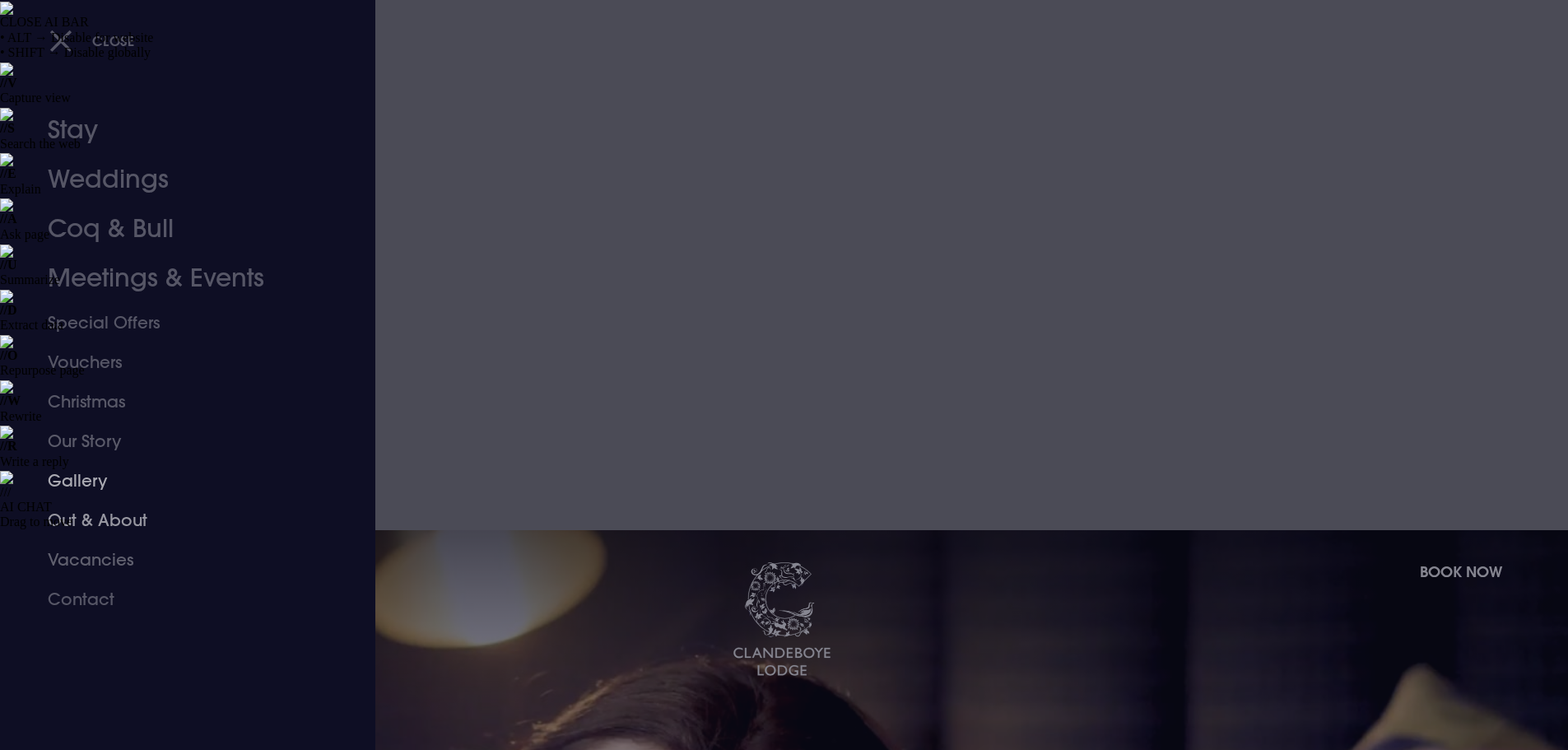
drag, startPoint x: 101, startPoint y: 519, endPoint x: 129, endPoint y: 520, distance: 28.0
click at [101, 519] on link "Out & About" at bounding box center [178, 520] width 261 height 40
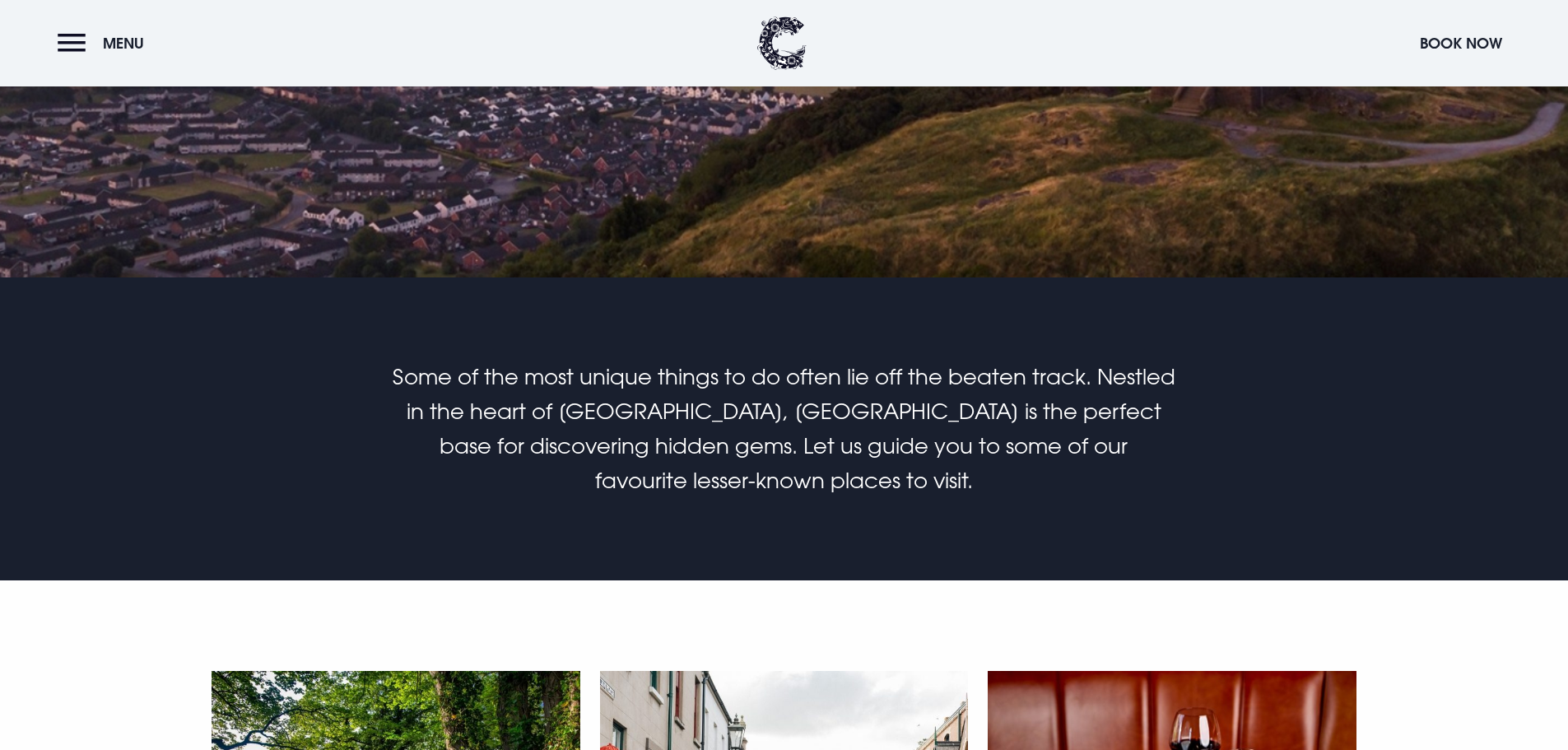
scroll to position [1070, 0]
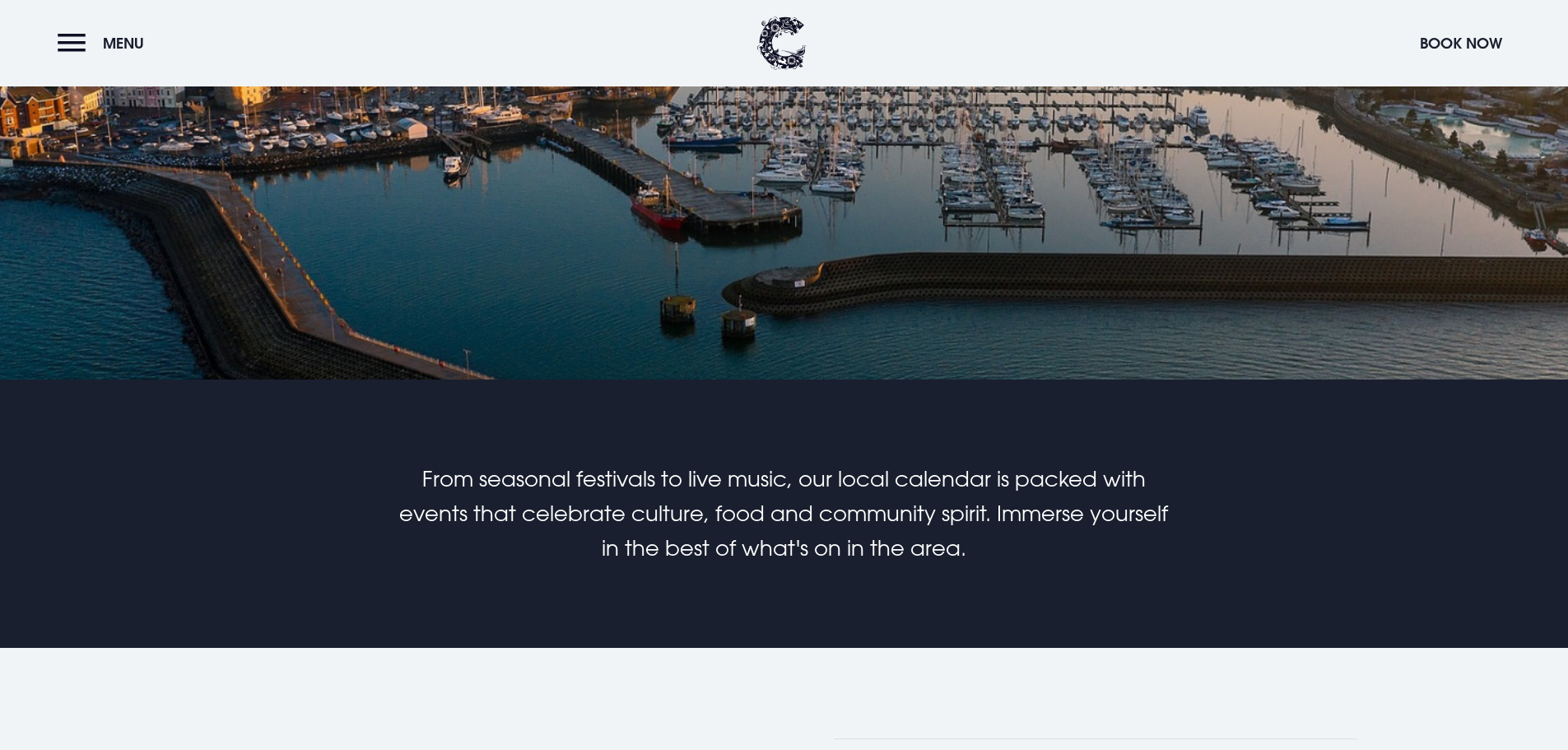
scroll to position [823, 0]
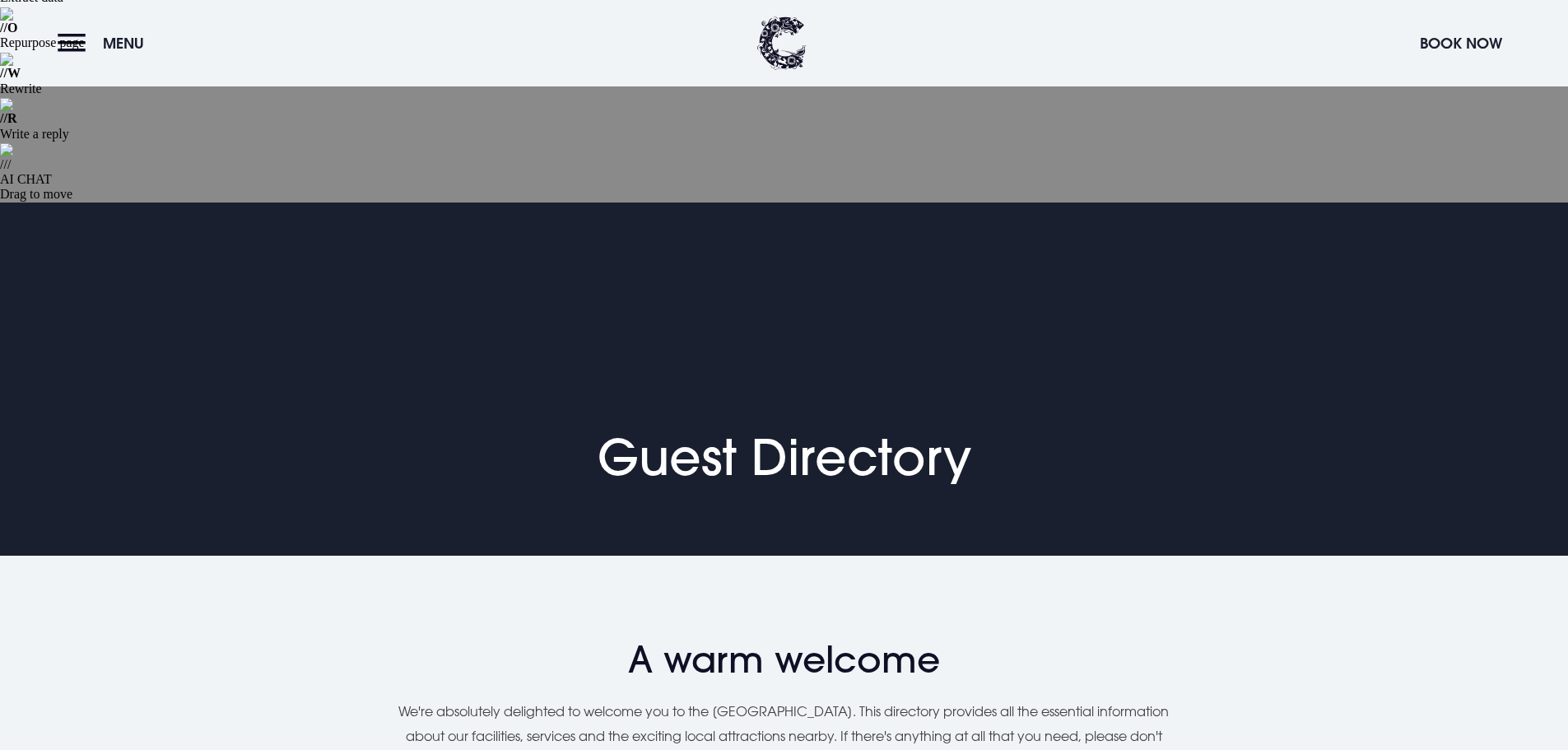
scroll to position [330, 0]
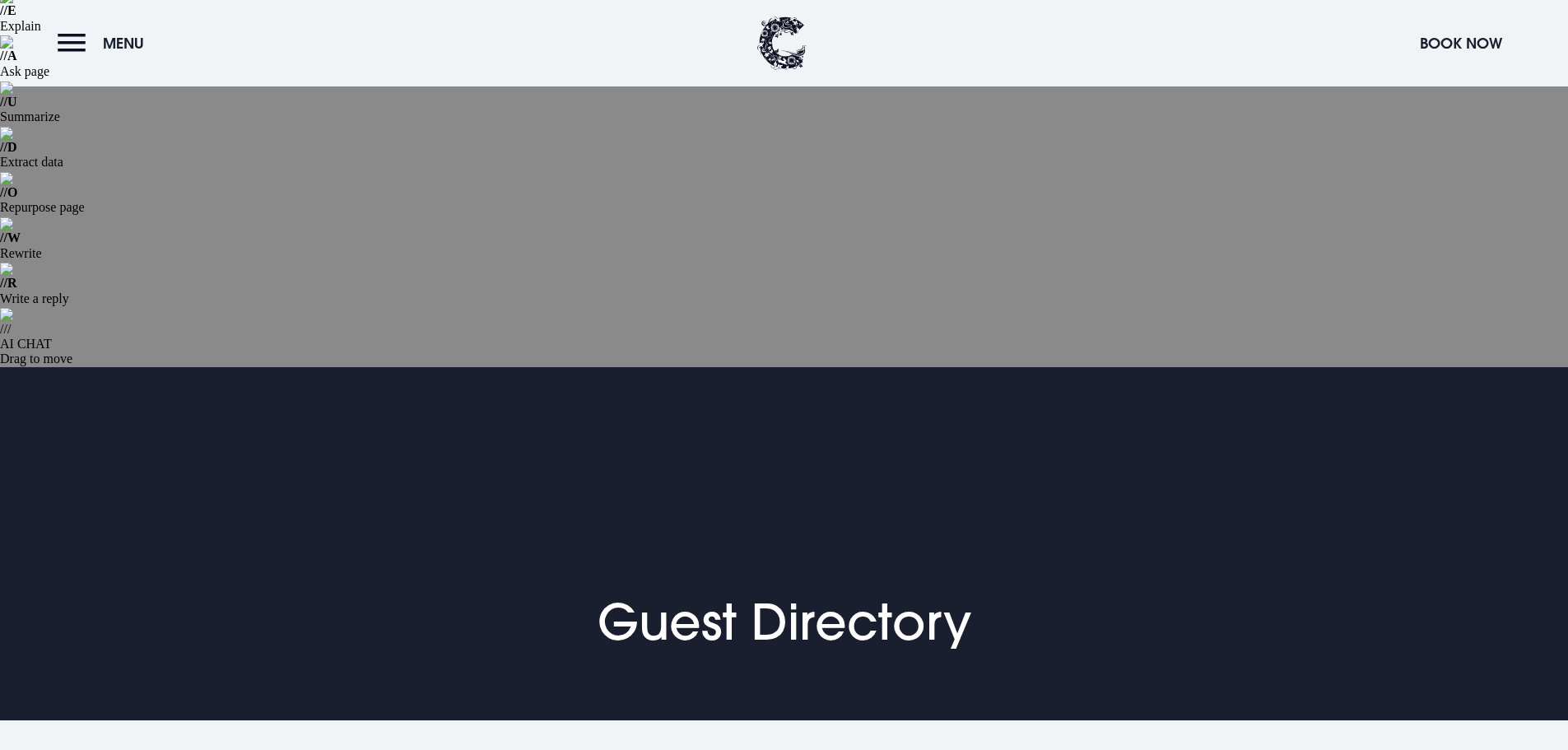
scroll to position [165, 0]
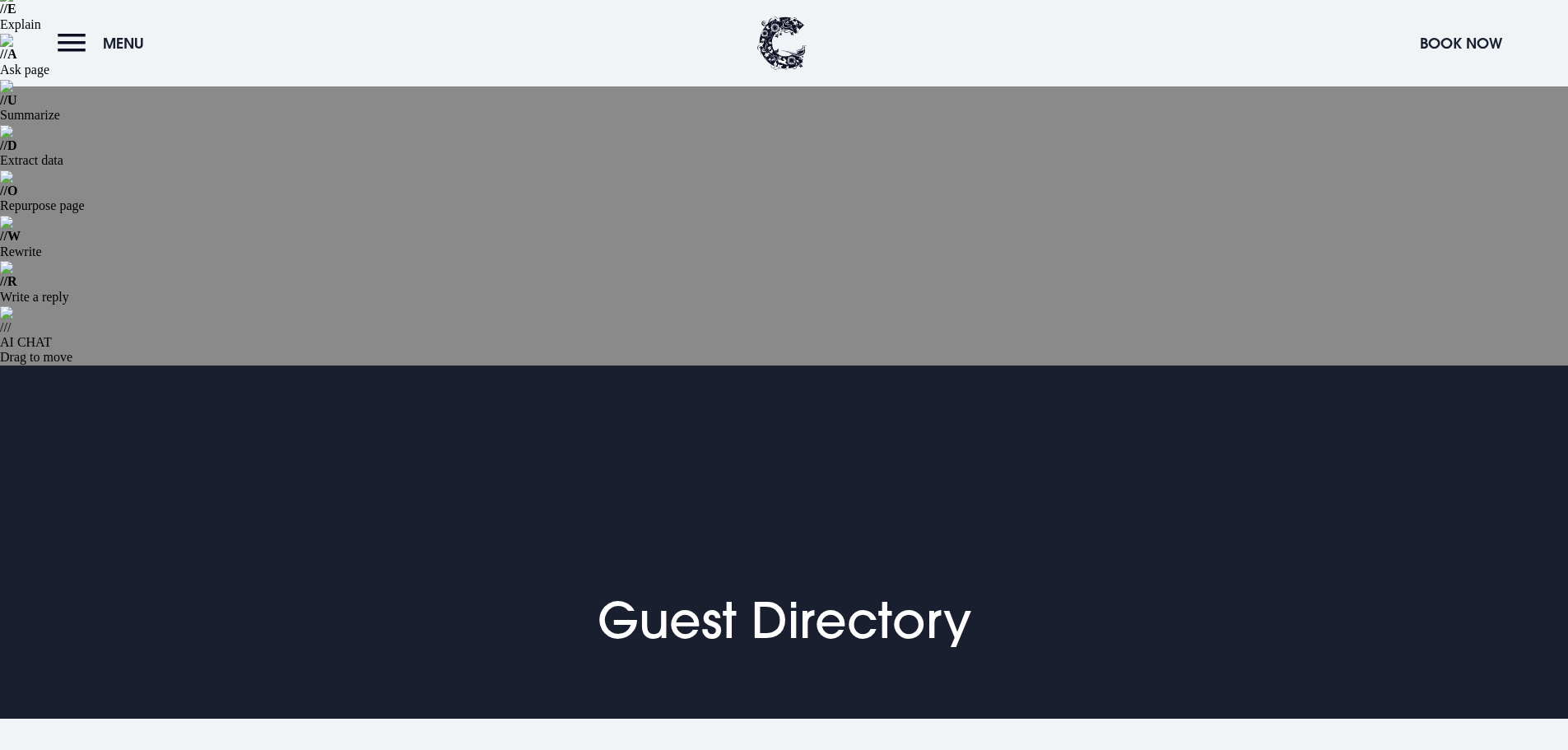
drag, startPoint x: 878, startPoint y: 443, endPoint x: 768, endPoint y: 445, distance: 110.0
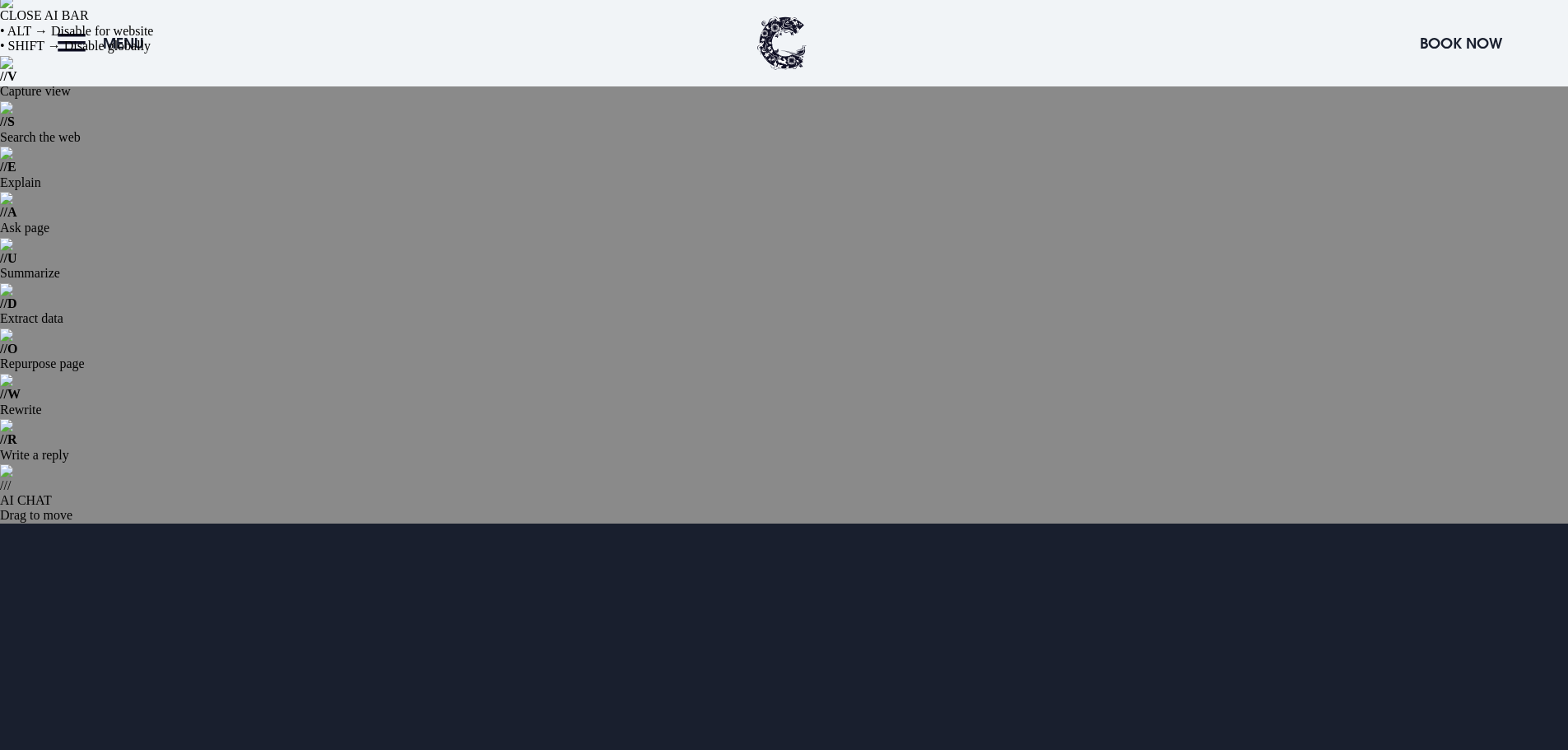
scroll to position [0, 0]
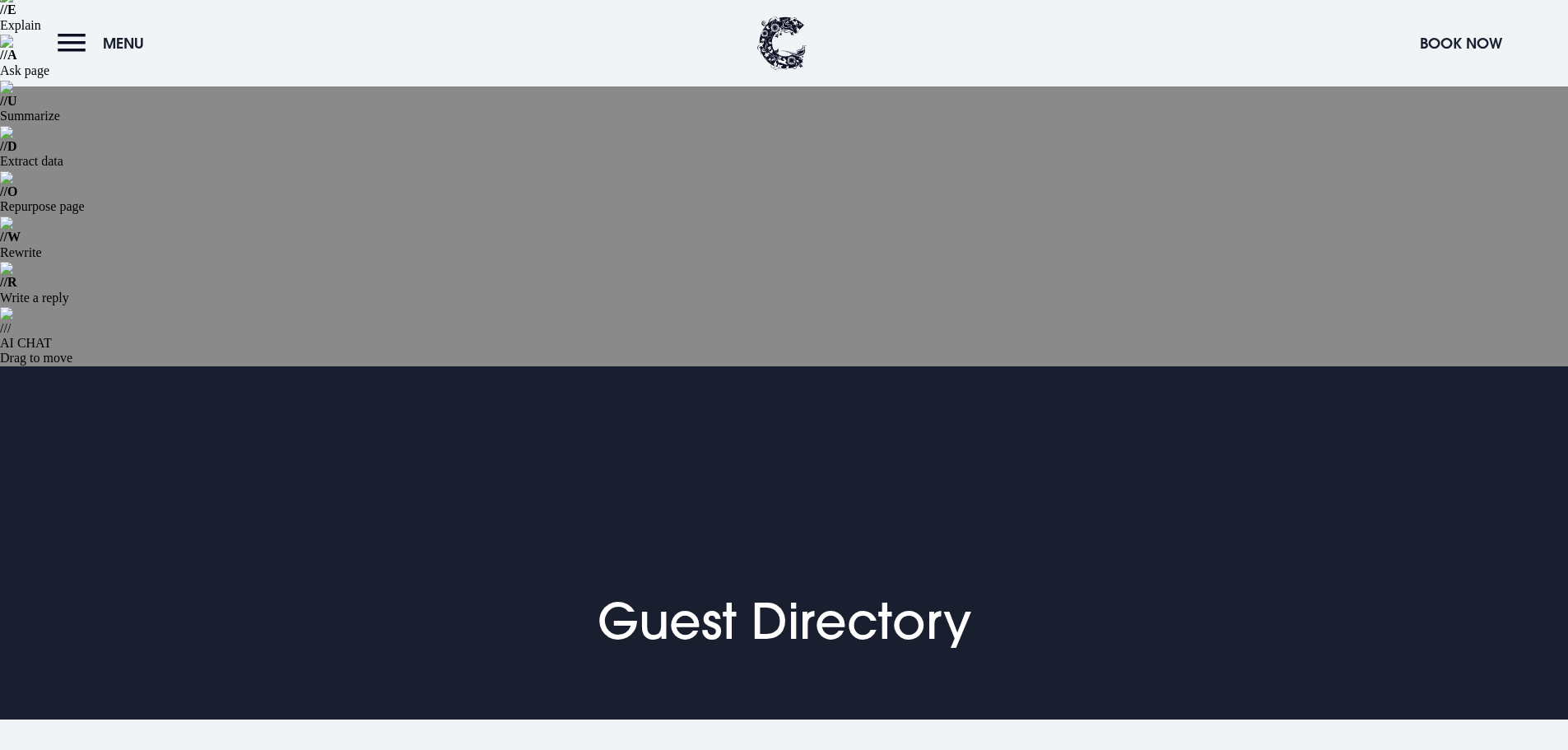
scroll to position [165, 0]
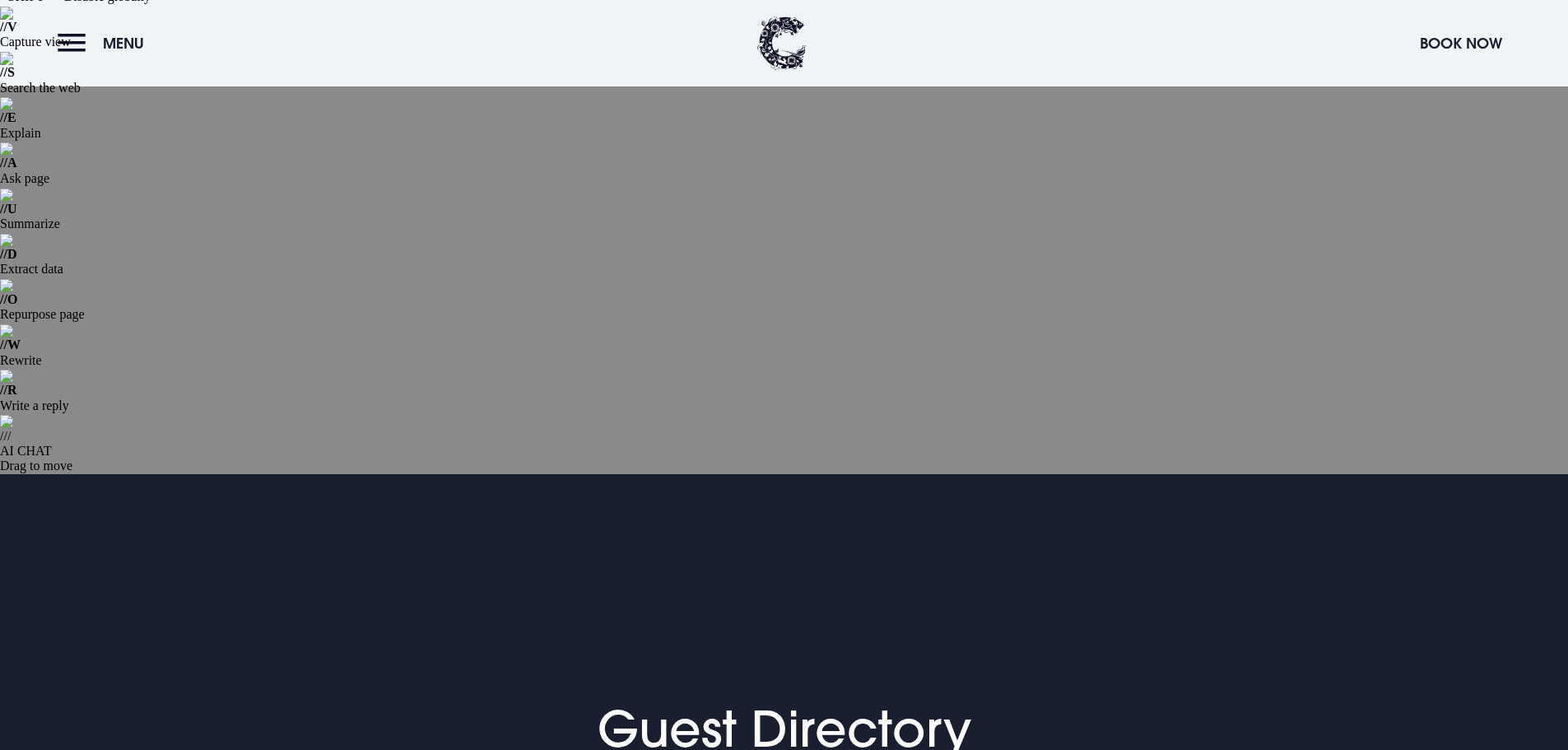
scroll to position [82, 0]
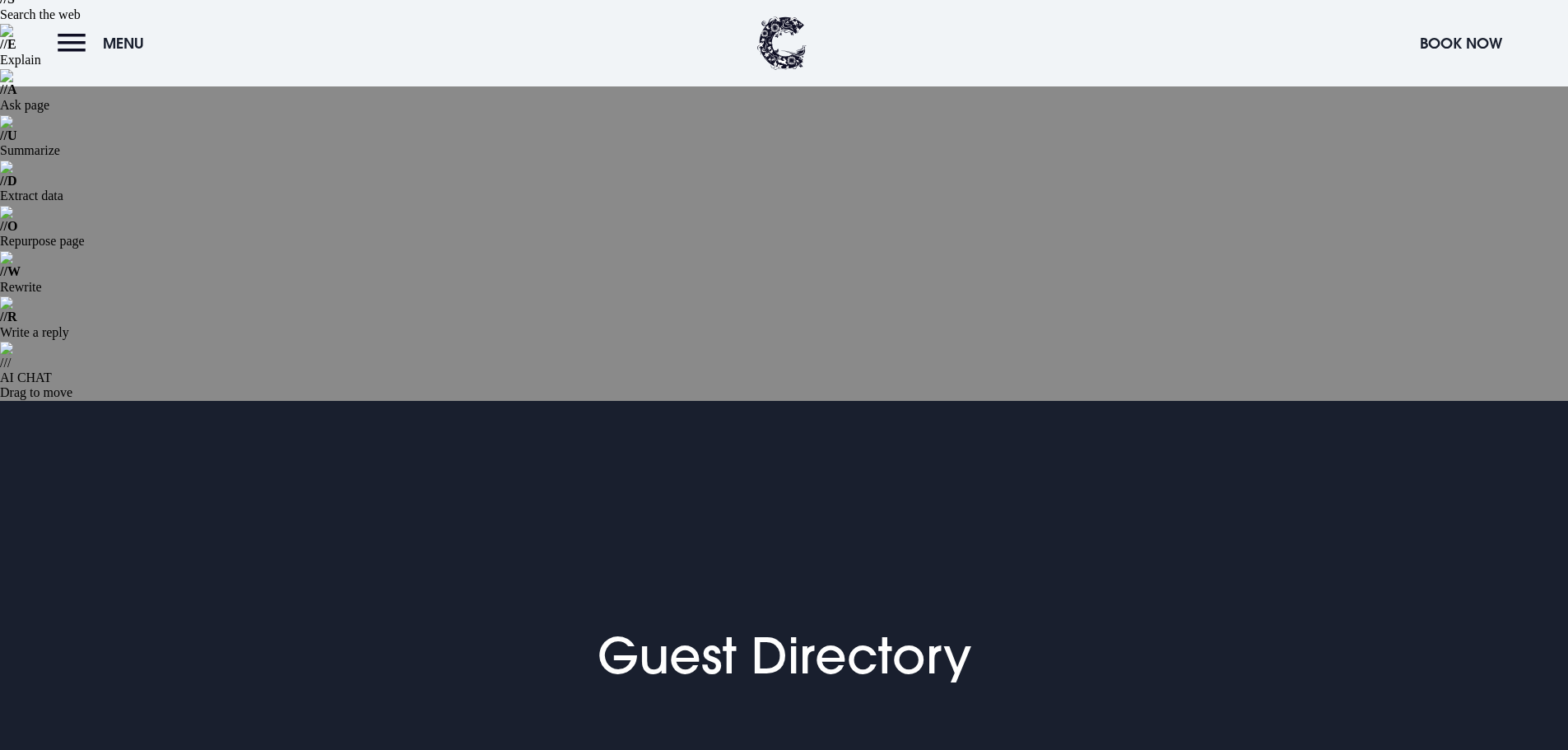
scroll to position [247, 0]
